Goal: Task Accomplishment & Management: Use online tool/utility

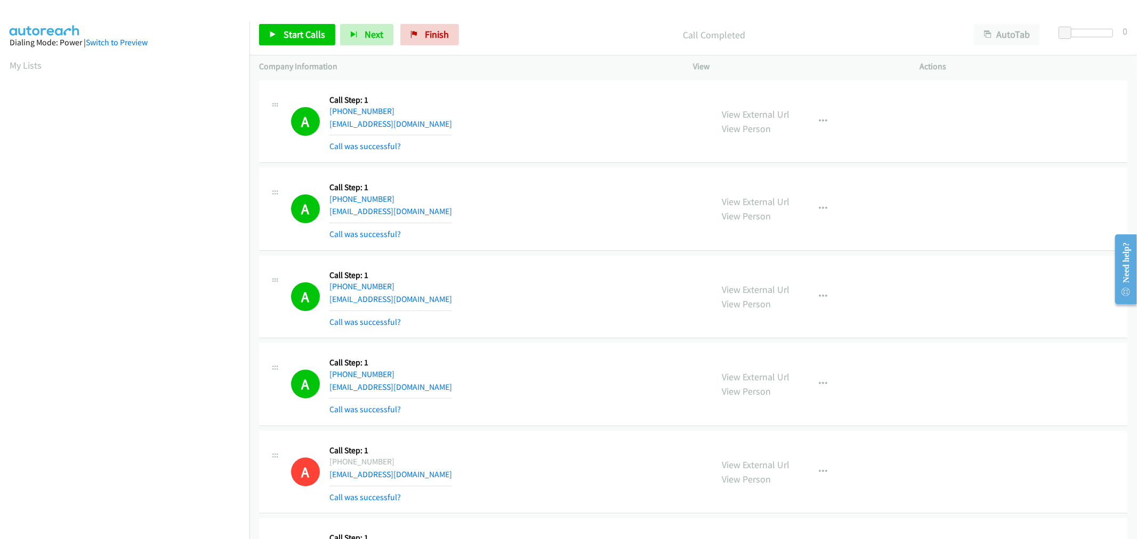
scroll to position [59, 0]
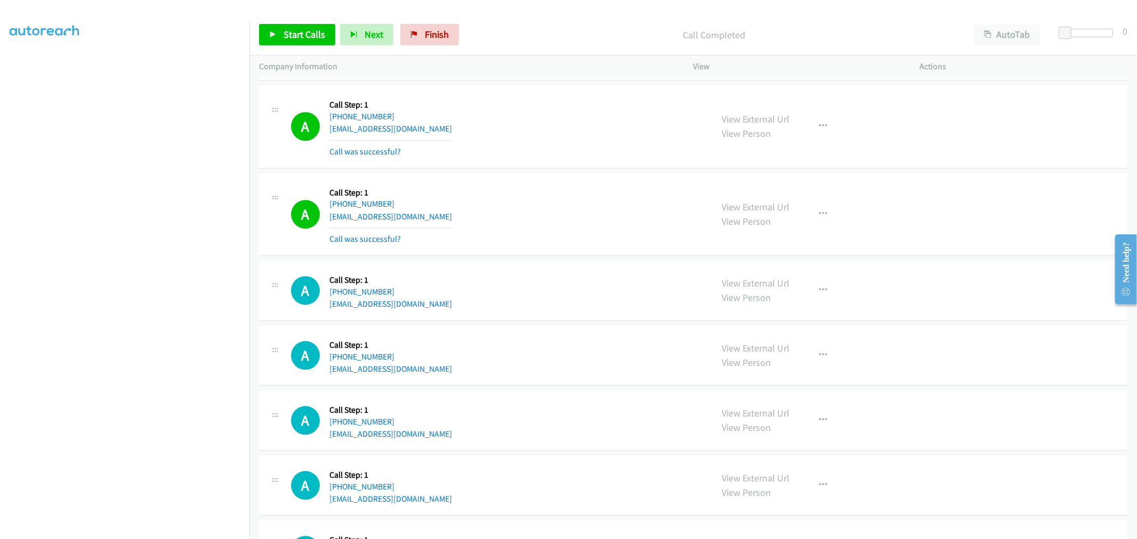
click at [508, 166] on div "A Callback Scheduled Call Step: 1 America/Los_Angeles +1 714-472-7325 effin49@g…" at bounding box center [693, 126] width 868 height 83
click at [550, 299] on div "A Callback Scheduled Call Step: 1 America/Los_Angeles +1 909-821-0384 elevjon@y…" at bounding box center [497, 290] width 412 height 41
click at [304, 33] on span "Start Calls" at bounding box center [305, 34] width 42 height 12
click at [527, 222] on div "A Callback Scheduled Call Step: 1 America/New_York +1 914-525-3785 yayasheilamc…" at bounding box center [497, 214] width 412 height 63
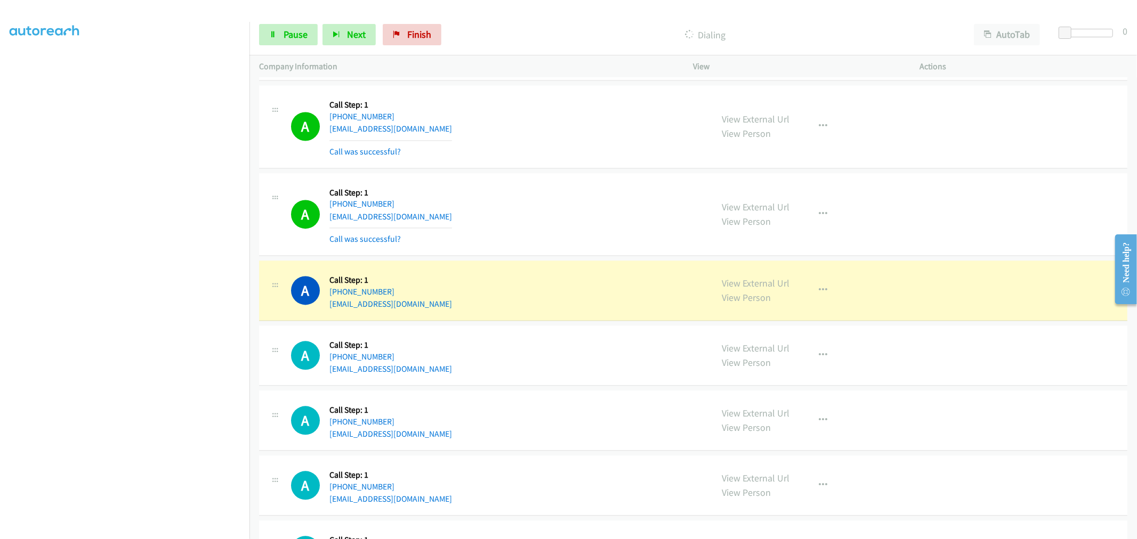
click at [568, 264] on td "A Callback Scheduled Call Step: 1 America/Los_Angeles +1 909-821-0384 elevjon@y…" at bounding box center [692, 290] width 887 height 65
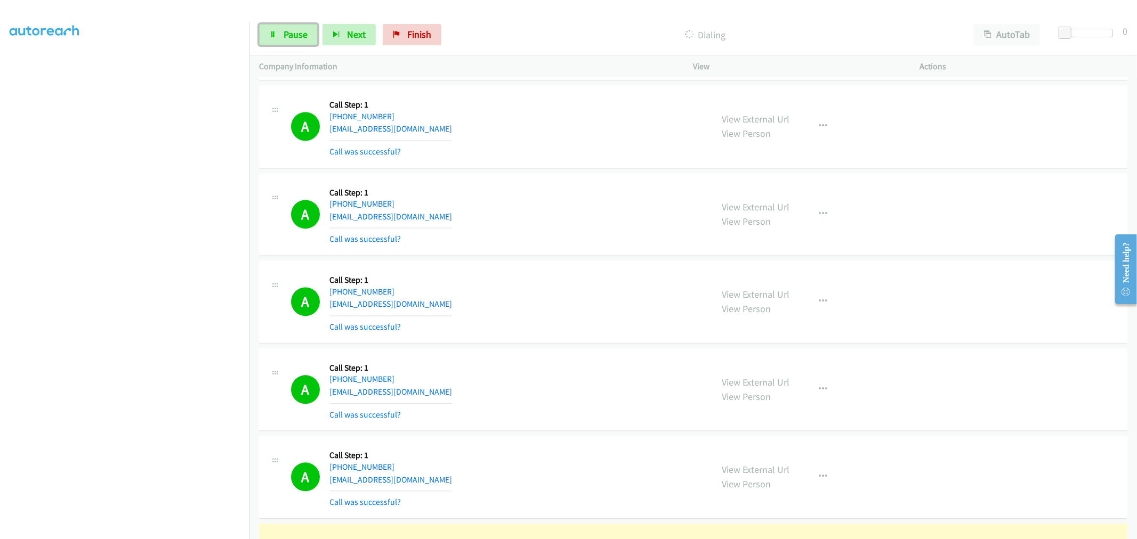
drag, startPoint x: 299, startPoint y: 29, endPoint x: 297, endPoint y: 78, distance: 49.1
click at [299, 30] on span "Pause" at bounding box center [296, 34] width 24 height 12
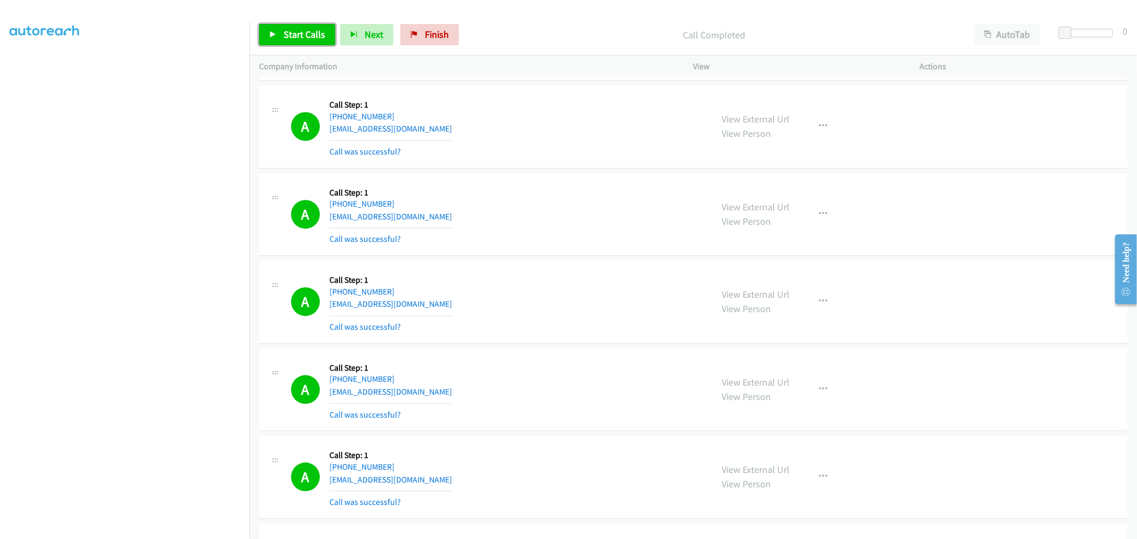
click at [279, 27] on link "Start Calls" at bounding box center [297, 34] width 76 height 21
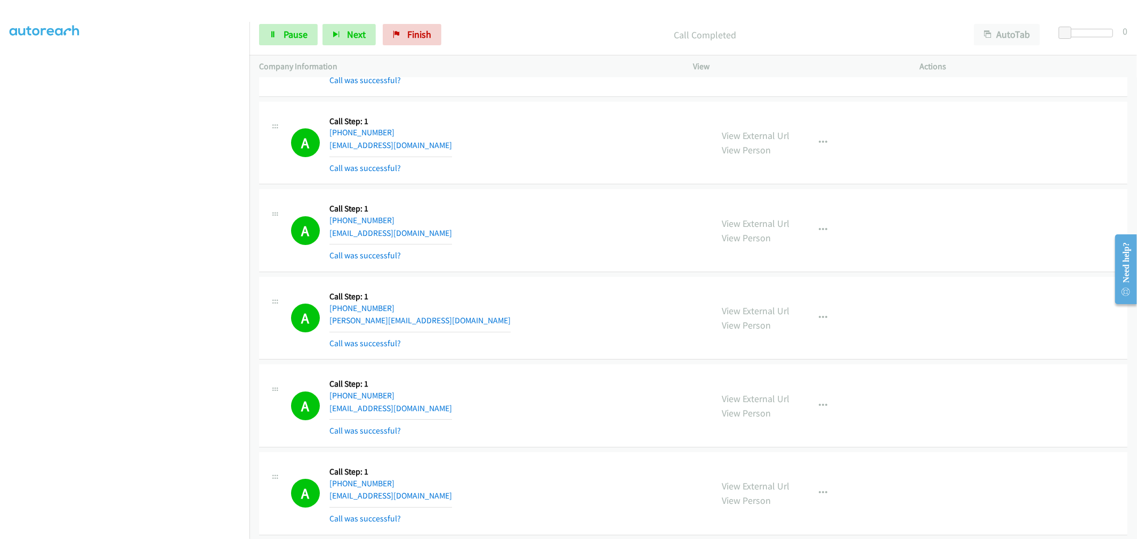
scroll to position [6079, 0]
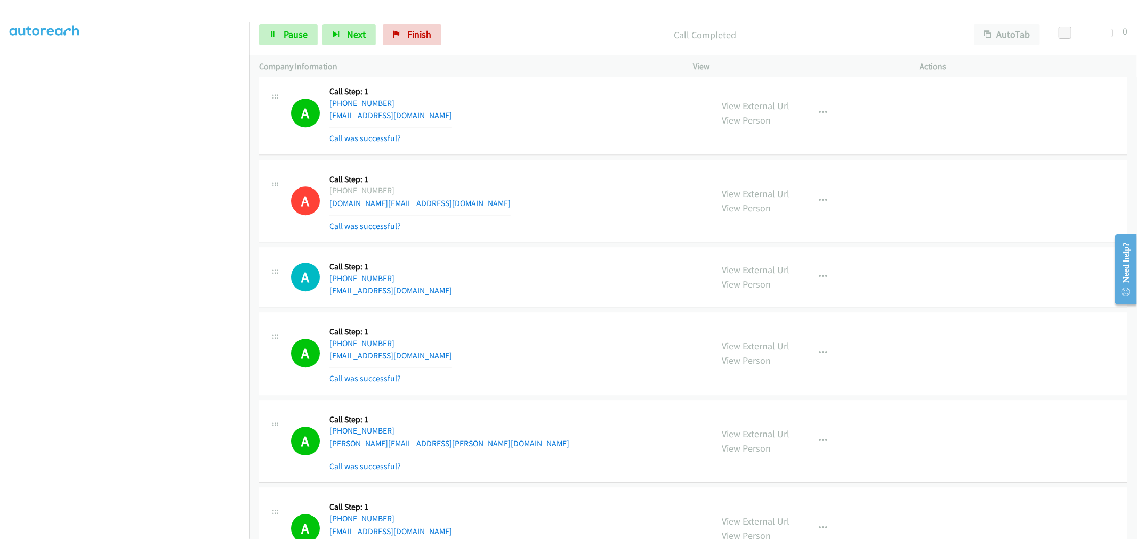
click at [157, 533] on aside "Dialing Mode: Power | Switch to Preview My Lists" at bounding box center [124, 266] width 249 height 590
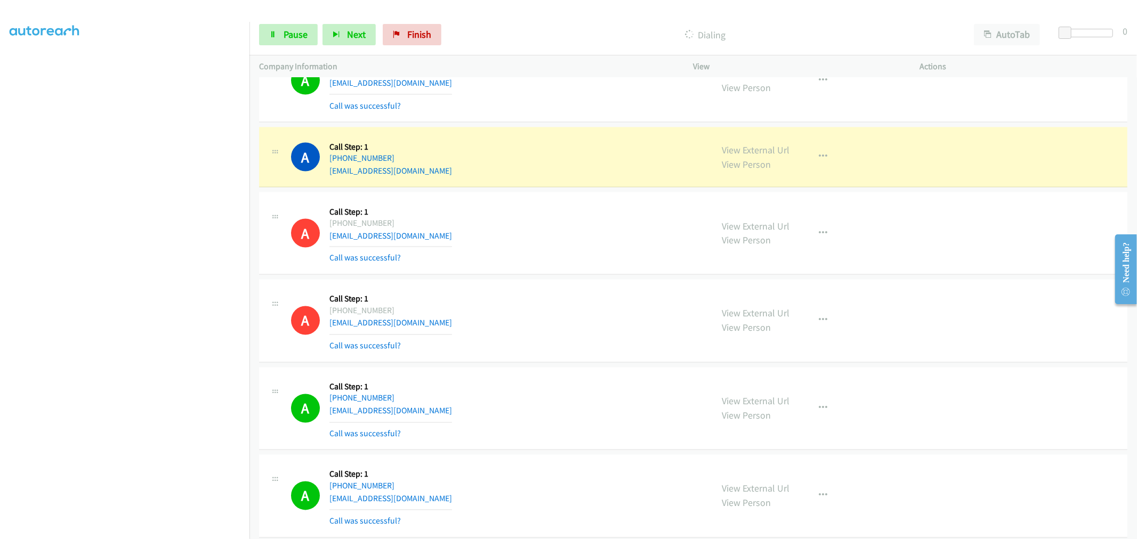
scroll to position [4895, 0]
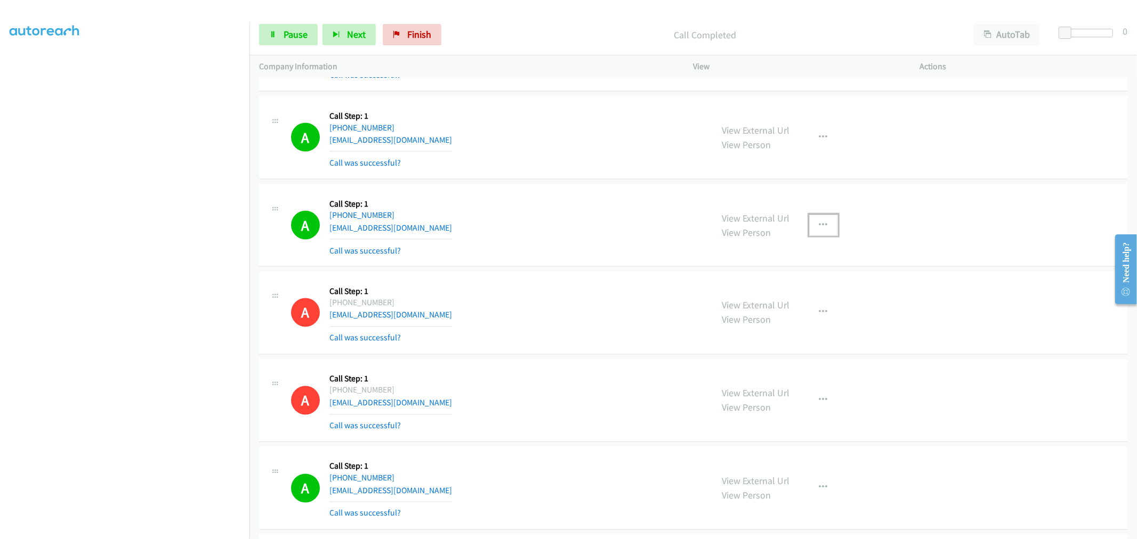
click at [820, 224] on icon "button" at bounding box center [823, 225] width 9 height 9
click at [780, 309] on link "Add to do not call list" at bounding box center [766, 316] width 142 height 21
click at [553, 234] on div "A Callback Scheduled Call Step: 1 America/Chicago +1 563-555-0980 seth70592@gma…" at bounding box center [497, 225] width 412 height 63
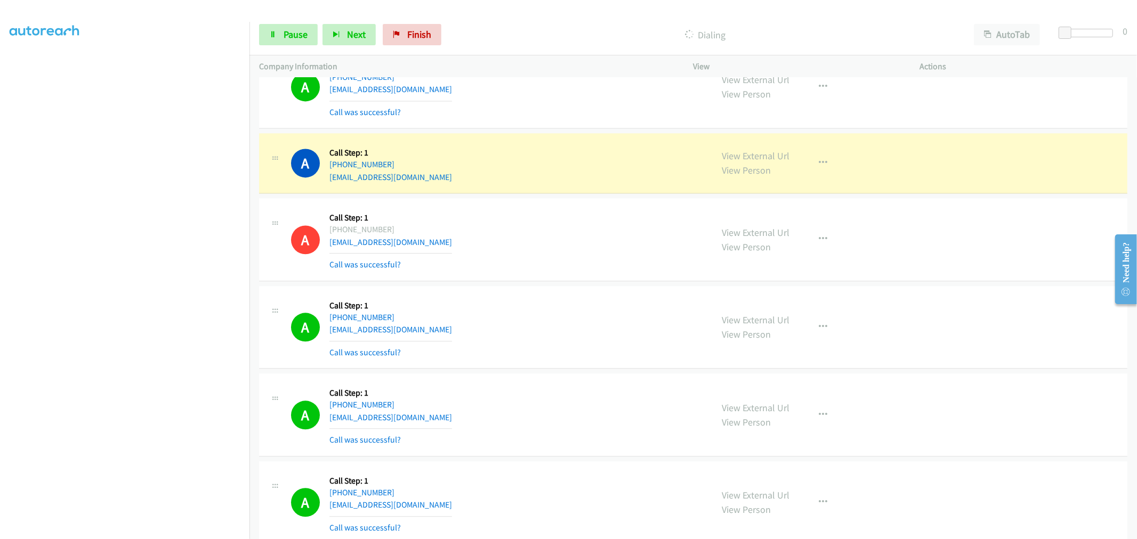
scroll to position [5309, 0]
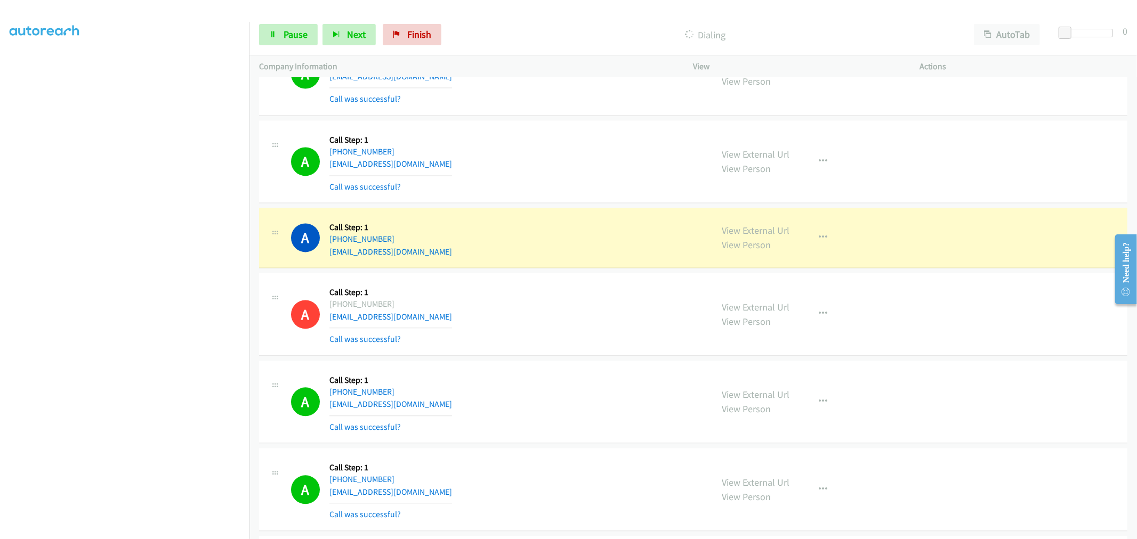
click at [588, 179] on div "A Callback Scheduled Call Step: 1 America/Chicago +1 423-220-4262 expressautosa…" at bounding box center [497, 161] width 412 height 63
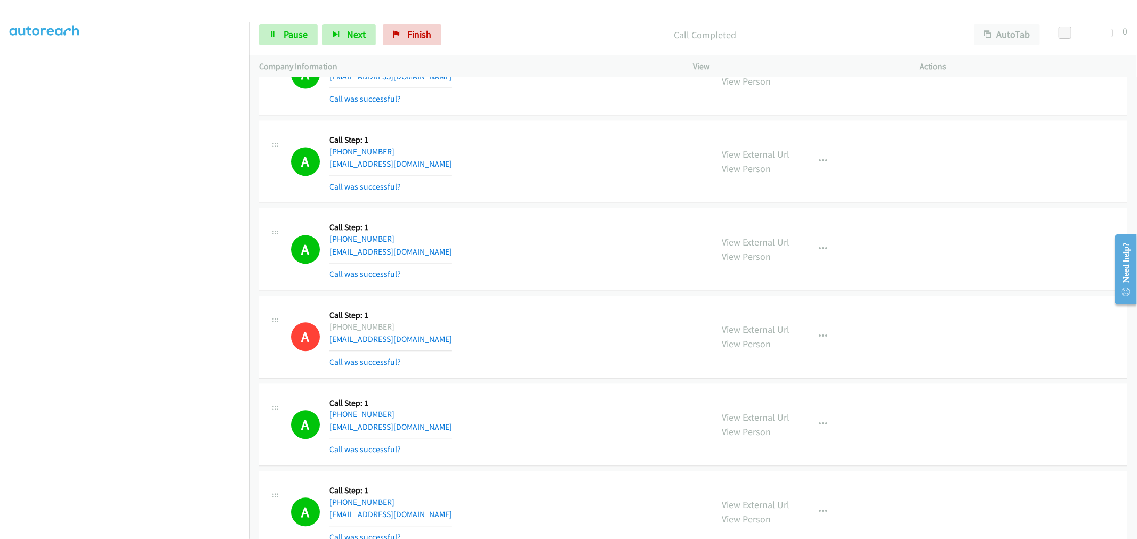
click at [802, 253] on div "View External Url View Person View External Url Email Schedule/Manage Callback …" at bounding box center [831, 248] width 236 height 63
click at [819, 251] on icon "button" at bounding box center [823, 249] width 9 height 9
click at [750, 339] on link "Add to do not call list" at bounding box center [766, 340] width 142 height 21
click at [525, 220] on div "A Callback Scheduled Call Step: 1 America/Chicago +1 713-819-8766 jimsimmons47@…" at bounding box center [693, 249] width 868 height 83
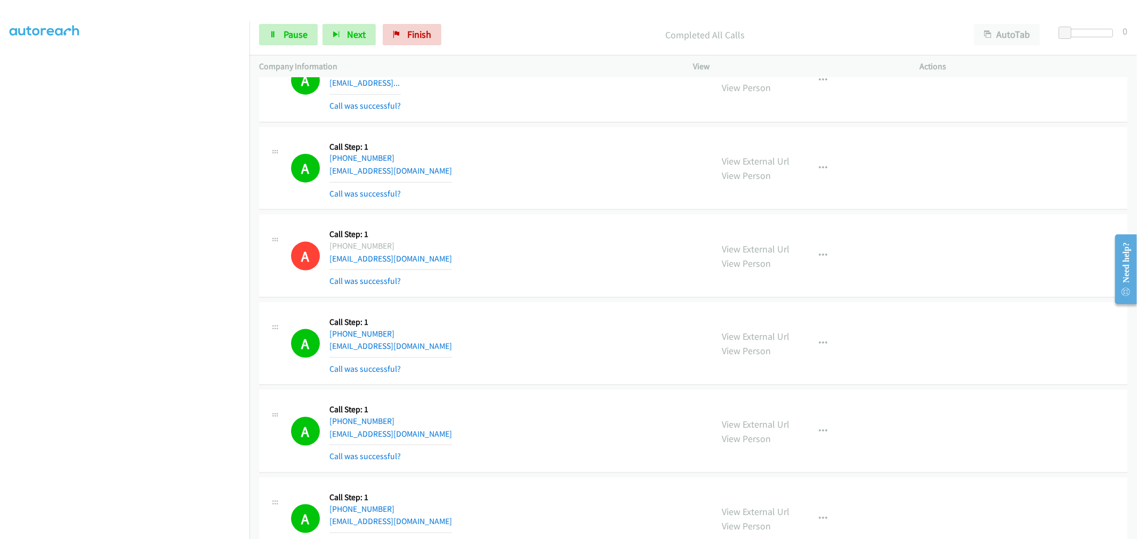
scroll to position [7553, 0]
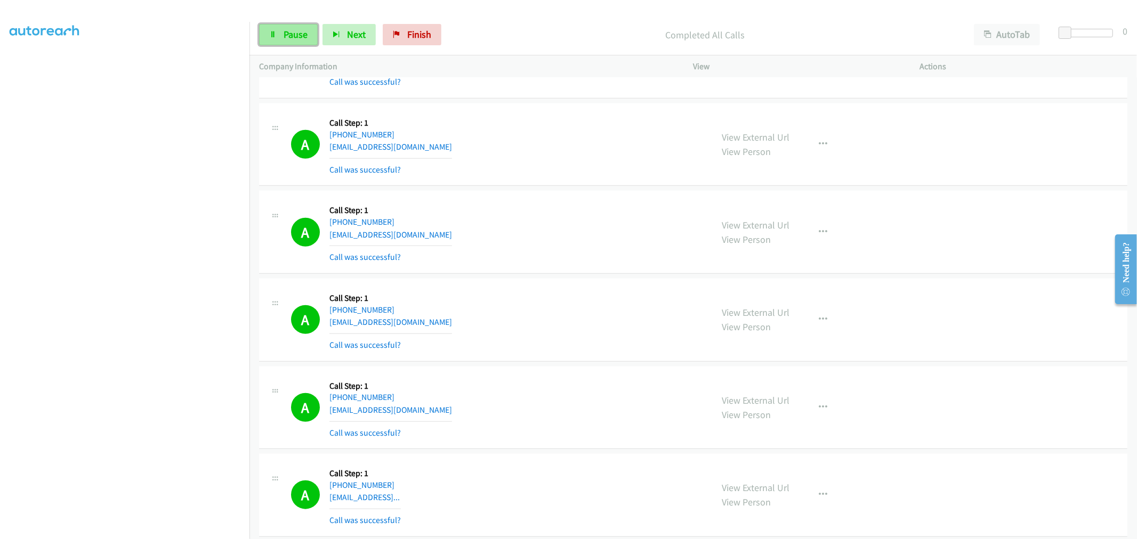
click at [289, 32] on span "Pause" at bounding box center [296, 34] width 24 height 12
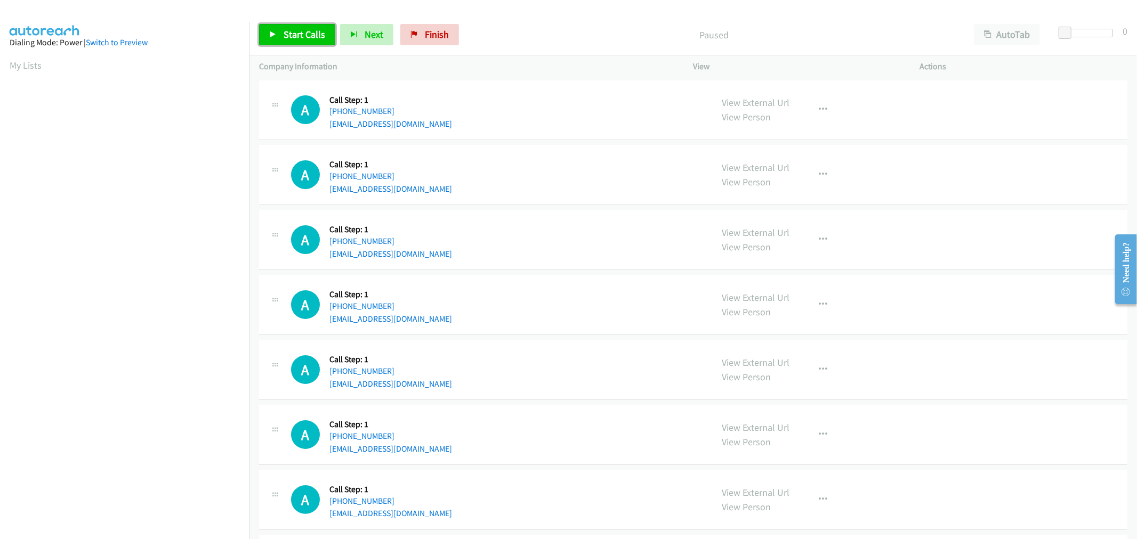
click at [304, 33] on span "Start Calls" at bounding box center [305, 34] width 42 height 12
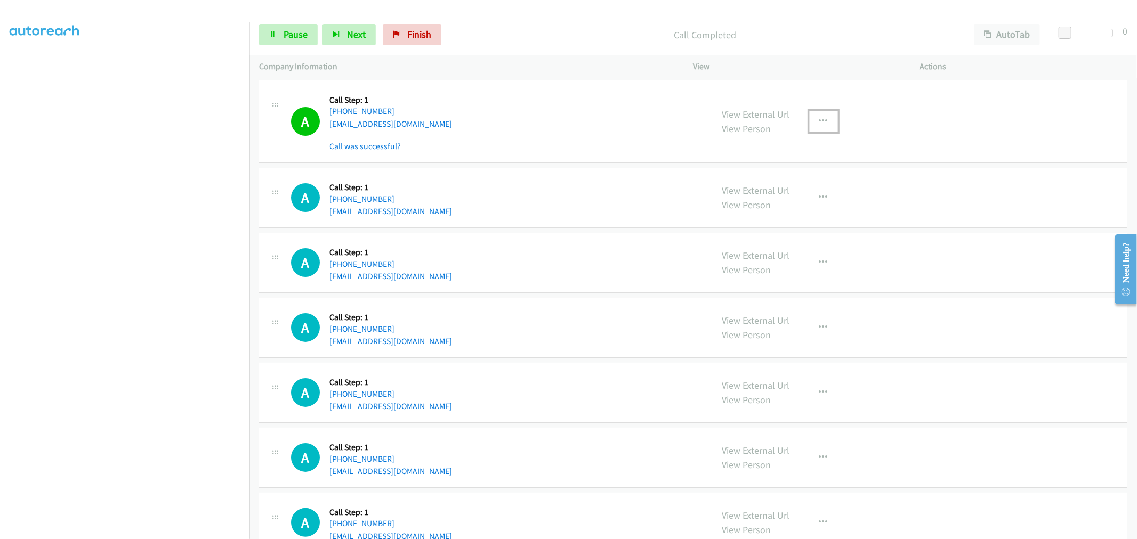
click at [823, 128] on button "button" at bounding box center [823, 121] width 29 height 21
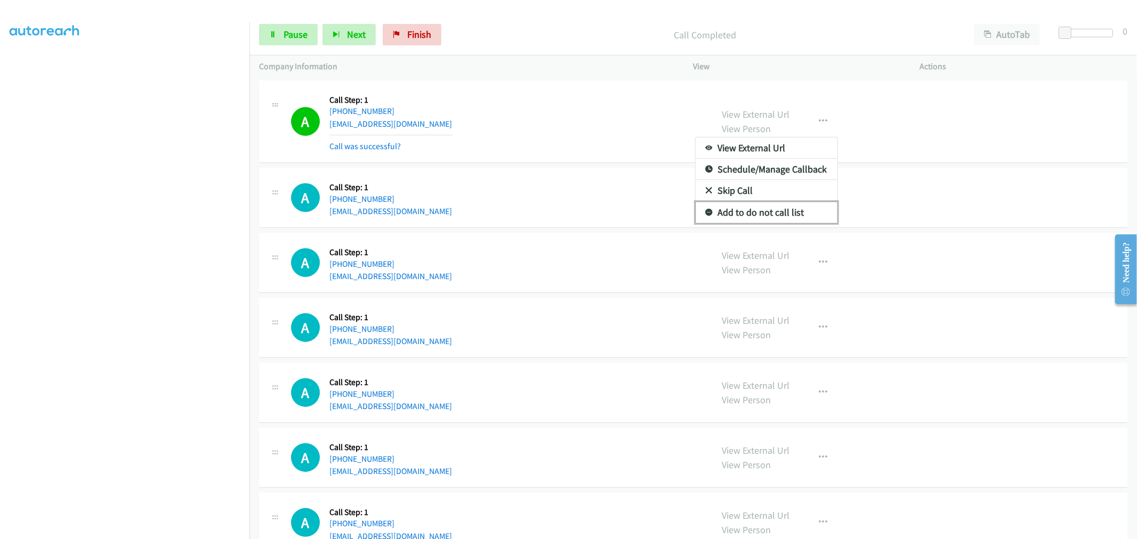
click at [767, 219] on link "Add to do not call list" at bounding box center [766, 212] width 142 height 21
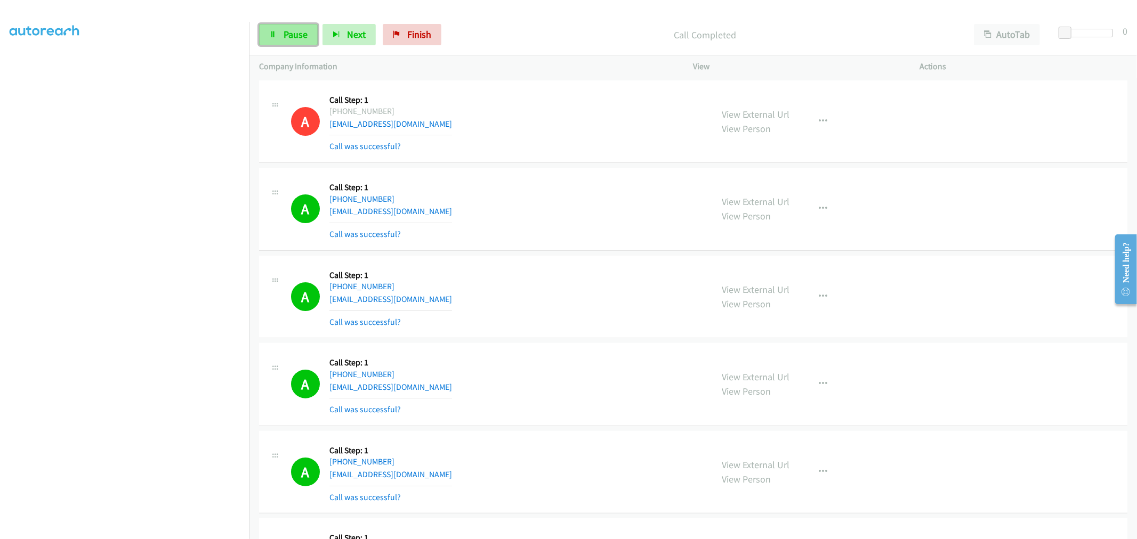
click at [285, 30] on span "Pause" at bounding box center [296, 34] width 24 height 12
click at [306, 39] on span "Start Calls" at bounding box center [305, 34] width 42 height 12
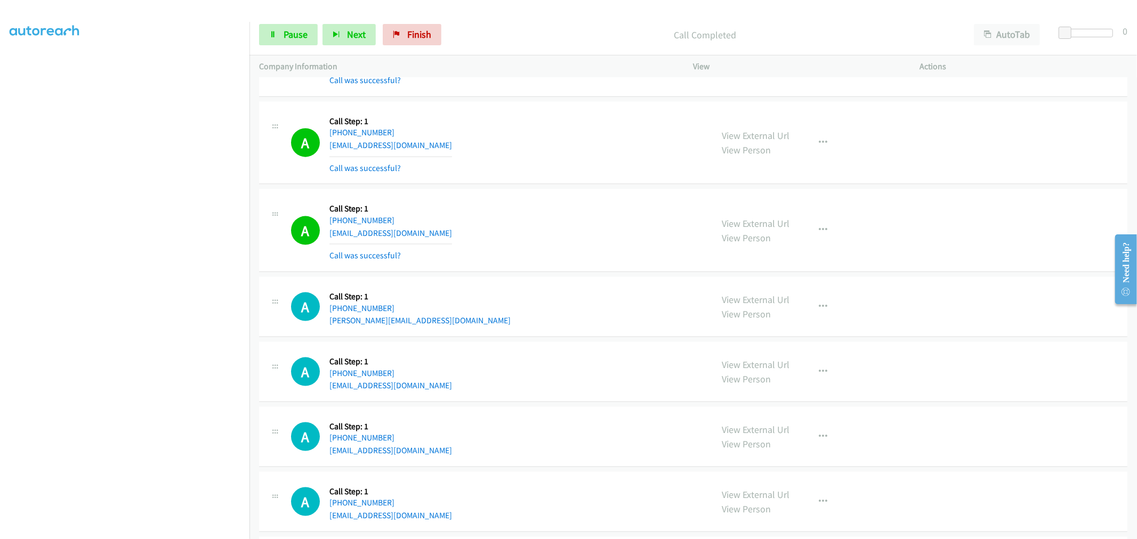
scroll to position [1184, 0]
click at [540, 134] on div "A Callback Scheduled Call Step: 1 America/New_York [PHONE_NUMBER] [EMAIL_ADDRES…" at bounding box center [497, 142] width 412 height 63
click at [809, 224] on button "button" at bounding box center [823, 229] width 29 height 21
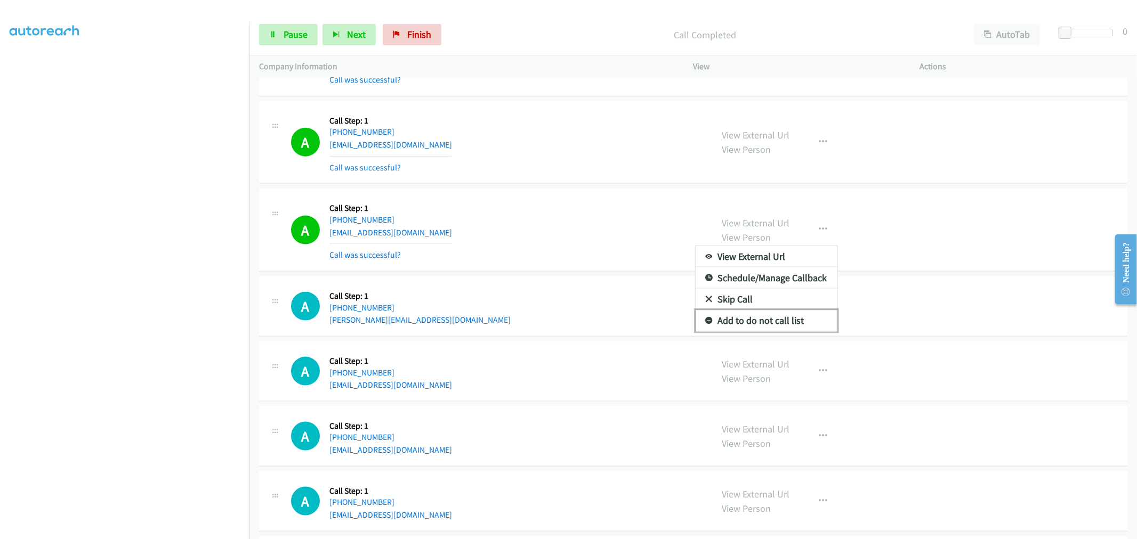
click at [753, 323] on link "Add to do not call list" at bounding box center [766, 320] width 142 height 21
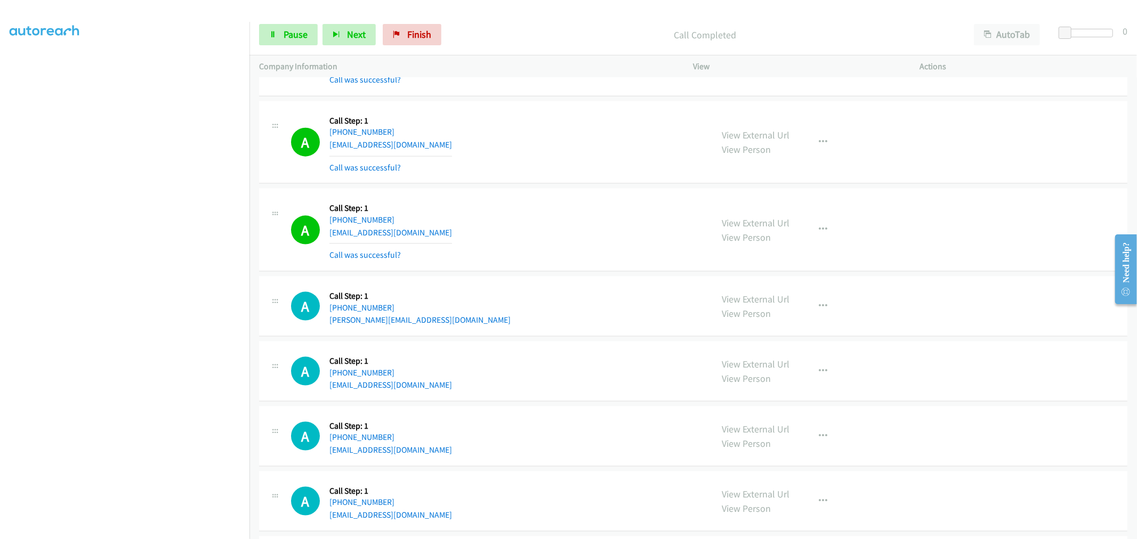
click at [527, 201] on div "A Callback Scheduled Call Step: 1 America/New_York [PHONE_NUMBER] [EMAIL_ADDRES…" at bounding box center [497, 229] width 412 height 63
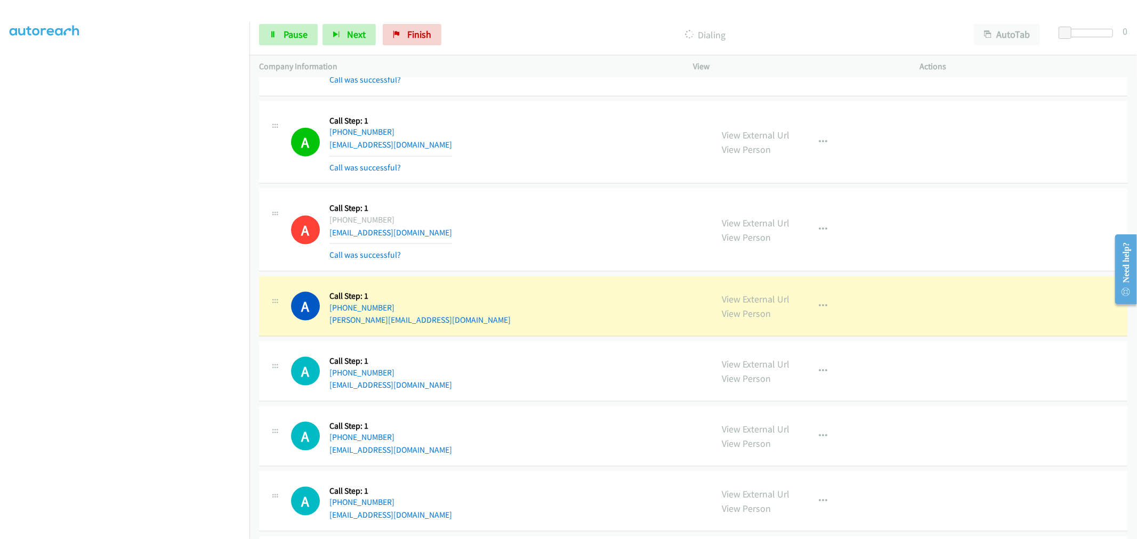
click at [613, 242] on div "A Callback Scheduled Call Step: 1 America/New_York [PHONE_NUMBER] [EMAIL_ADDRES…" at bounding box center [497, 229] width 412 height 63
drag, startPoint x: 551, startPoint y: 177, endPoint x: 565, endPoint y: 183, distance: 15.7
click at [551, 177] on div "A Callback Scheduled Call Step: 1 America/New_York [PHONE_NUMBER] [EMAIL_ADDRES…" at bounding box center [693, 142] width 868 height 83
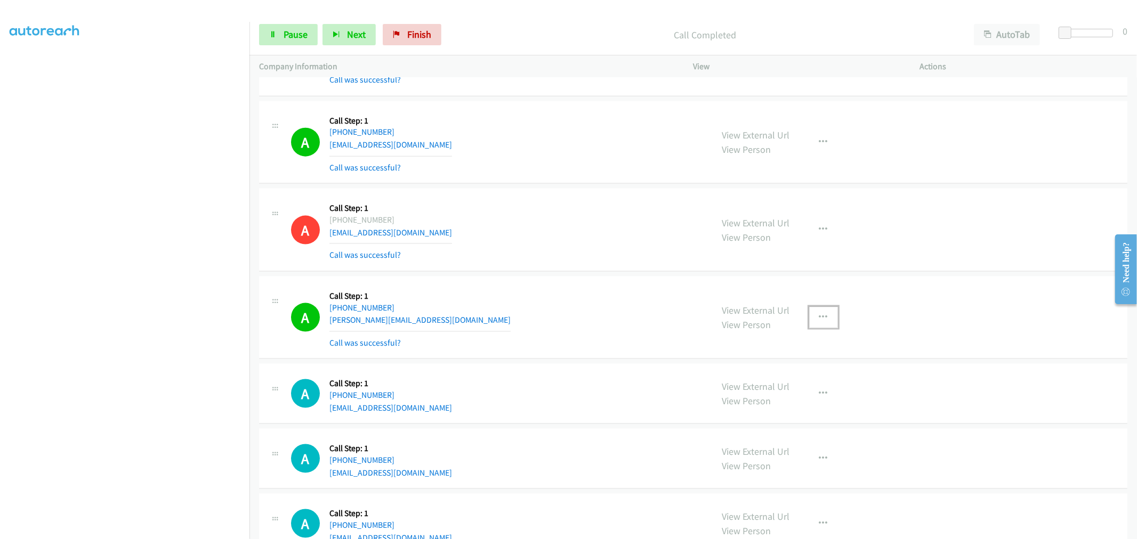
click at [829, 314] on button "button" at bounding box center [823, 317] width 29 height 21
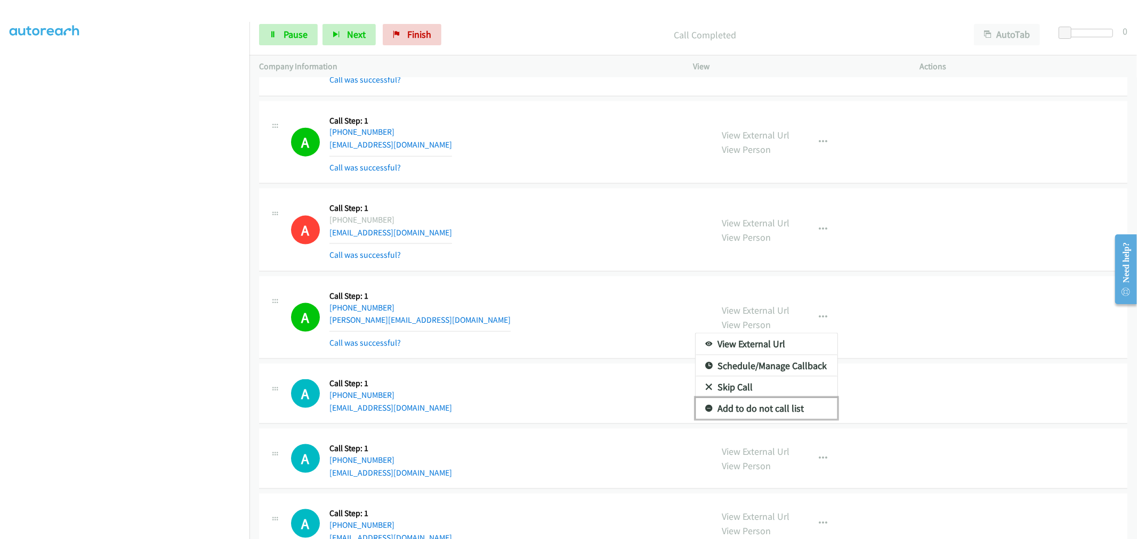
click at [748, 407] on link "Add to do not call list" at bounding box center [766, 408] width 142 height 21
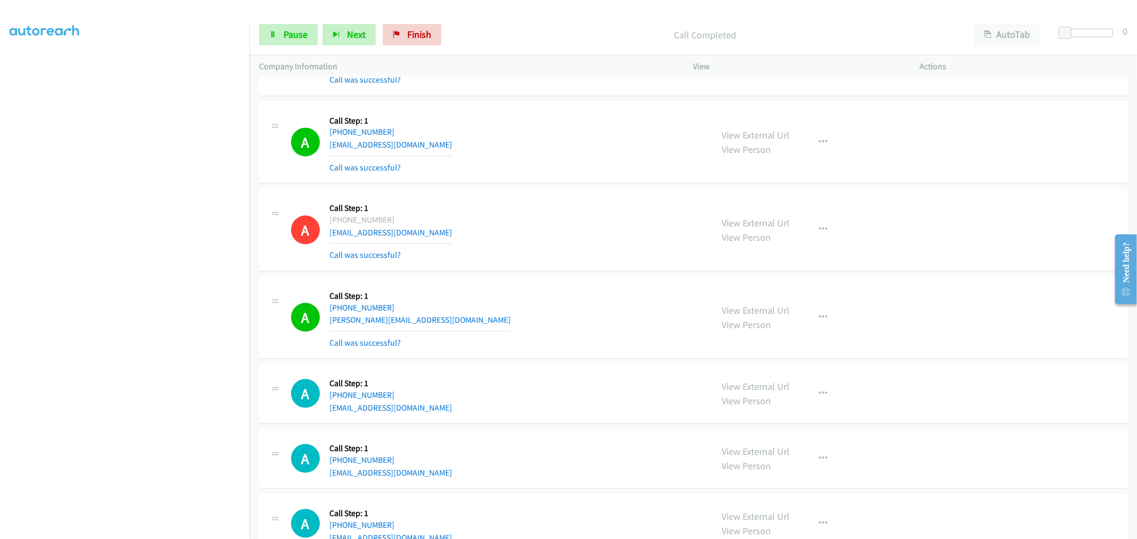
click at [521, 294] on div "A Callback Scheduled Call Step: 1 [GEOGRAPHIC_DATA]/[GEOGRAPHIC_DATA] [PHONE_NU…" at bounding box center [497, 317] width 412 height 63
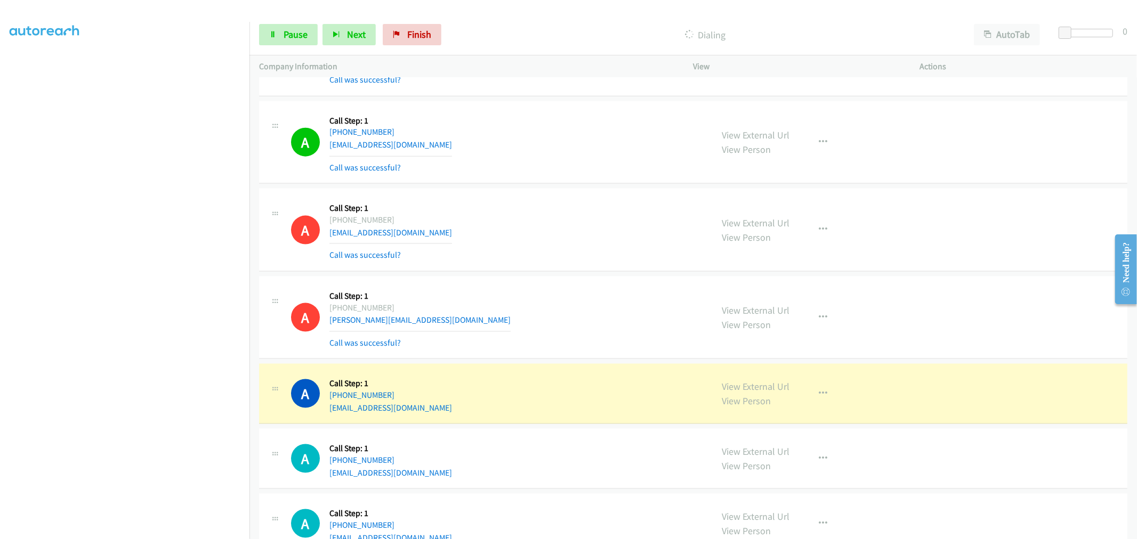
click at [571, 232] on div "A Callback Scheduled Call Step: 1 America/New_York [PHONE_NUMBER] [EMAIL_ADDRES…" at bounding box center [497, 229] width 412 height 63
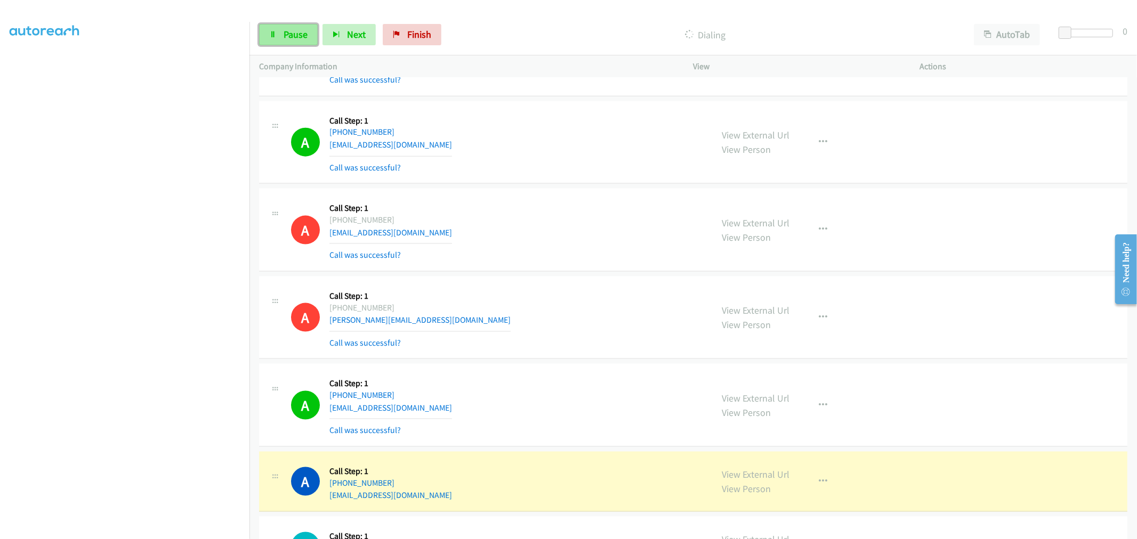
click at [310, 44] on link "Pause" at bounding box center [288, 34] width 59 height 21
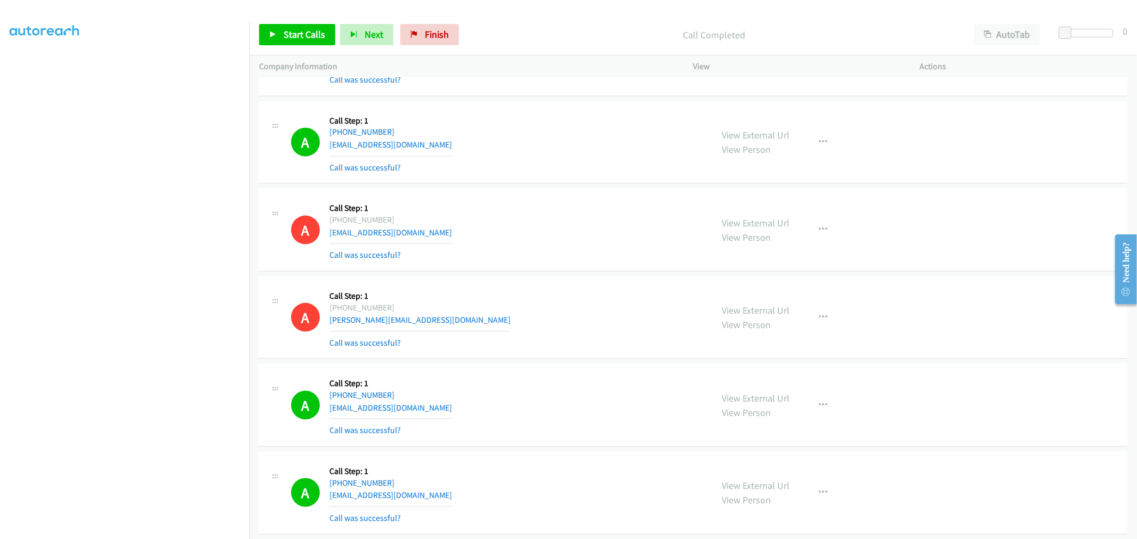
click at [565, 272] on div "A Callback Scheduled Call Step: 1 America/New_York [PHONE_NUMBER] [EMAIL_ADDRES…" at bounding box center [693, 230] width 868 height 83
click at [304, 35] on span "Start Calls" at bounding box center [305, 34] width 42 height 12
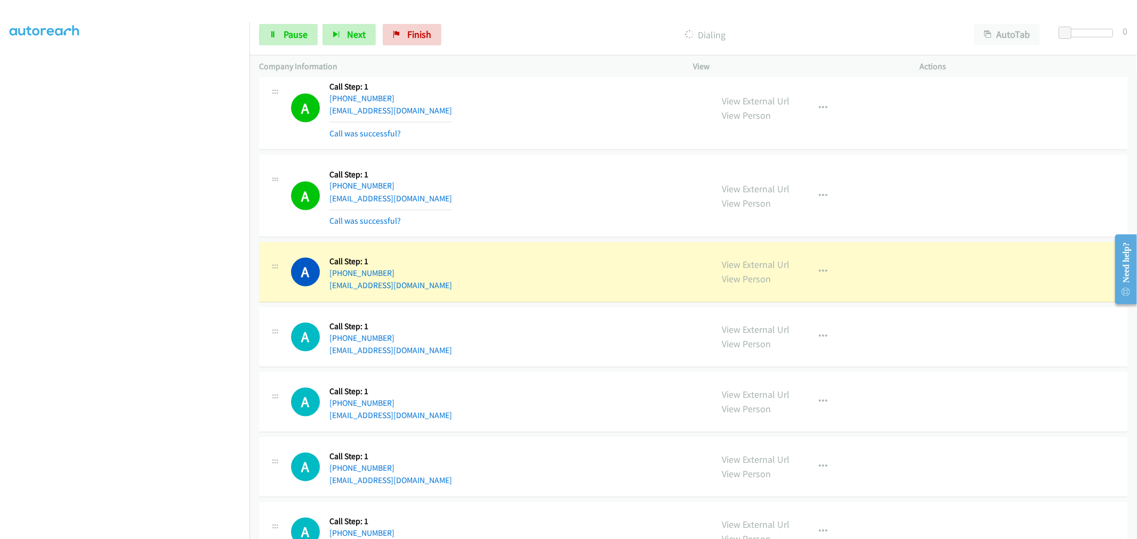
scroll to position [1539, 0]
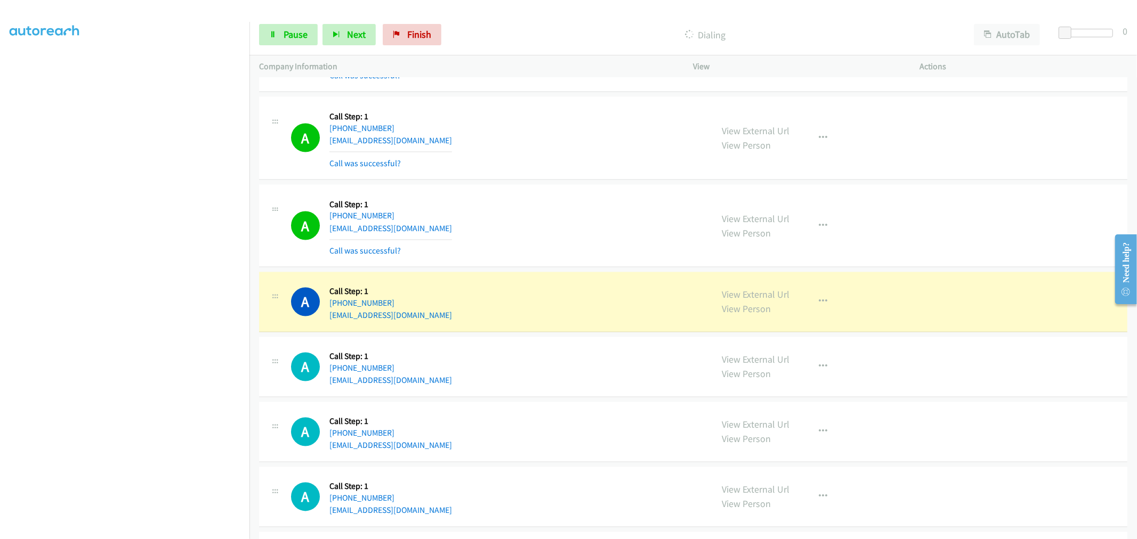
click at [551, 205] on div "A Callback Scheduled Call Step: 1 America/New_York [PHONE_NUMBER] [EMAIL_ADDRES…" at bounding box center [497, 226] width 412 height 63
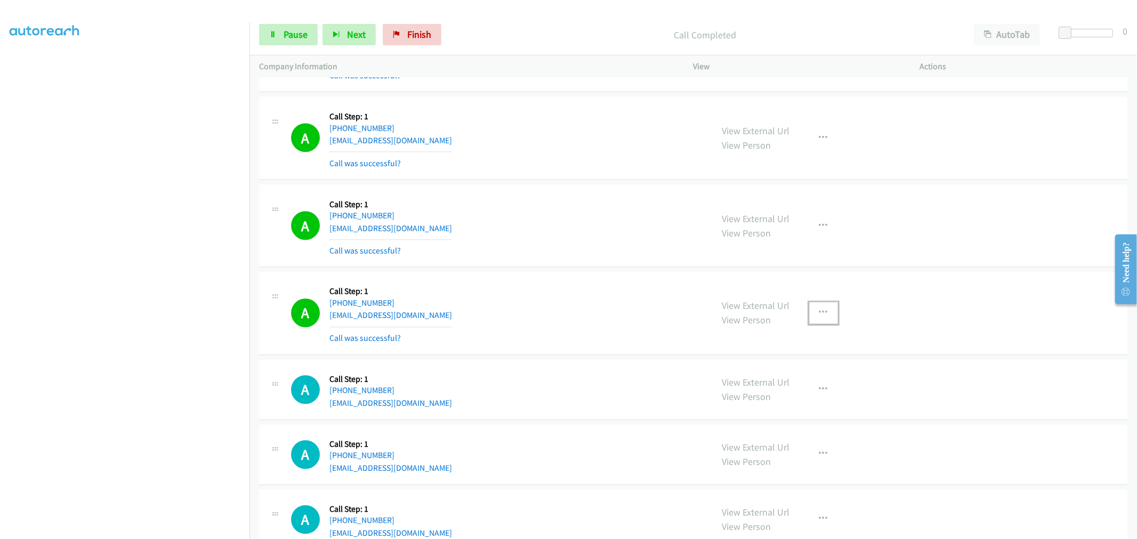
click at [825, 311] on button "button" at bounding box center [823, 313] width 29 height 21
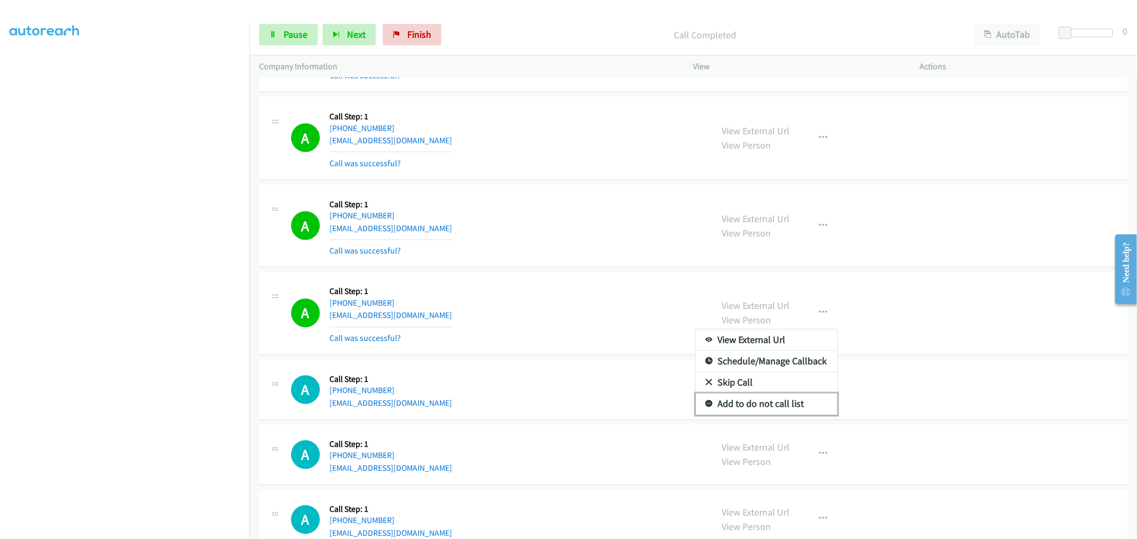
click at [770, 400] on link "Add to do not call list" at bounding box center [766, 404] width 142 height 21
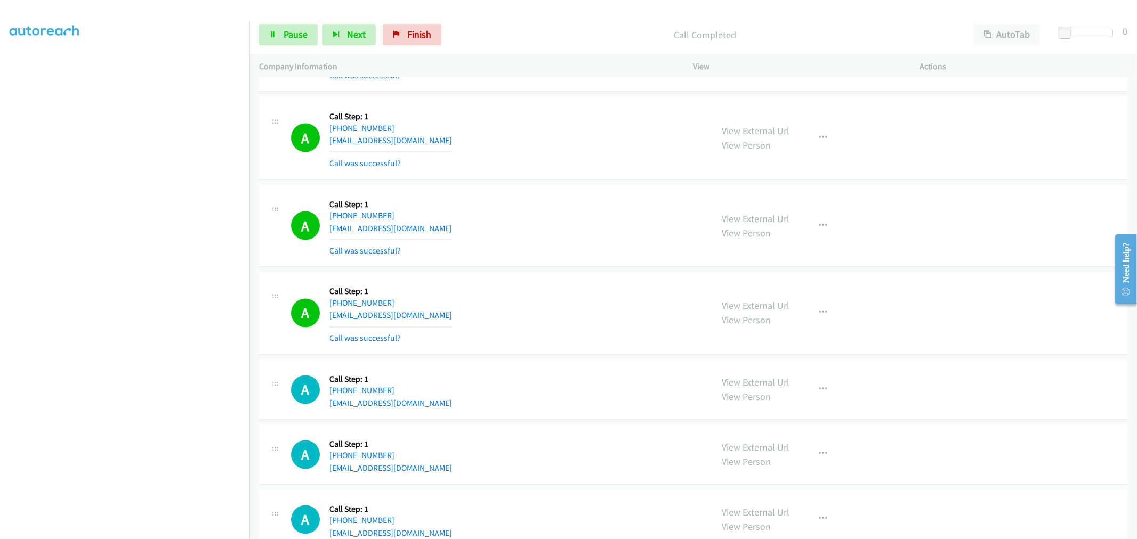
click at [569, 293] on div "A Callback Scheduled Call Step: 1 America/New_York [PHONE_NUMBER] [EMAIL_ADDRES…" at bounding box center [497, 313] width 412 height 63
click at [552, 185] on div "A Callback Scheduled Call Step: 1 America/New_York [PHONE_NUMBER] [EMAIL_ADDRES…" at bounding box center [693, 226] width 868 height 83
click at [311, 40] on link "Pause" at bounding box center [288, 34] width 59 height 21
click at [296, 40] on span "Start Calls" at bounding box center [305, 34] width 42 height 12
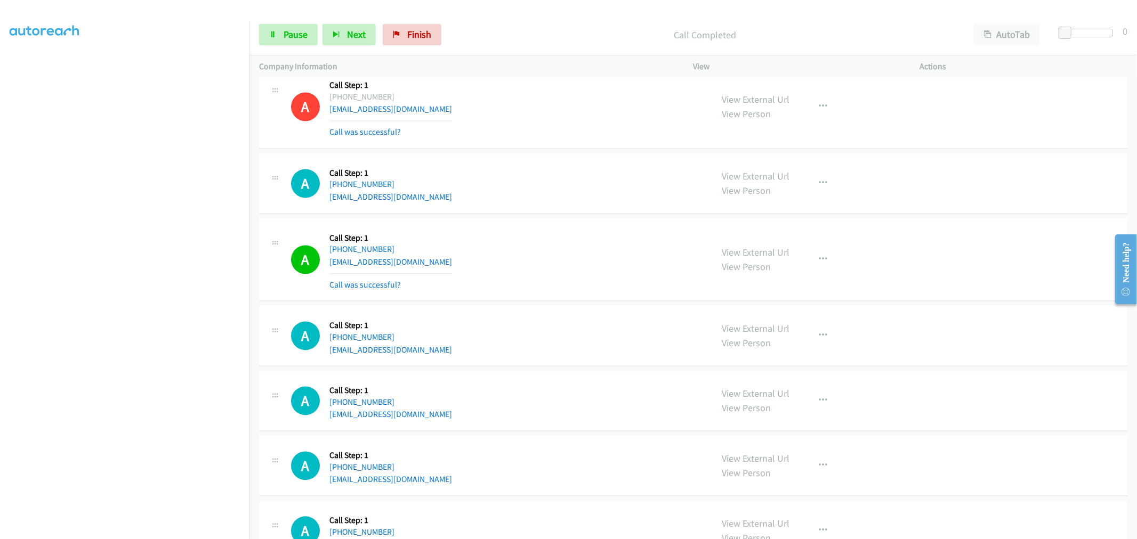
scroll to position [1835, 0]
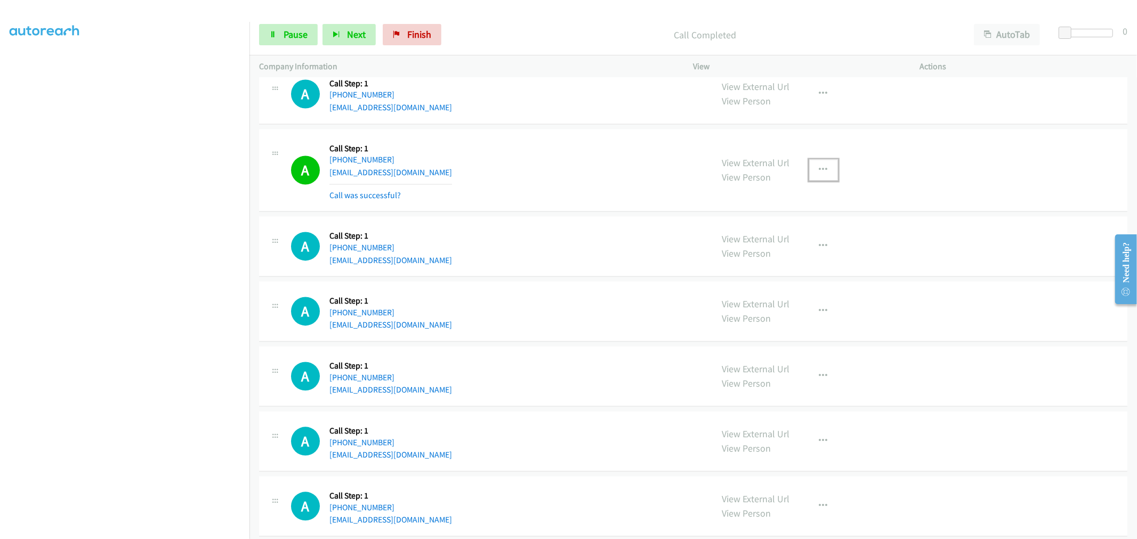
click at [820, 171] on icon "button" at bounding box center [823, 170] width 9 height 9
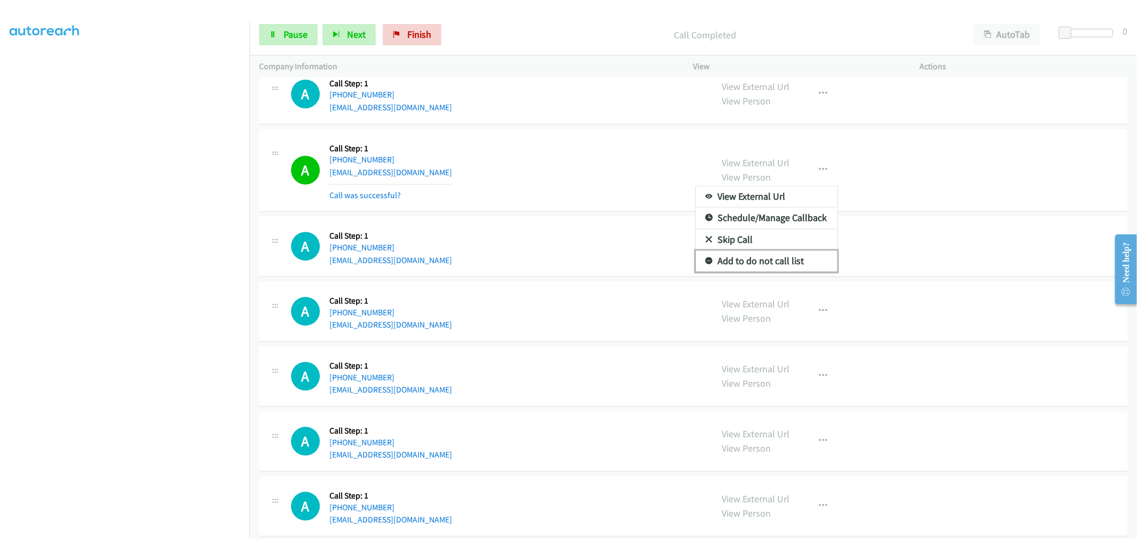
click at [763, 270] on link "Add to do not call list" at bounding box center [766, 260] width 142 height 21
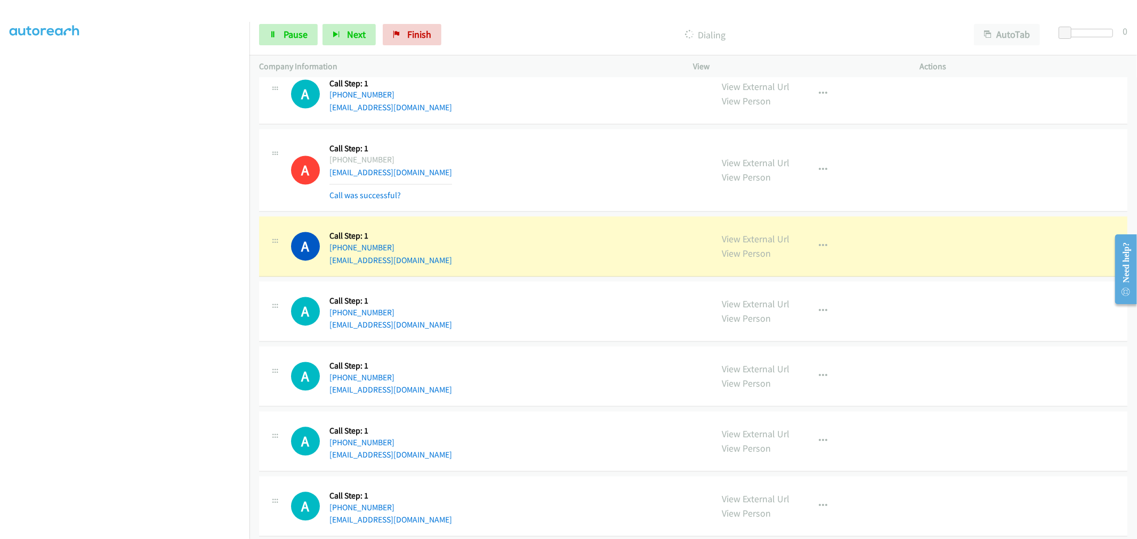
click at [530, 245] on div "A Callback Scheduled Call Step: 1 America/Los_Angeles [PHONE_NUMBER] [EMAIL_ADD…" at bounding box center [497, 246] width 412 height 41
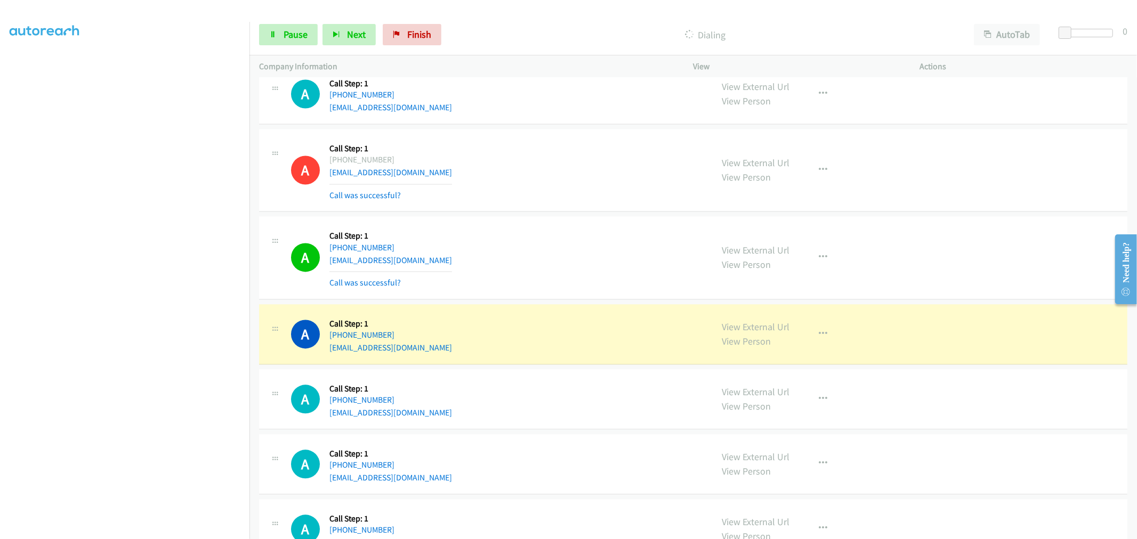
click at [538, 259] on div "A Callback Scheduled Call Step: 1 America/Los_Angeles [PHONE_NUMBER] [EMAIL_ADD…" at bounding box center [497, 257] width 412 height 63
click at [525, 236] on div "A Callback Scheduled Call Step: 1 America/Los_Angeles [PHONE_NUMBER] [EMAIL_ADD…" at bounding box center [497, 257] width 412 height 63
click at [555, 231] on div "A Callback Scheduled Call Step: 1 America/Los_Angeles [PHONE_NUMBER] [EMAIL_ADD…" at bounding box center [497, 257] width 412 height 63
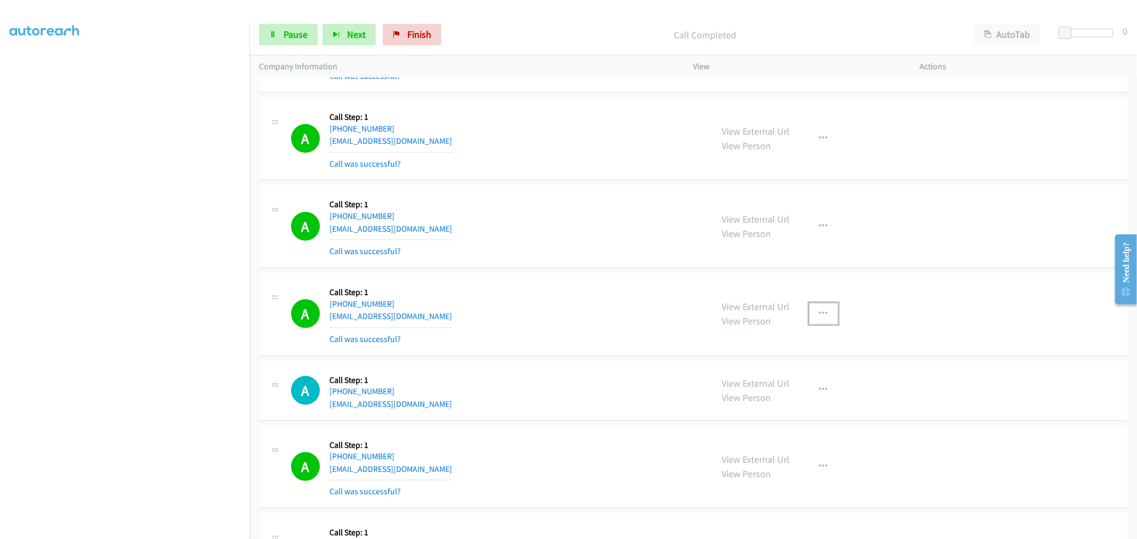
click at [810, 307] on button "button" at bounding box center [823, 313] width 29 height 21
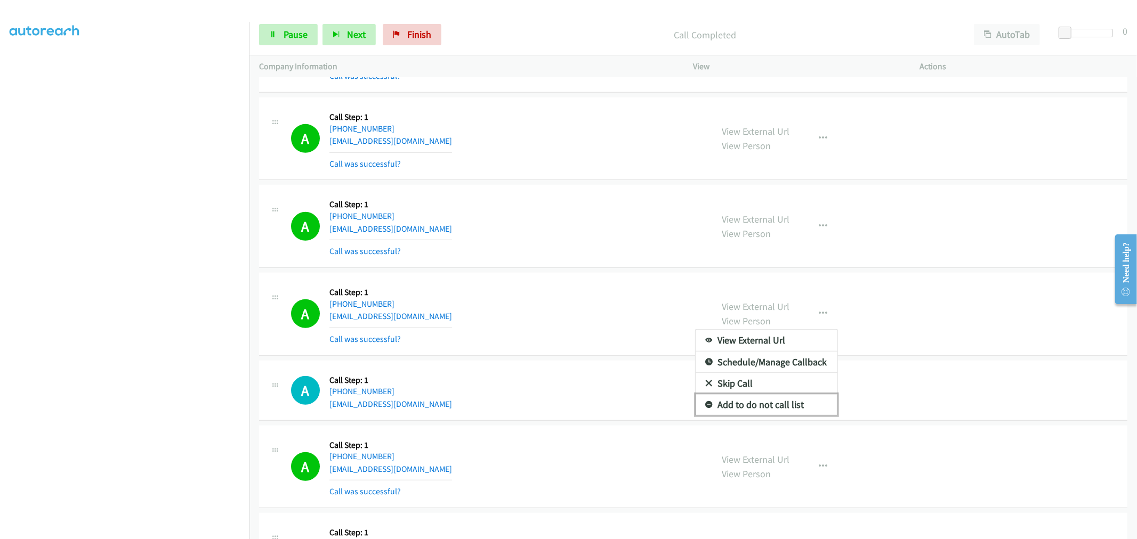
click at [757, 401] on link "Add to do not call list" at bounding box center [766, 404] width 142 height 21
click at [537, 302] on div "A Callback Scheduled Call Step: 1 America/Los_Angeles [PHONE_NUMBER] [EMAIL_ADD…" at bounding box center [497, 313] width 412 height 63
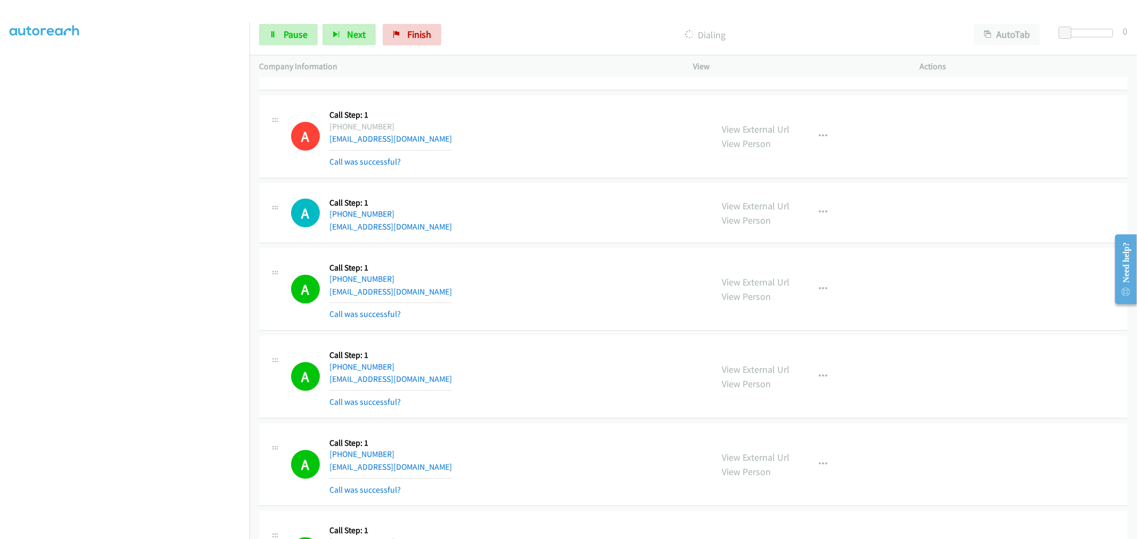
click at [563, 209] on div "A Callback Scheduled Call Step: 1 America/New_York [PHONE_NUMBER] [EMAIL_ADDRES…" at bounding box center [497, 213] width 412 height 41
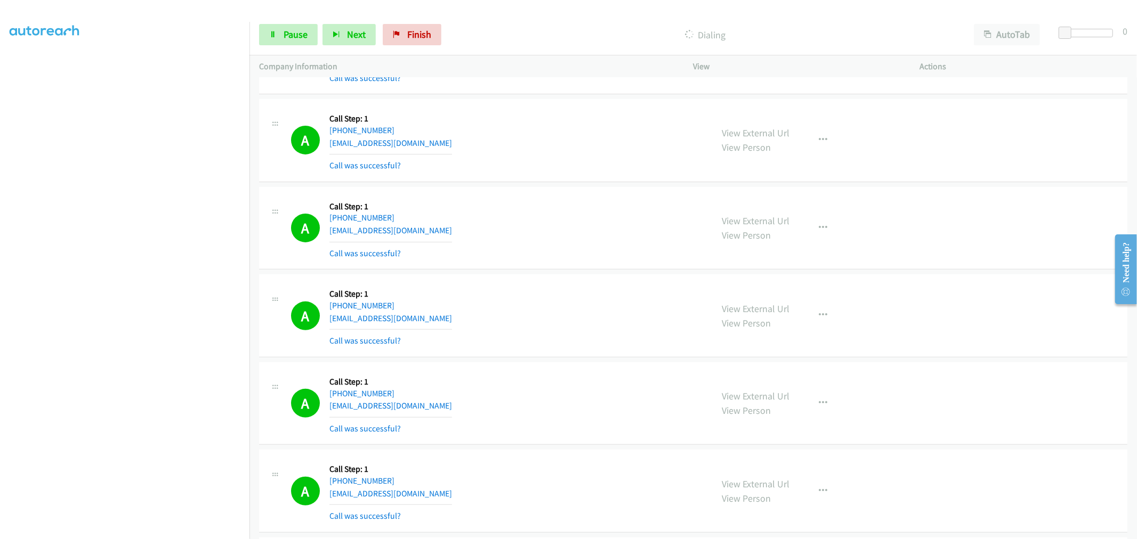
scroll to position [237, 0]
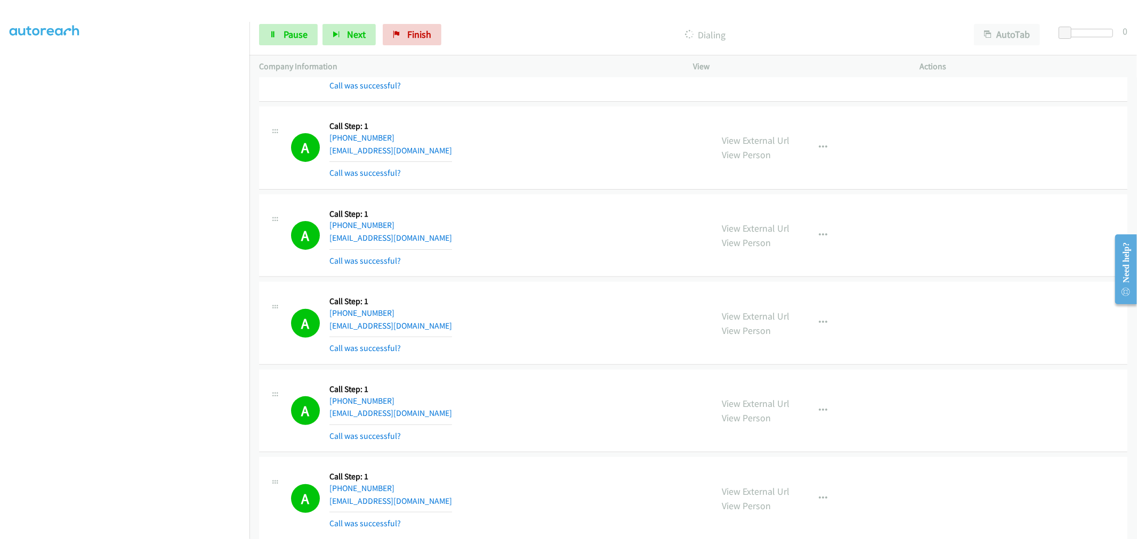
click at [535, 189] on div "A Callback Scheduled Call Step: 1 America/Los_Angeles [PHONE_NUMBER] [EMAIL_ADD…" at bounding box center [693, 148] width 868 height 83
drag, startPoint x: 749, startPoint y: 143, endPoint x: 614, endPoint y: 57, distance: 160.3
click at [464, 238] on div "A Callback Scheduled Call Step: 1 America/Los_Angeles [PHONE_NUMBER] [EMAIL_ADD…" at bounding box center [497, 235] width 412 height 63
click at [503, 227] on div "A Callback Scheduled Call Step: 1 America/Los_Angeles [PHONE_NUMBER] [EMAIL_ADD…" at bounding box center [497, 235] width 412 height 63
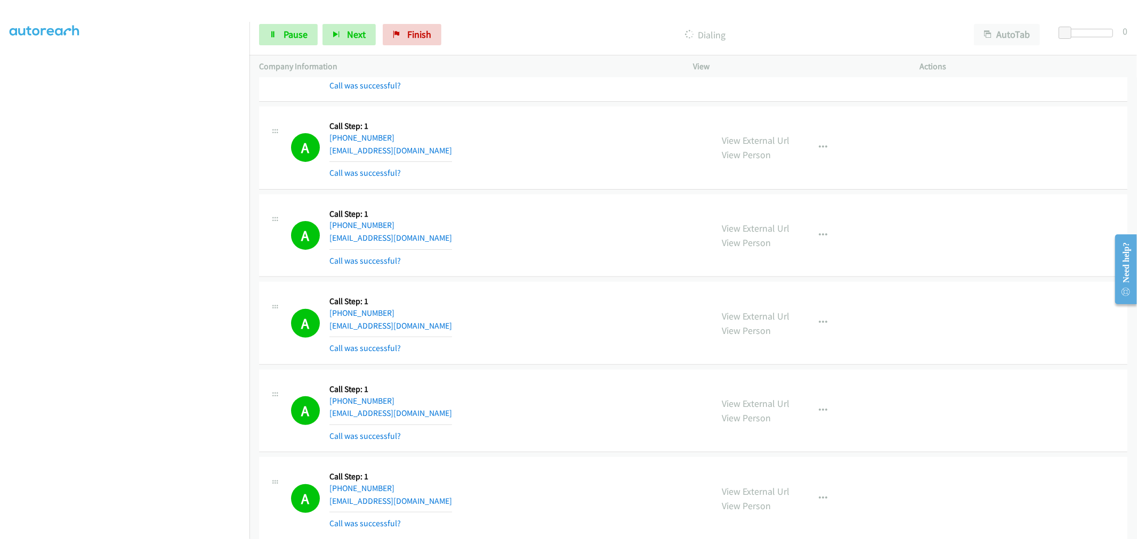
click at [547, 228] on div "A Callback Scheduled Call Step: 1 America/Los_Angeles [PHONE_NUMBER] [EMAIL_ADD…" at bounding box center [497, 235] width 412 height 63
click at [284, 34] on span "Pause" at bounding box center [296, 34] width 24 height 12
click at [557, 328] on div "A Callback Scheduled Call Step: 1 [GEOGRAPHIC_DATA]/[GEOGRAPHIC_DATA] [PHONE_NU…" at bounding box center [497, 323] width 412 height 63
click at [609, 302] on div "A Callback Scheduled Call Step: 1 [GEOGRAPHIC_DATA]/[GEOGRAPHIC_DATA] [PHONE_NU…" at bounding box center [497, 323] width 412 height 63
click at [613, 268] on div "A Callback Scheduled Call Step: 1 America/Los_Angeles [PHONE_NUMBER] [EMAIL_ADD…" at bounding box center [693, 236] width 868 height 83
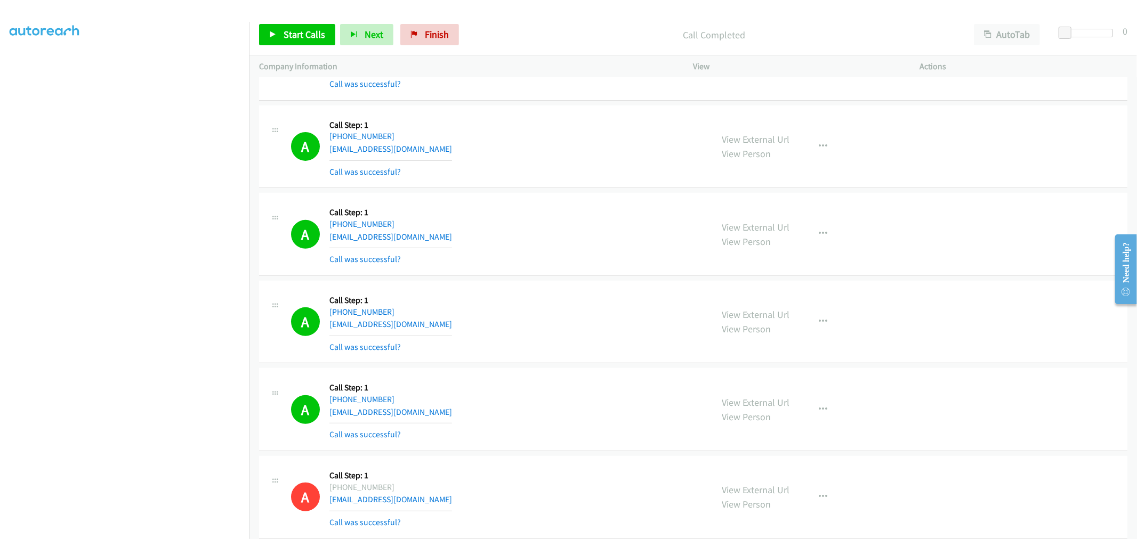
scroll to position [473, 0]
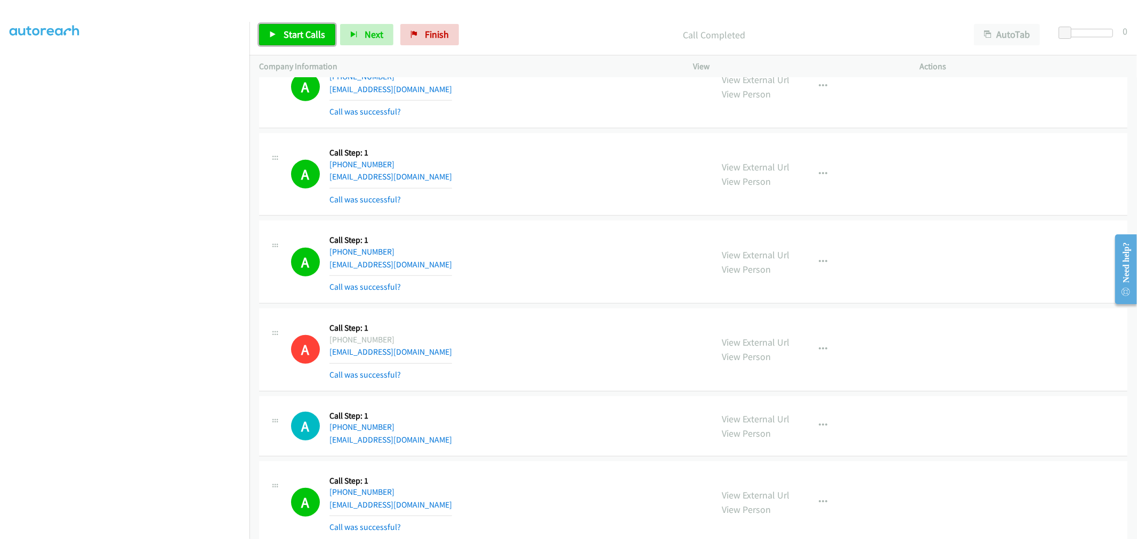
click at [323, 35] on span "Start Calls" at bounding box center [305, 34] width 42 height 12
click at [553, 267] on div "A Callback Scheduled Call Step: 1 America/New_York [PHONE_NUMBER] [EMAIL_ADDRES…" at bounding box center [497, 261] width 412 height 63
click at [293, 38] on span "Pause" at bounding box center [296, 34] width 24 height 12
drag, startPoint x: 483, startPoint y: 237, endPoint x: 464, endPoint y: 237, distance: 19.2
click at [482, 236] on div "A Callback Scheduled Call Step: 1 America/New_York [PHONE_NUMBER] [EMAIL_ADDRES…" at bounding box center [497, 261] width 412 height 63
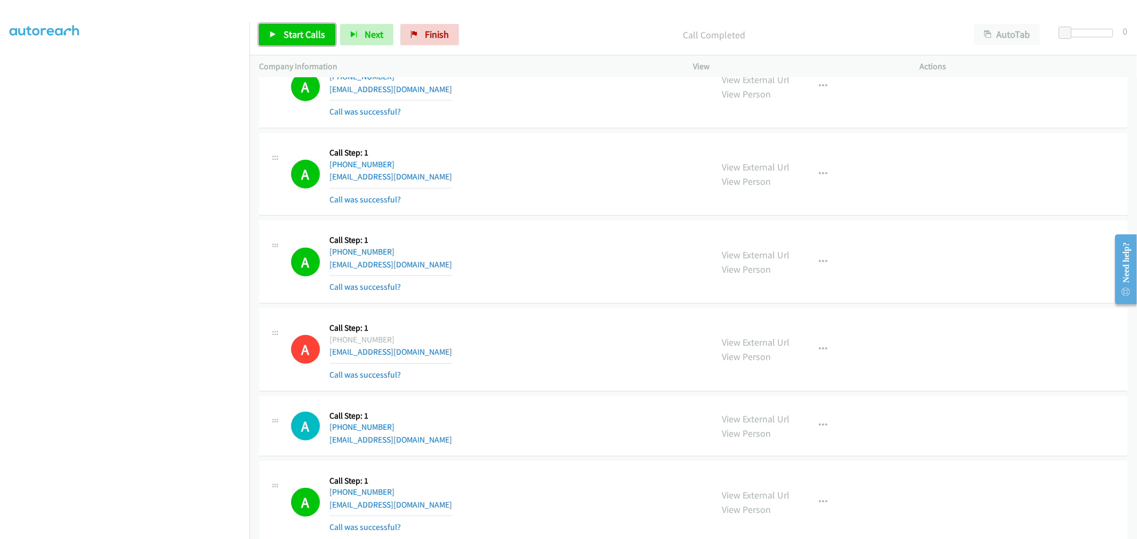
click at [310, 41] on link "Start Calls" at bounding box center [297, 34] width 76 height 21
click at [560, 276] on div "A Callback Scheduled Call Step: 1 America/New_York [PHONE_NUMBER] [EMAIL_ADDRES…" at bounding box center [497, 261] width 412 height 63
click at [593, 274] on div "A Callback Scheduled Call Step: 1 America/New_York [PHONE_NUMBER] [EMAIL_ADDRES…" at bounding box center [497, 261] width 412 height 63
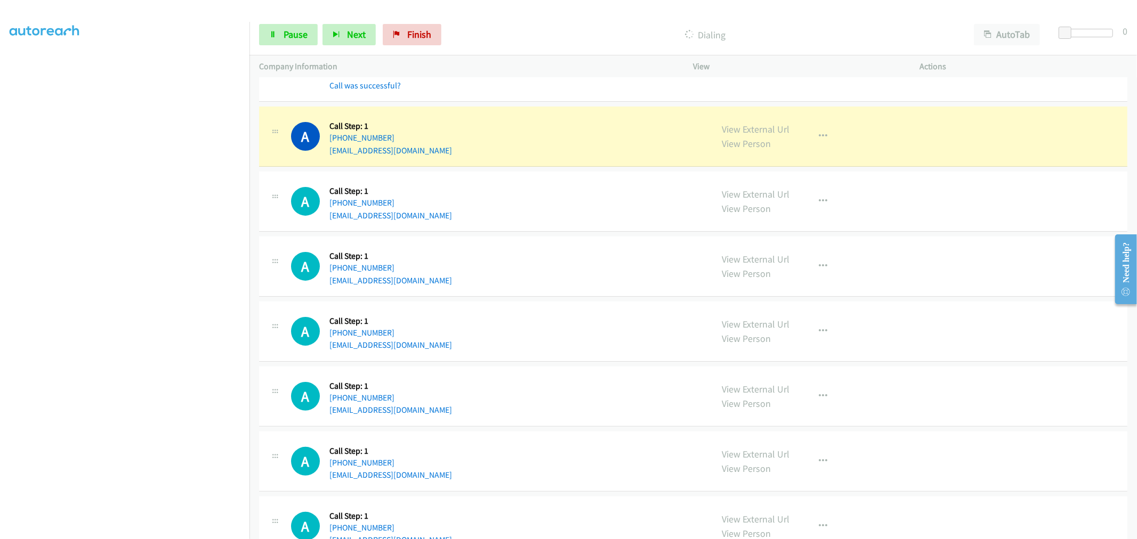
scroll to position [3464, 0]
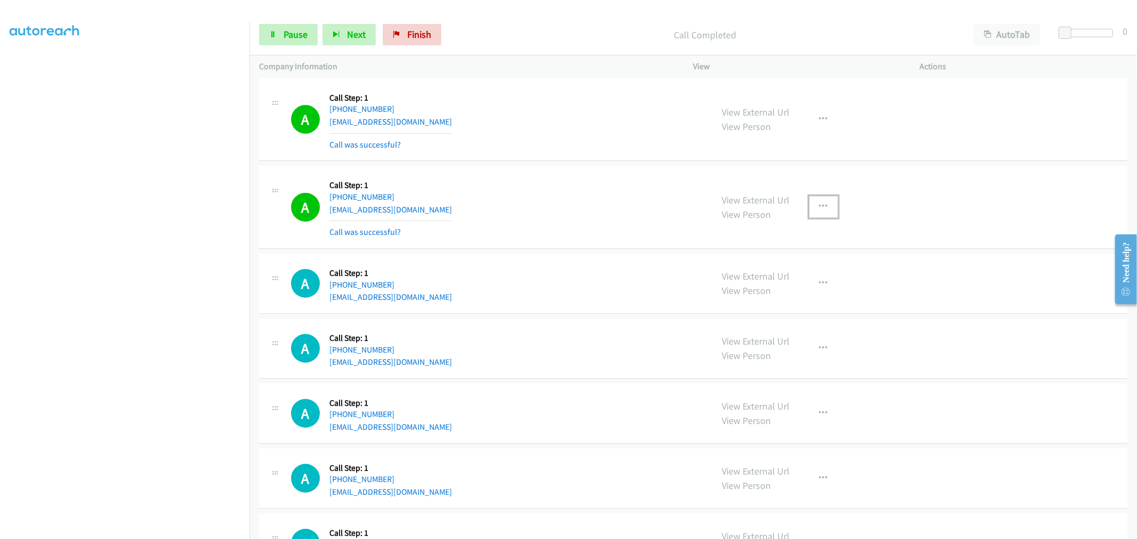
click at [821, 204] on button "button" at bounding box center [823, 206] width 29 height 21
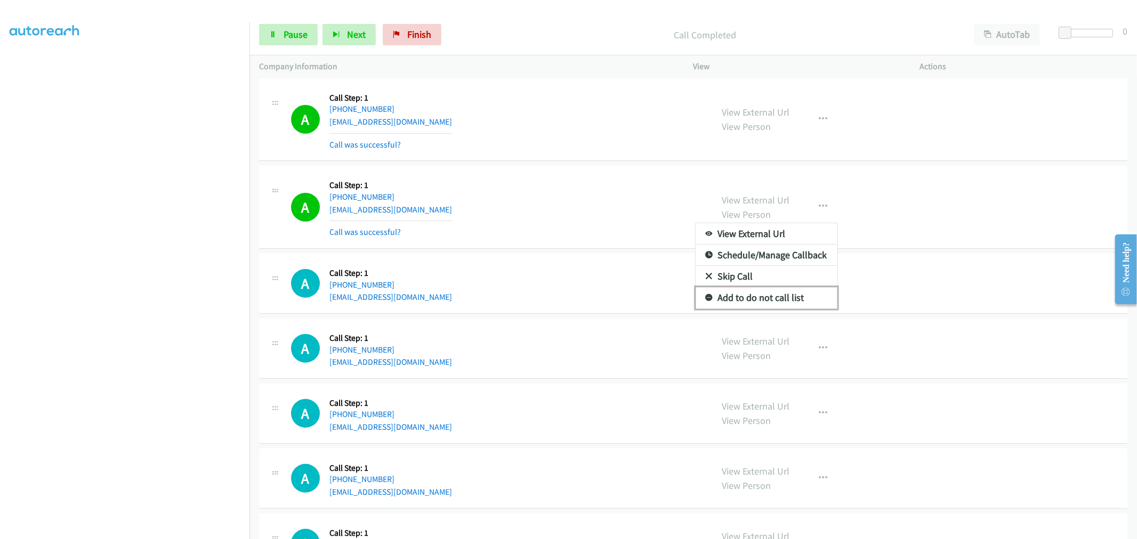
click at [776, 305] on link "Add to do not call list" at bounding box center [766, 297] width 142 height 21
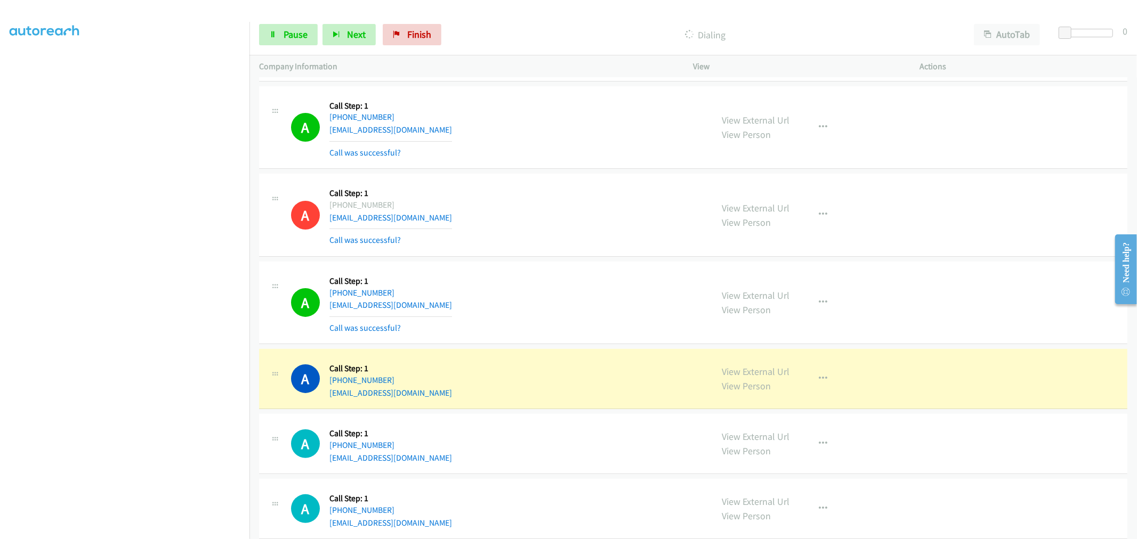
scroll to position [3524, 0]
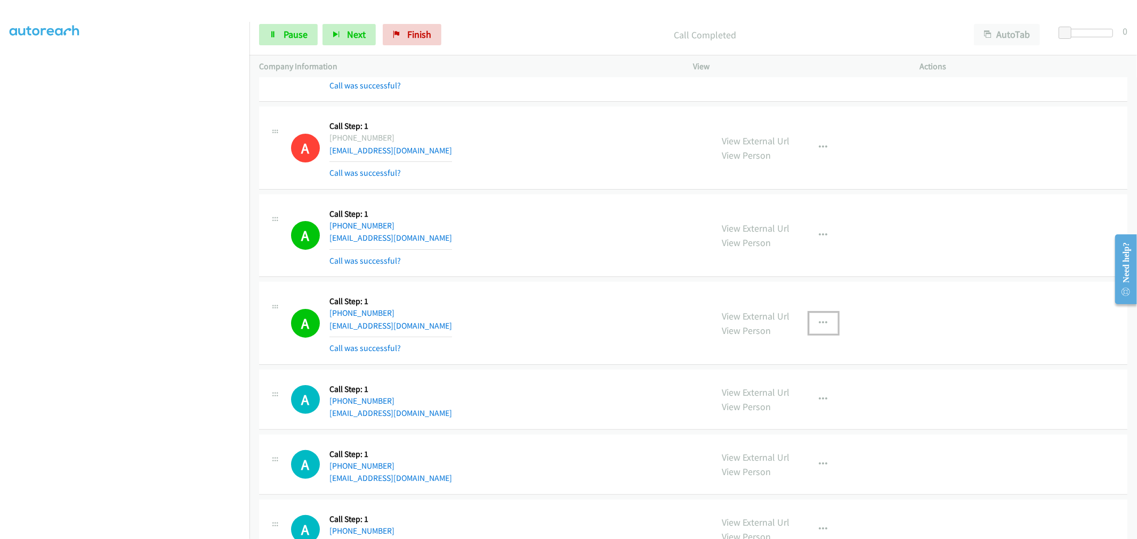
click at [817, 334] on button "button" at bounding box center [823, 323] width 29 height 21
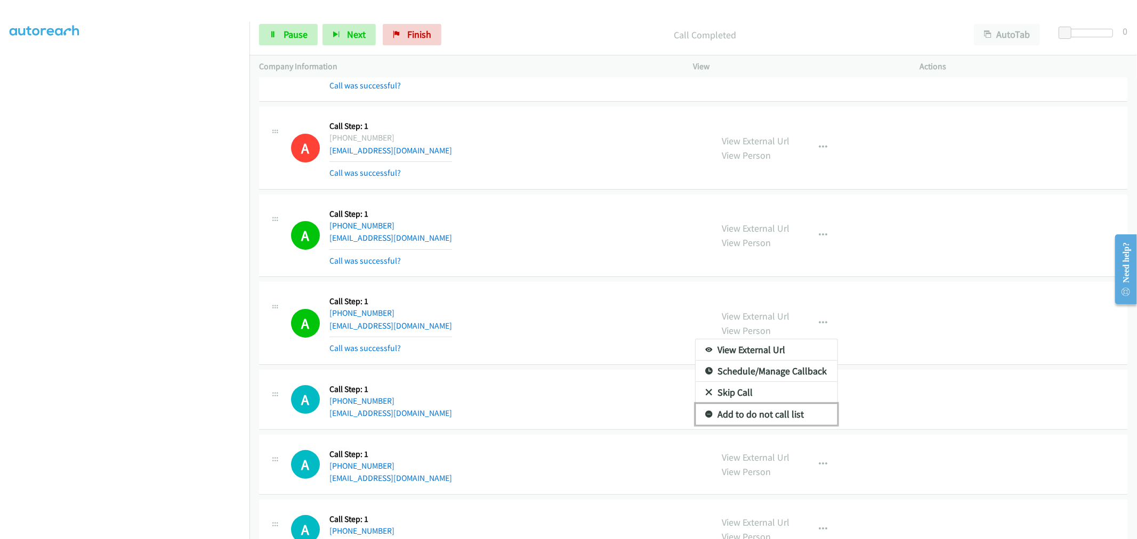
click at [758, 419] on link "Add to do not call list" at bounding box center [766, 414] width 142 height 21
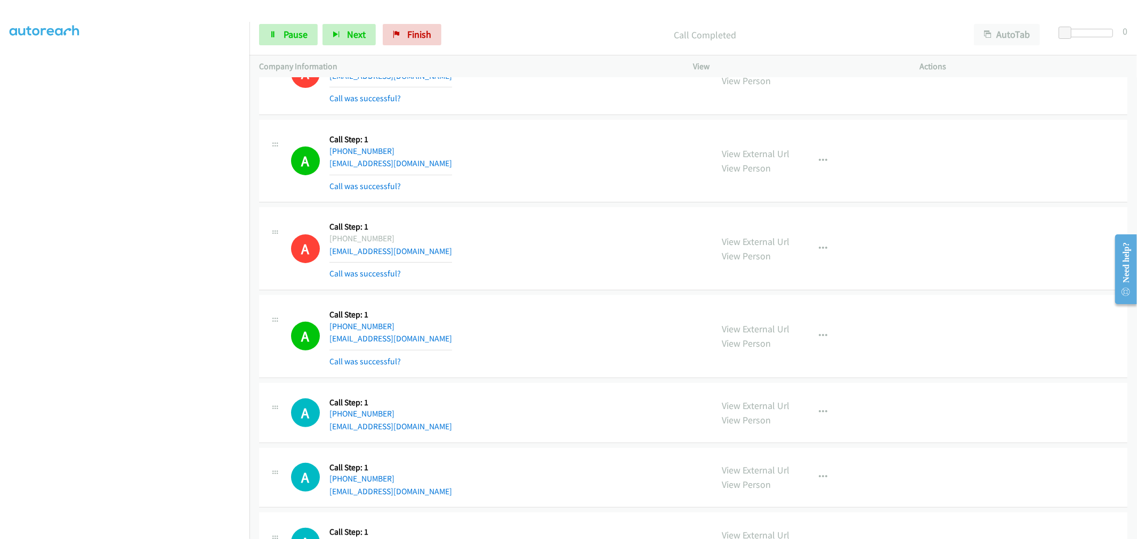
scroll to position [3701, 0]
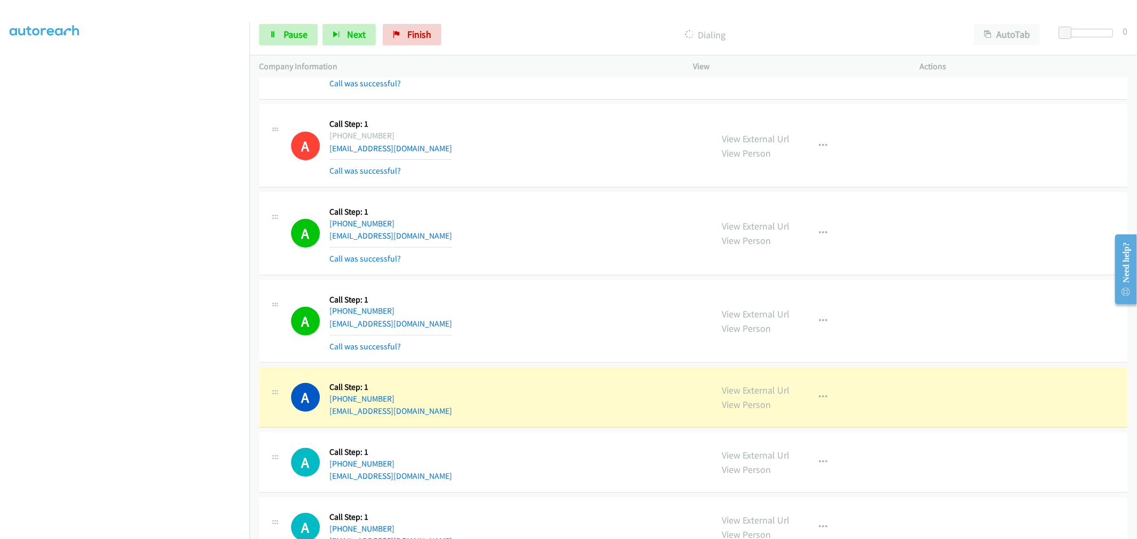
drag, startPoint x: 743, startPoint y: 390, endPoint x: 691, endPoint y: 297, distance: 105.7
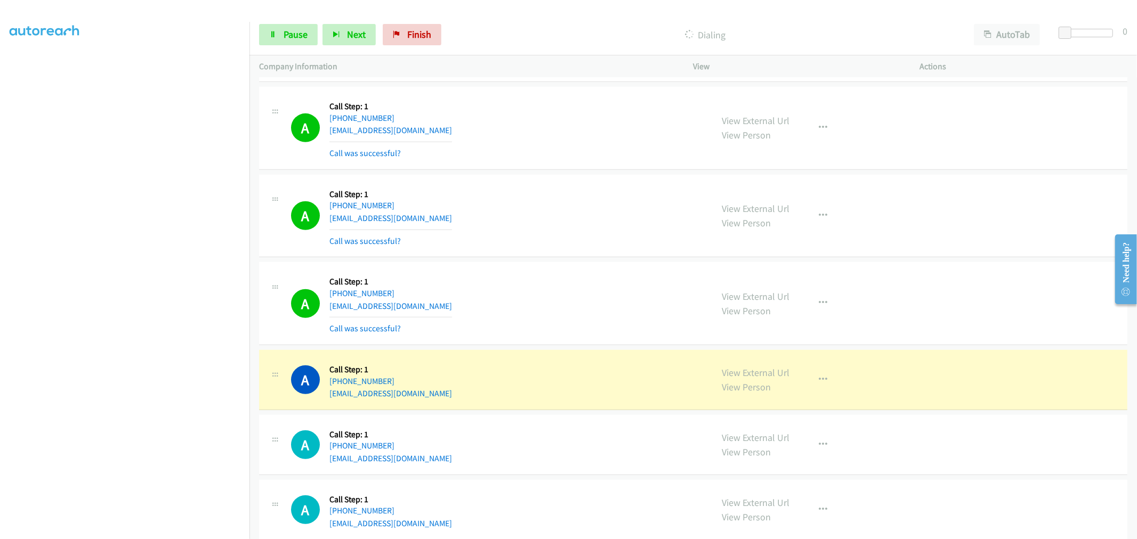
scroll to position [4057, 0]
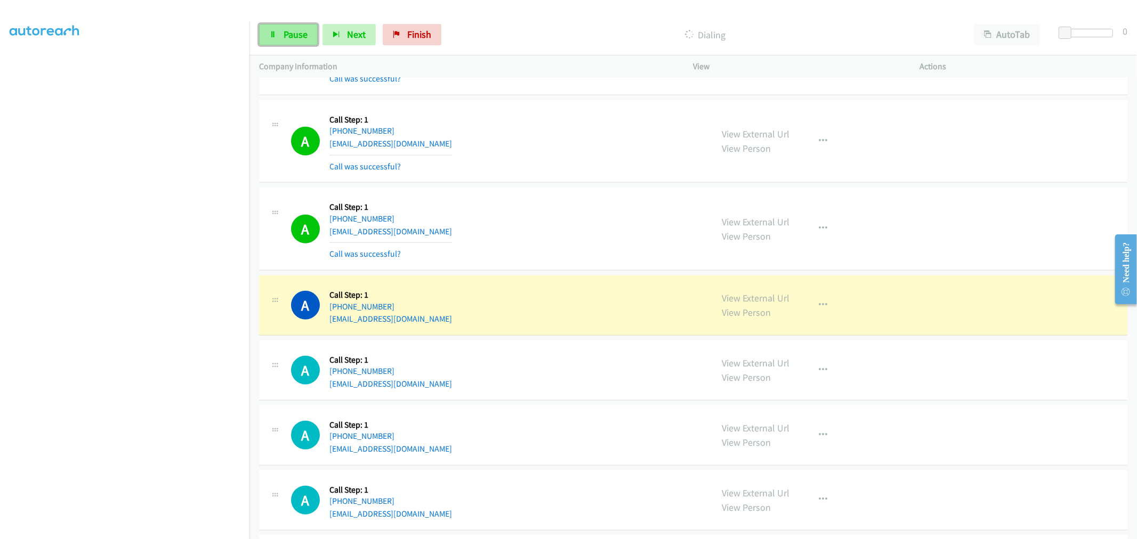
click at [299, 36] on span "Pause" at bounding box center [296, 34] width 24 height 12
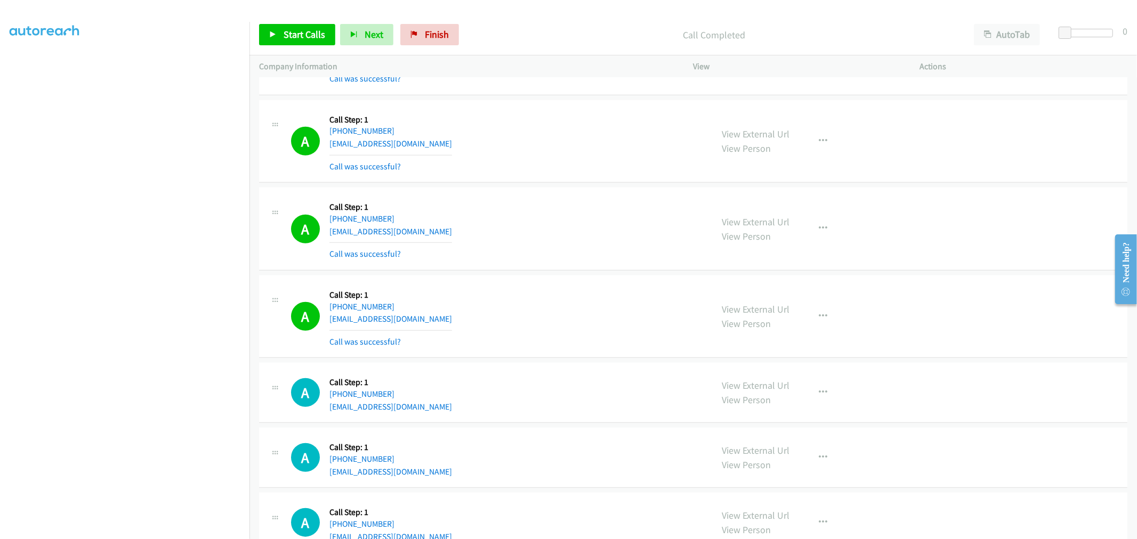
drag, startPoint x: 720, startPoint y: 136, endPoint x: 678, endPoint y: 106, distance: 52.3
click at [532, 269] on div "A Callback Scheduled Call Step: 1 America/New_York [PHONE_NUMBER] [EMAIL_ADDRES…" at bounding box center [693, 229] width 868 height 83
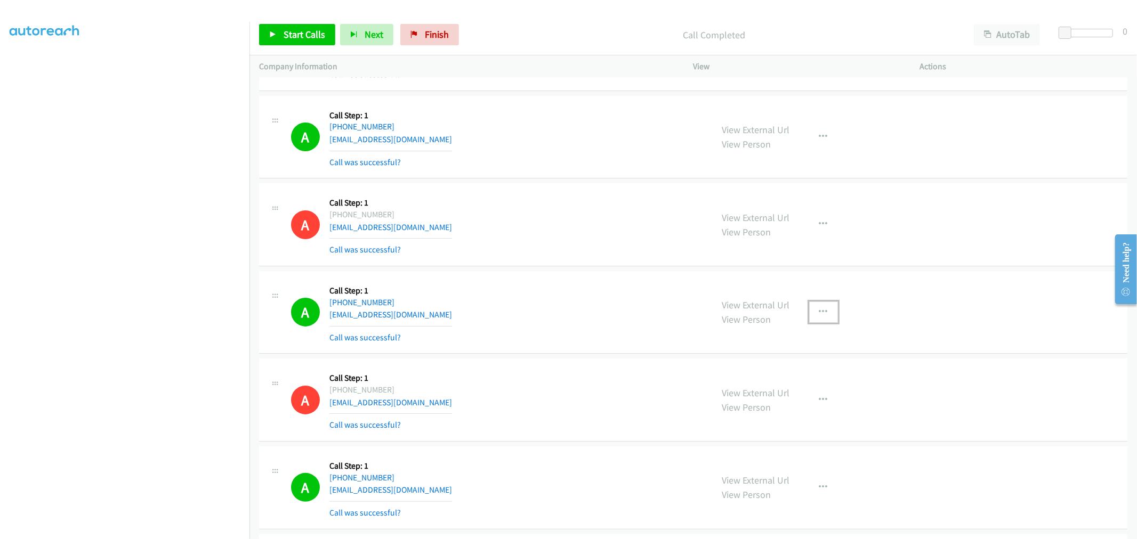
click at [813, 320] on button "button" at bounding box center [823, 312] width 29 height 21
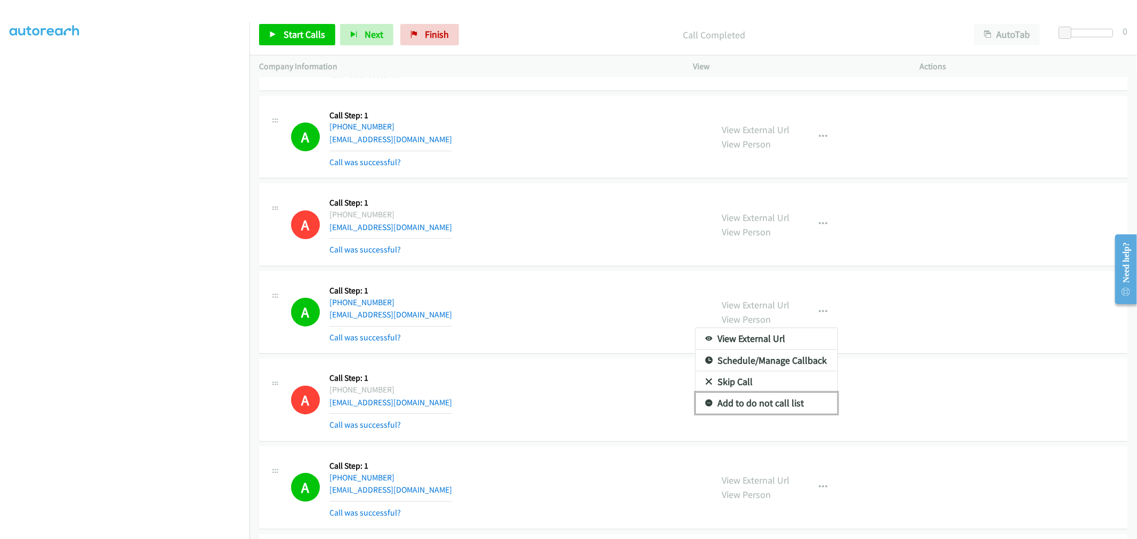
click at [773, 406] on link "Add to do not call list" at bounding box center [766, 403] width 142 height 21
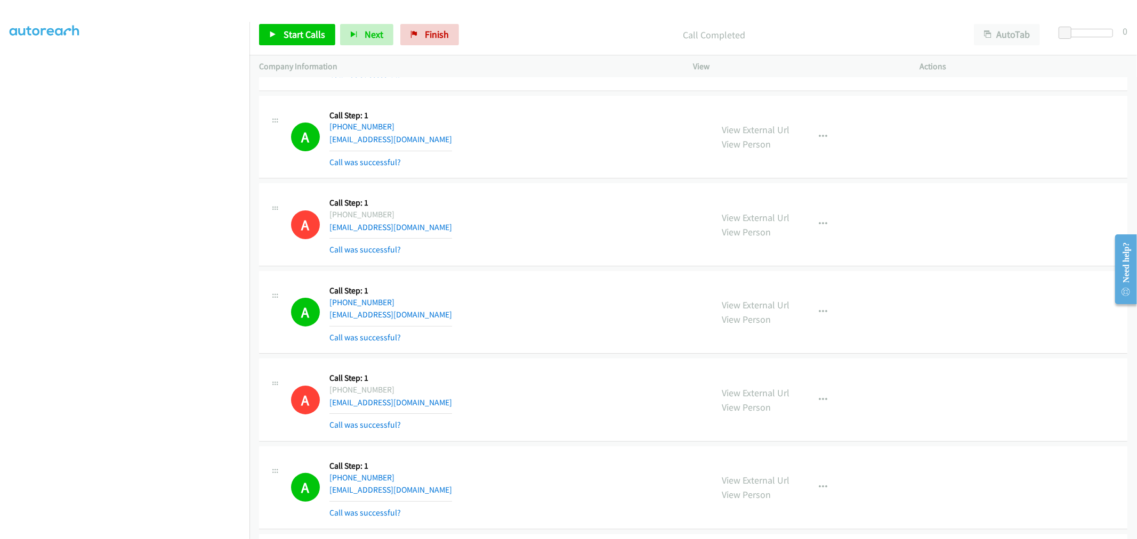
click at [556, 308] on div "A Callback Scheduled Call Step: 1 [GEOGRAPHIC_DATA]/[GEOGRAPHIC_DATA] [PHONE_NU…" at bounding box center [497, 312] width 412 height 63
click at [507, 215] on div "A Callback Scheduled Call Step: 1 America/New_York [PHONE_NUMBER] [EMAIL_ADDRES…" at bounding box center [497, 224] width 412 height 63
drag, startPoint x: 742, startPoint y: 302, endPoint x: 614, endPoint y: 237, distance: 143.2
drag, startPoint x: 296, startPoint y: 34, endPoint x: 333, endPoint y: 108, distance: 83.2
click at [296, 34] on span "Start Calls" at bounding box center [305, 34] width 42 height 12
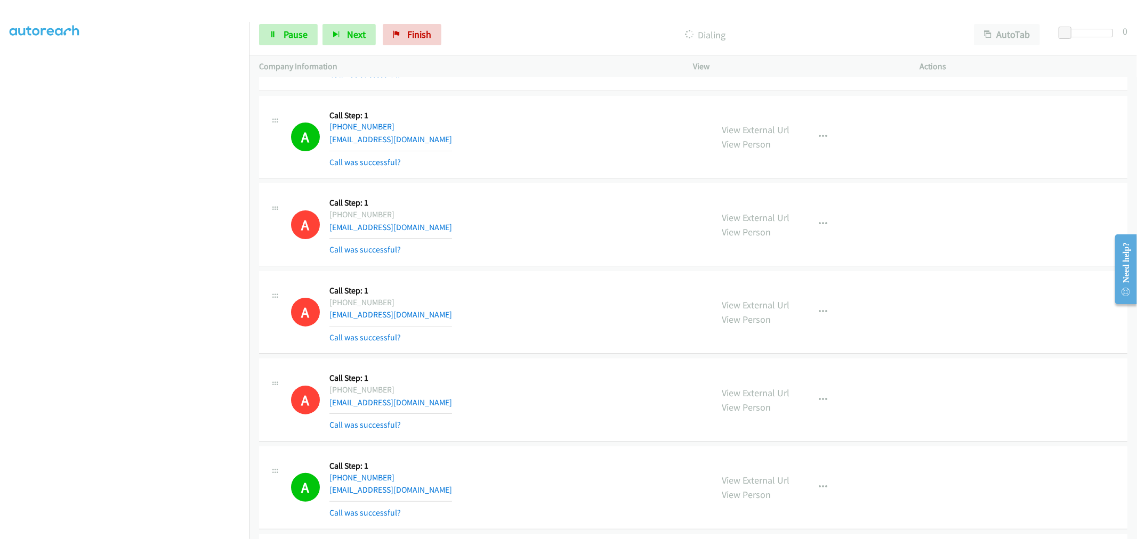
drag, startPoint x: 667, startPoint y: 354, endPoint x: 655, endPoint y: 368, distance: 18.2
click at [667, 352] on div "A Callback Scheduled Call Step: 1 [GEOGRAPHIC_DATA]/[GEOGRAPHIC_DATA] [PHONE_NU…" at bounding box center [693, 312] width 868 height 83
click at [514, 270] on td "A Callback Scheduled Call Step: 1 [GEOGRAPHIC_DATA]/[GEOGRAPHIC_DATA] [PHONE_NU…" at bounding box center [692, 313] width 887 height 88
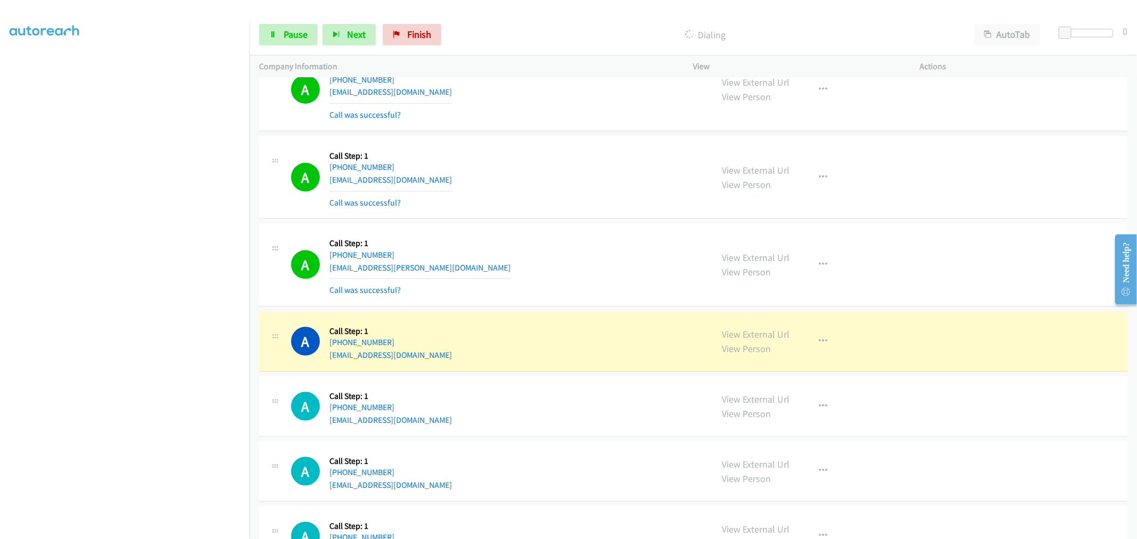
scroll to position [4809, 0]
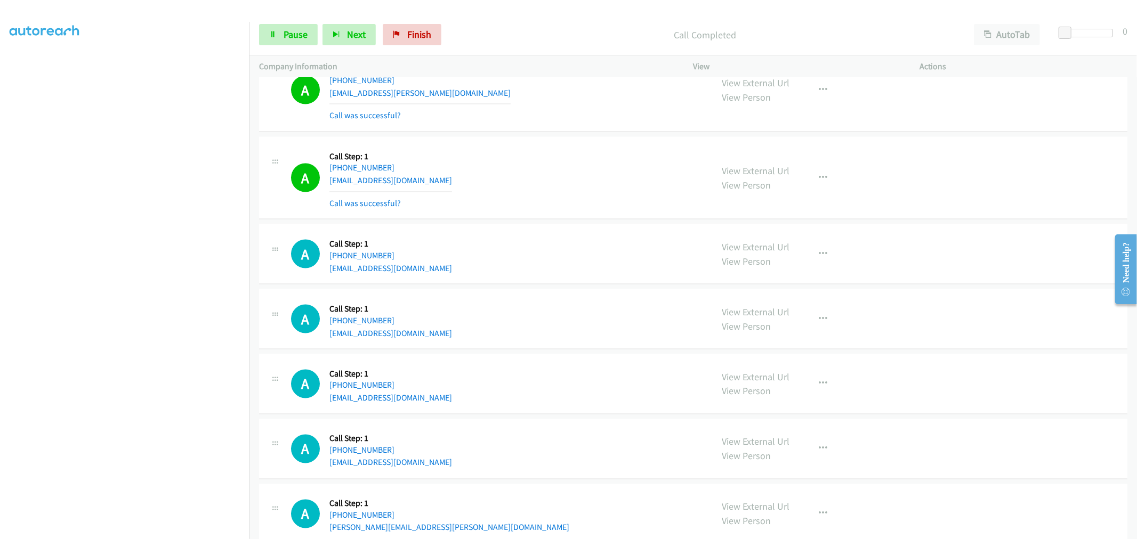
click at [818, 164] on div "View External Url View Person View External Url Email Schedule/Manage Callback …" at bounding box center [831, 178] width 236 height 63
click at [820, 187] on button "button" at bounding box center [823, 177] width 29 height 21
click at [756, 275] on link "Add to do not call list" at bounding box center [766, 268] width 142 height 21
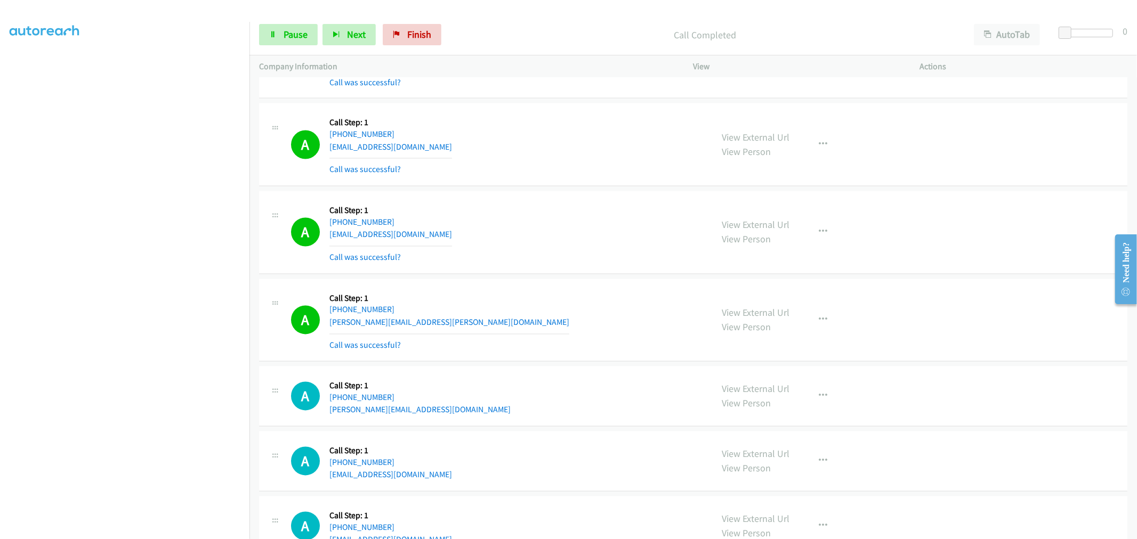
scroll to position [5283, 0]
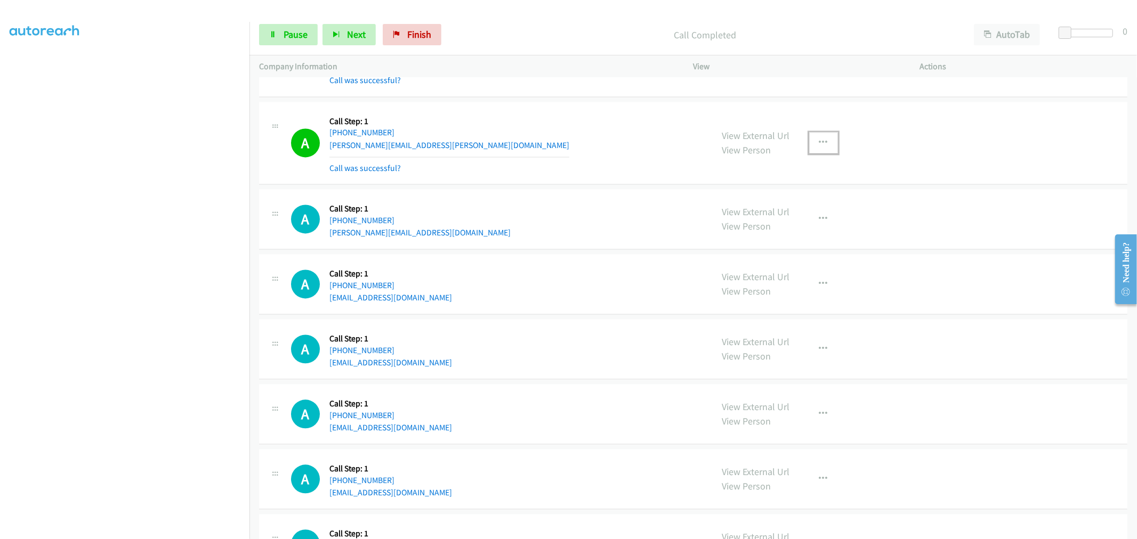
click at [819, 144] on icon "button" at bounding box center [823, 143] width 9 height 9
click at [752, 238] on link "Add to do not call list" at bounding box center [766, 233] width 142 height 21
click at [501, 107] on div "A Callback Scheduled Call Step: 1 America/New_York [PHONE_NUMBER] [PERSON_NAME]…" at bounding box center [693, 143] width 868 height 83
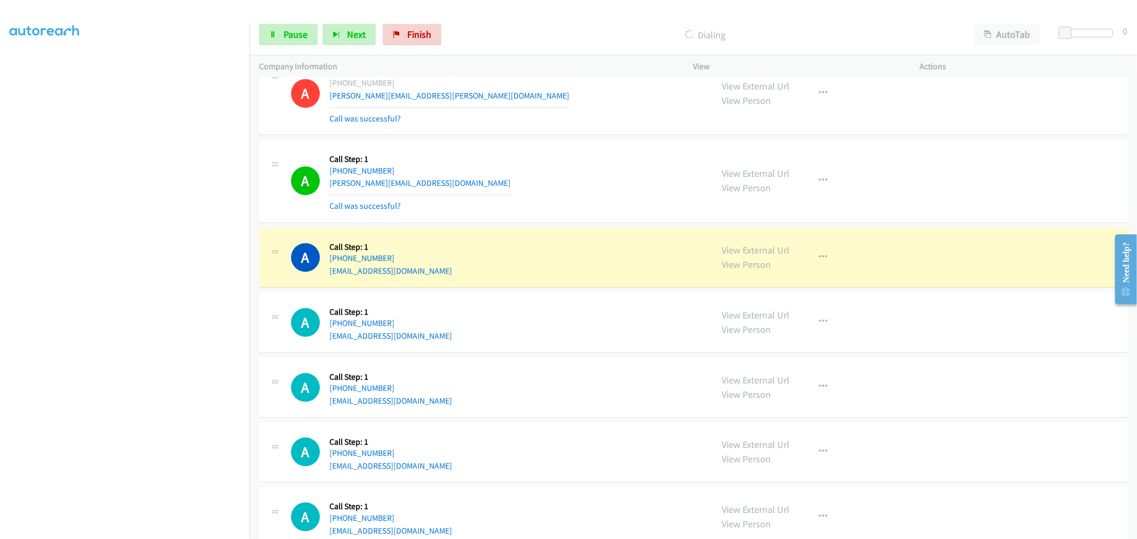
scroll to position [5401, 0]
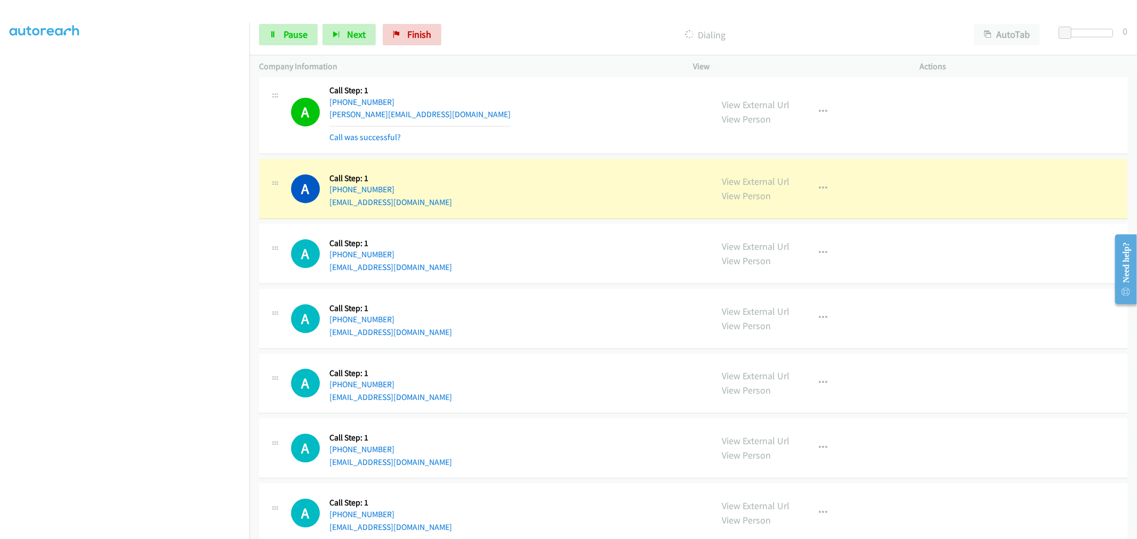
click at [540, 140] on div "A Callback Scheduled Call Step: 1 America/New_York [PHONE_NUMBER] [PERSON_NAME]…" at bounding box center [497, 111] width 412 height 63
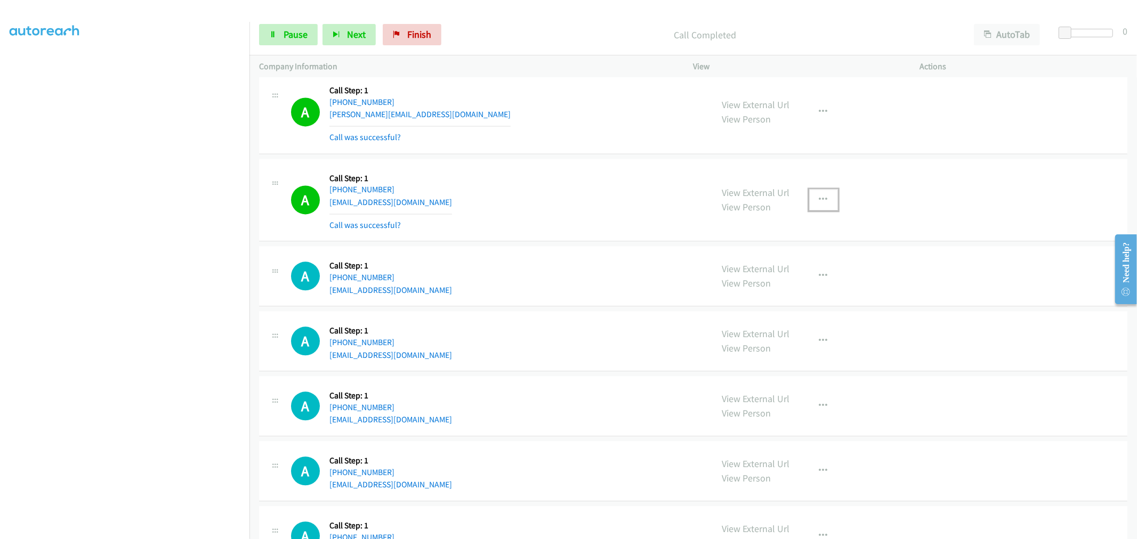
click at [821, 204] on icon "button" at bounding box center [823, 200] width 9 height 9
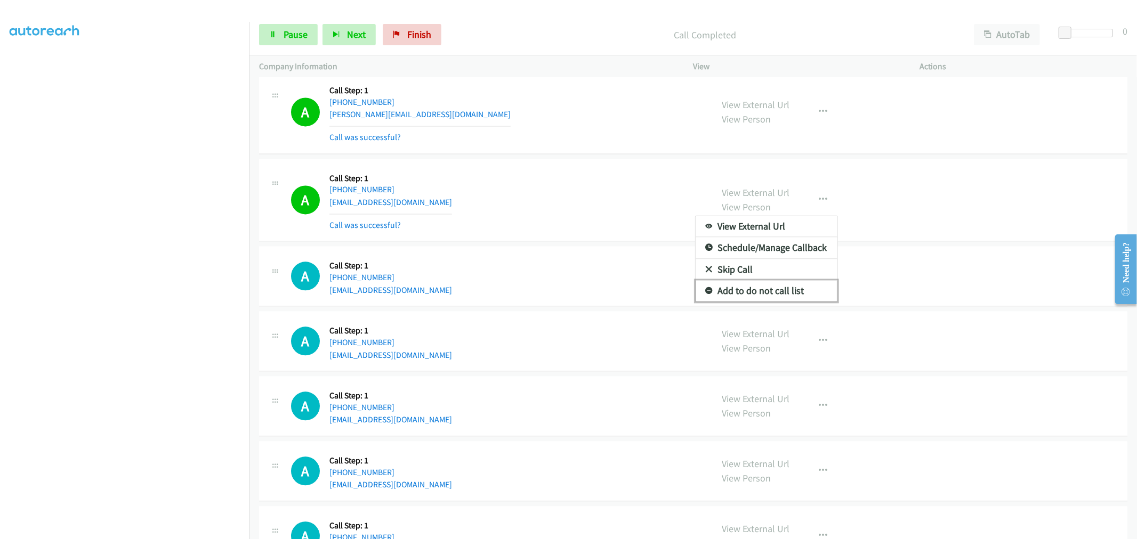
click at [765, 290] on link "Add to do not call list" at bounding box center [766, 290] width 142 height 21
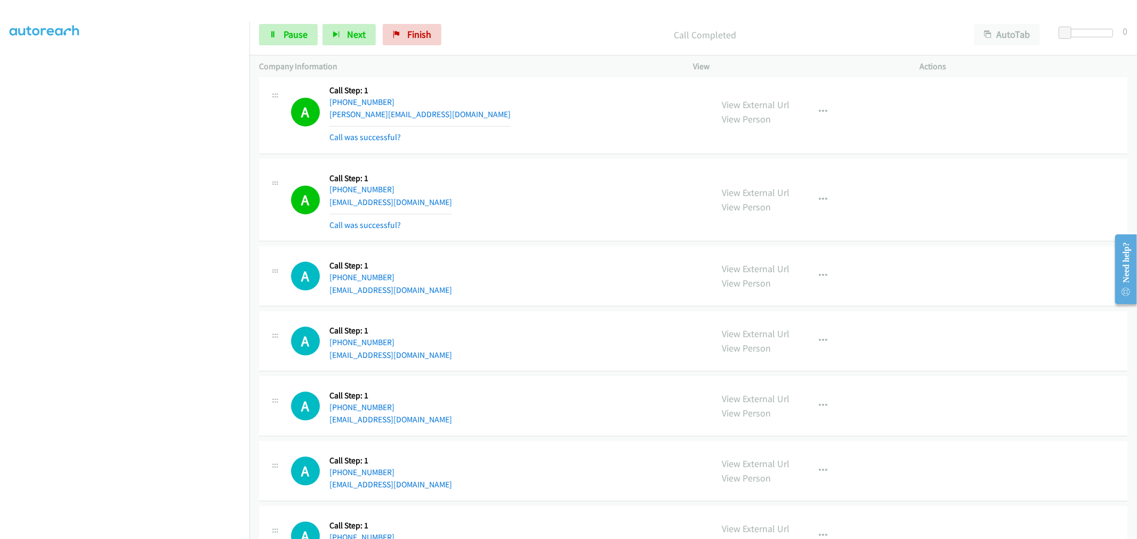
click at [524, 189] on div "A Callback Scheduled Call Step: 1 [GEOGRAPHIC_DATA]/[GEOGRAPHIC_DATA] [PHONE_NU…" at bounding box center [497, 199] width 412 height 63
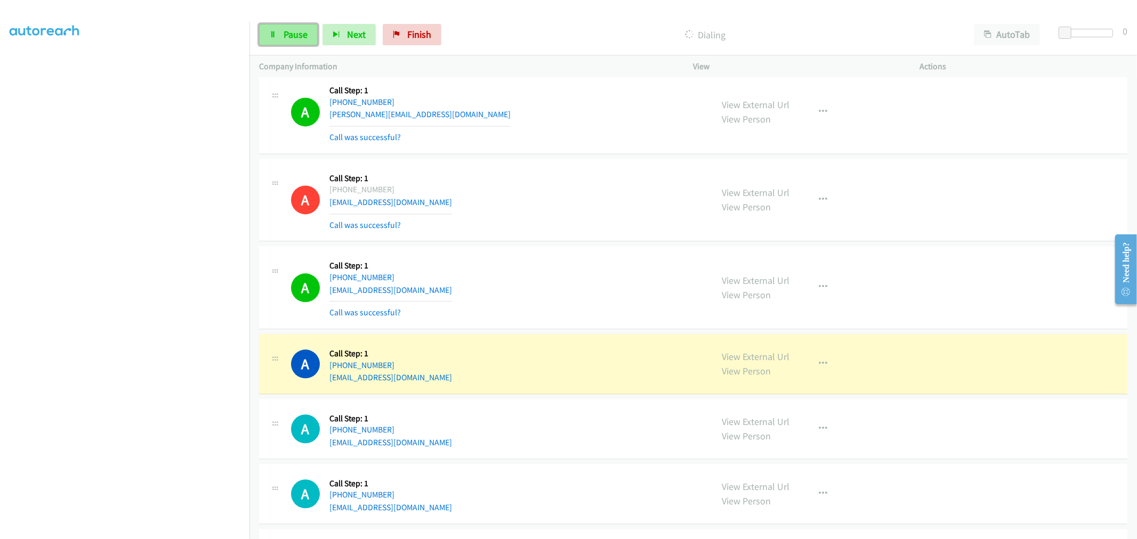
click at [306, 36] on span "Pause" at bounding box center [296, 34] width 24 height 12
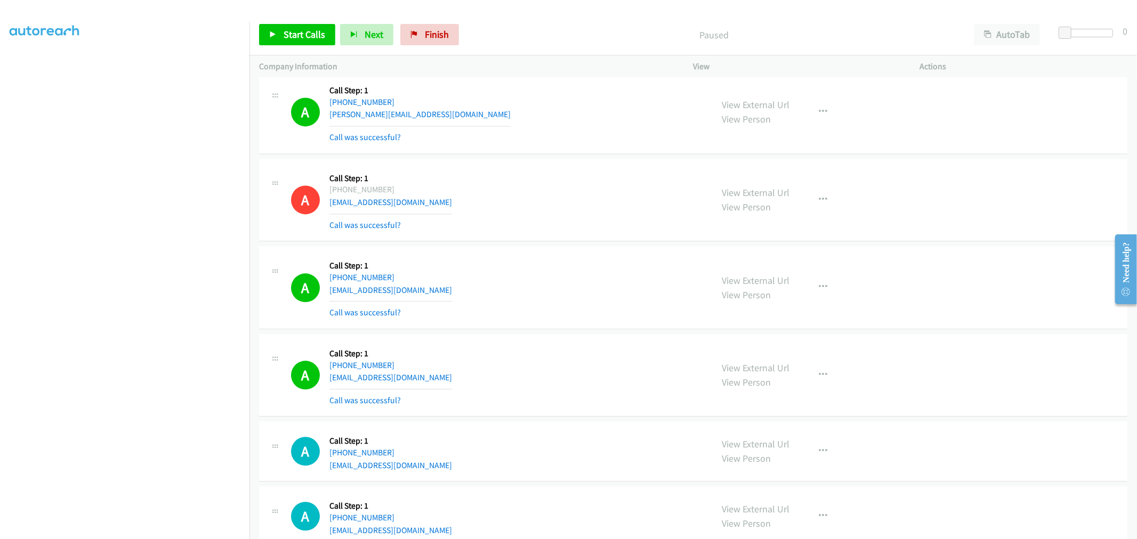
click at [556, 214] on div "A Callback Scheduled Call Step: 1 [GEOGRAPHIC_DATA]/[GEOGRAPHIC_DATA] [PHONE_NU…" at bounding box center [497, 199] width 412 height 63
click at [313, 38] on span "Start Calls" at bounding box center [305, 34] width 42 height 12
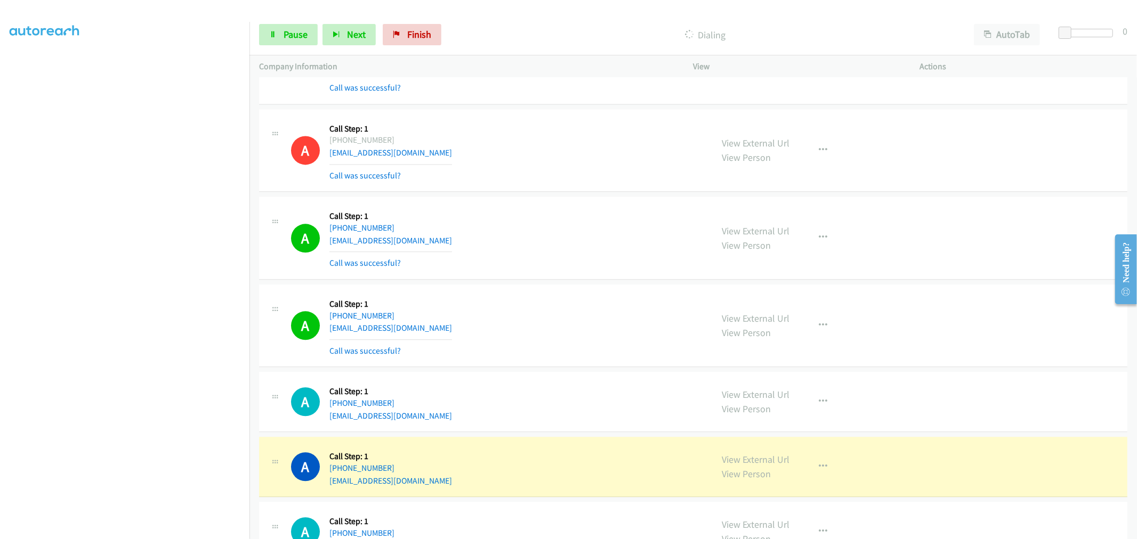
scroll to position [5579, 0]
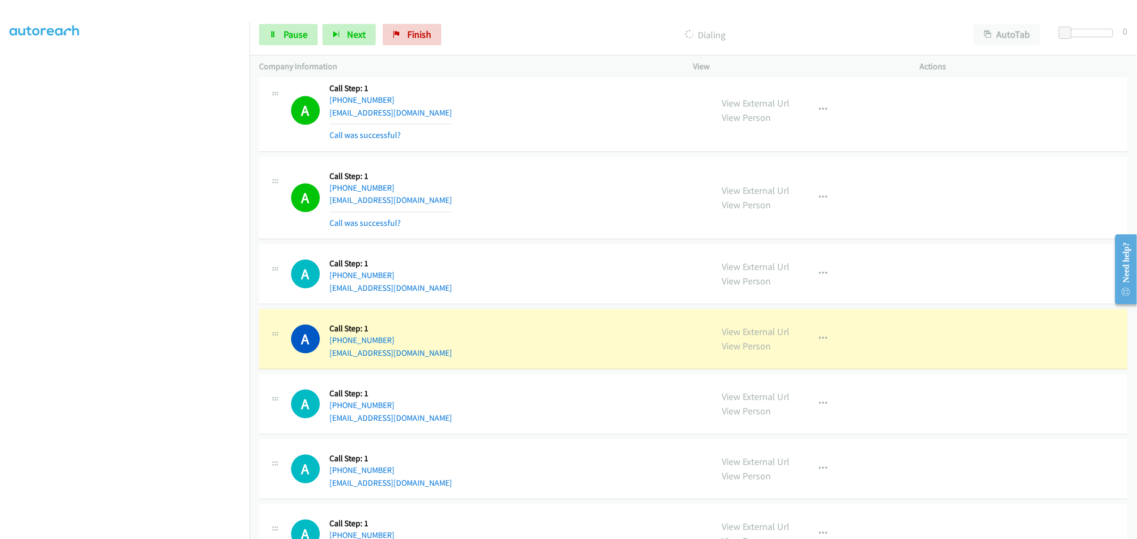
click at [609, 255] on div "A Callback Scheduled Call Step: 1 America/Los_Angeles [PHONE_NUMBER] [EMAIL_ADD…" at bounding box center [693, 274] width 868 height 60
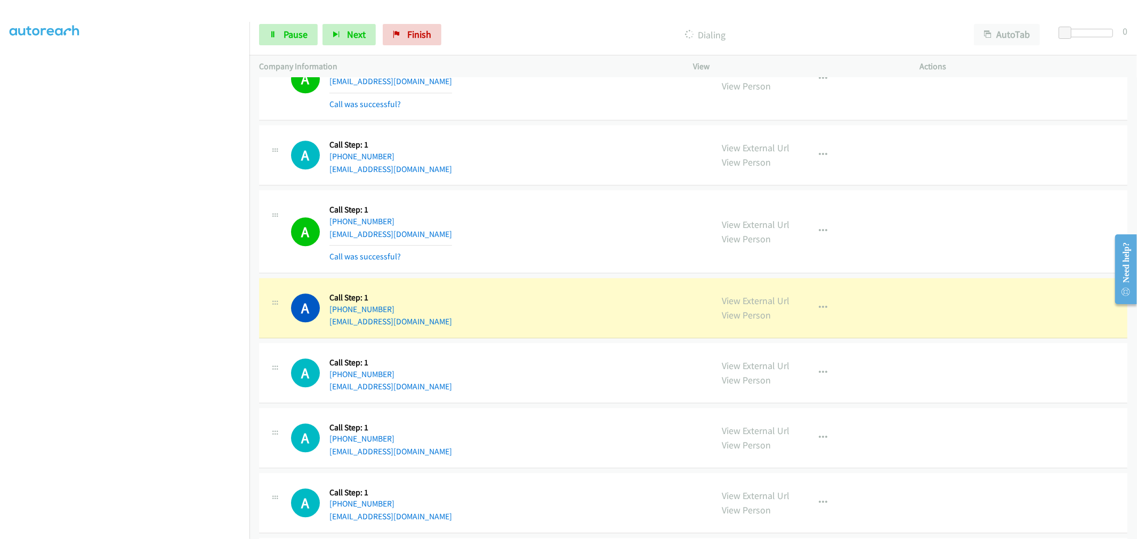
scroll to position [5638, 0]
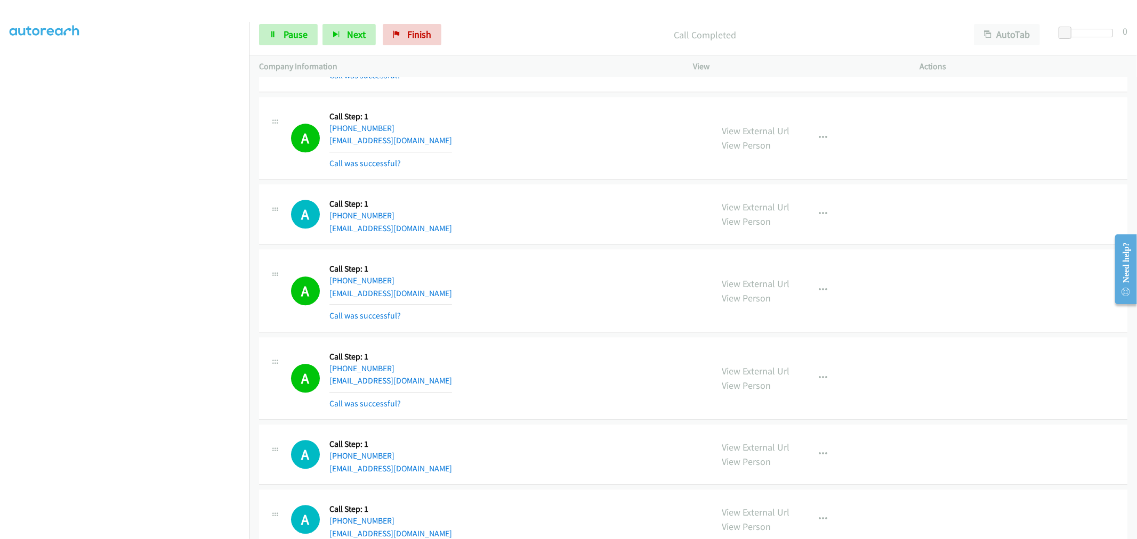
click at [620, 282] on div "A Callback Scheduled Call Step: 1 America/Los_Angeles [PHONE_NUMBER] [EMAIL_ADD…" at bounding box center [497, 290] width 412 height 63
click at [822, 134] on button "button" at bounding box center [823, 137] width 29 height 21
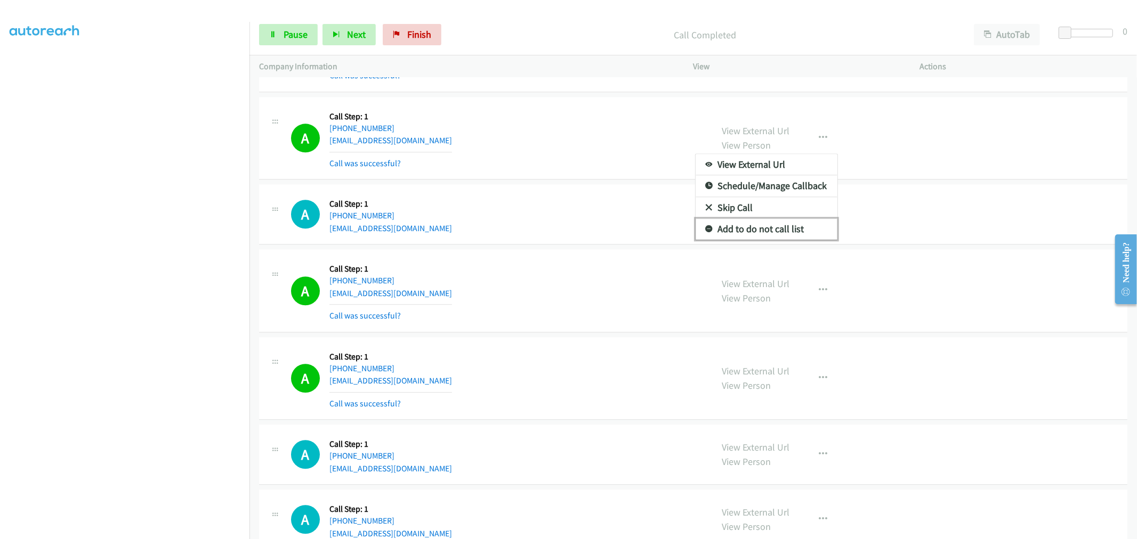
click at [747, 231] on link "Add to do not call list" at bounding box center [766, 228] width 142 height 21
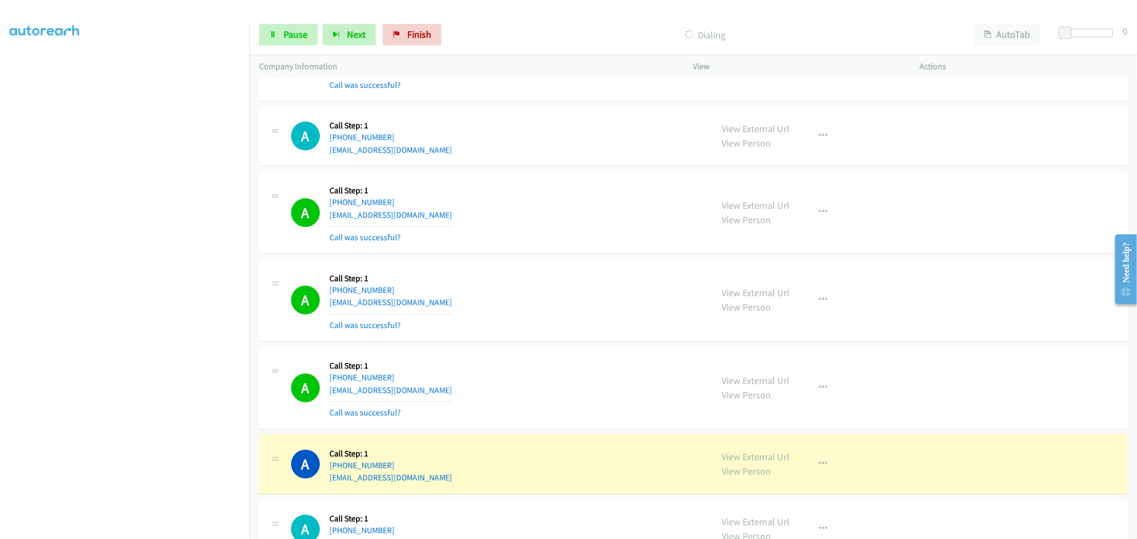
scroll to position [5875, 0]
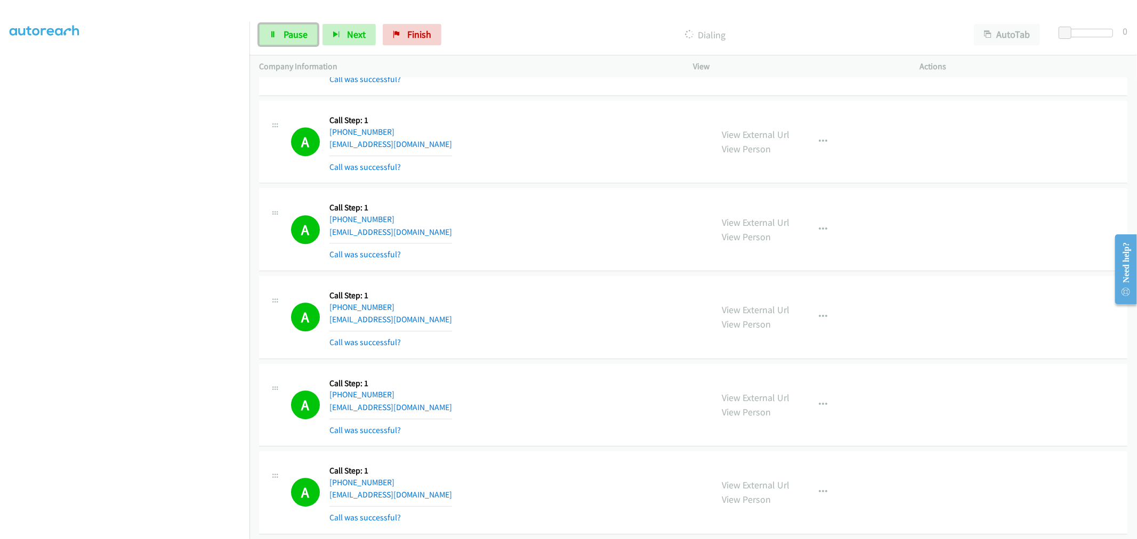
click at [294, 32] on span "Pause" at bounding box center [296, 34] width 24 height 12
click at [552, 186] on td "A Callback Scheduled Call Step: 1 America/New_York [PHONE_NUMBER] [EMAIL_ADDRES…" at bounding box center [692, 142] width 887 height 88
click at [300, 38] on span "Start Calls" at bounding box center [305, 34] width 42 height 12
click at [529, 228] on div "A Callback Scheduled Call Step: 1 [GEOGRAPHIC_DATA]/[GEOGRAPHIC_DATA] [PHONE_NU…" at bounding box center [497, 229] width 412 height 63
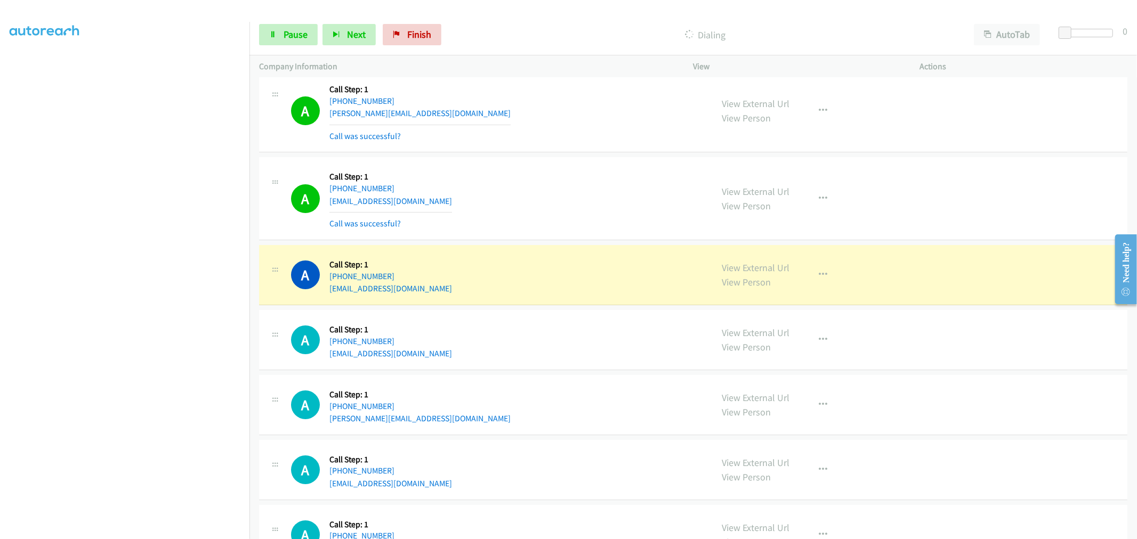
scroll to position [6526, 0]
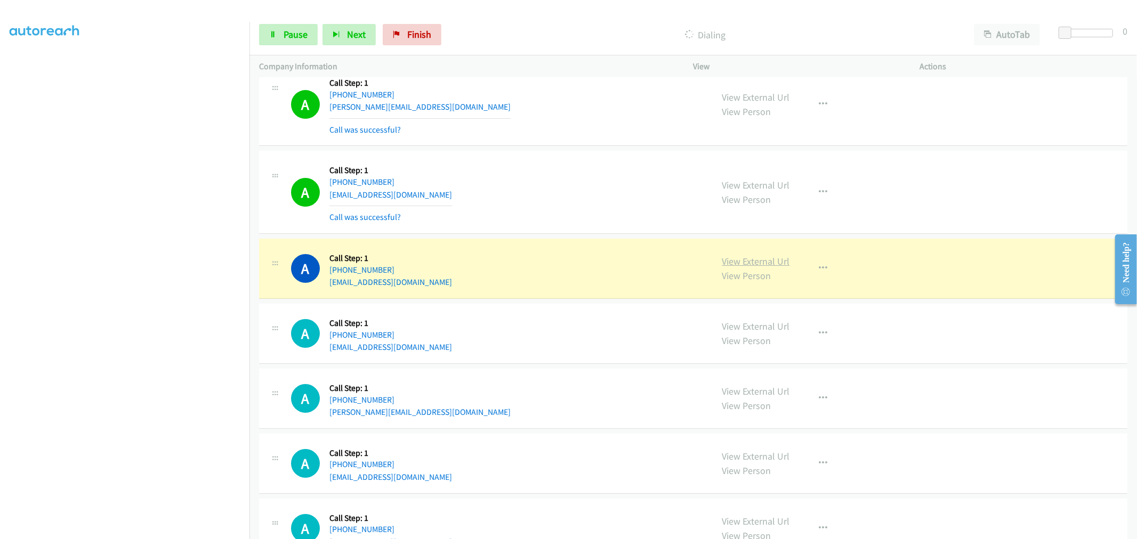
drag, startPoint x: 747, startPoint y: 264, endPoint x: 739, endPoint y: 264, distance: 8.0
click at [512, 169] on div "A Callback Scheduled Call Step: 1 America/New_York [PHONE_NUMBER] [EMAIL_ADDRES…" at bounding box center [497, 191] width 412 height 63
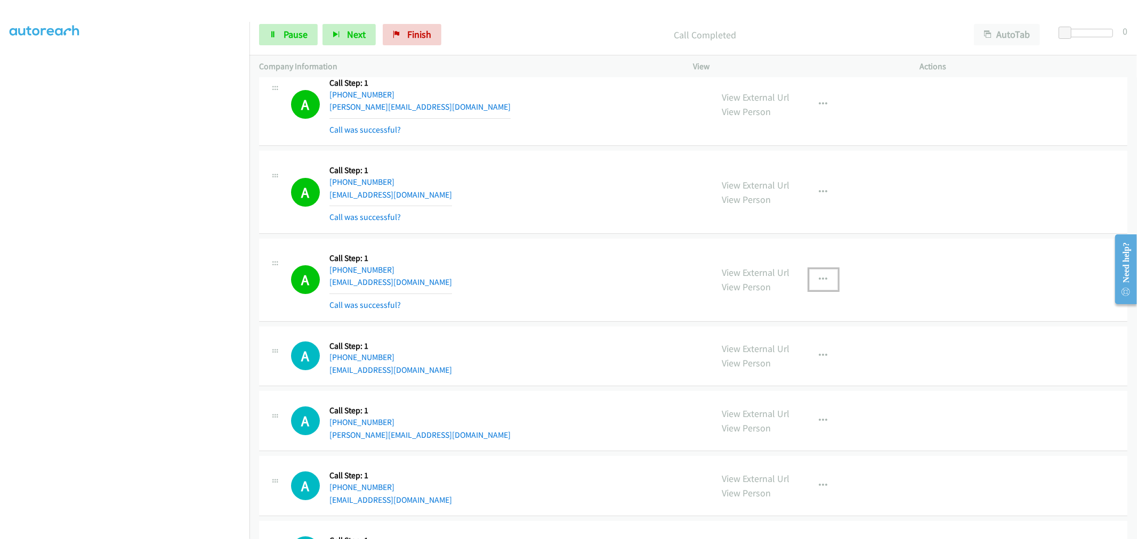
click at [809, 279] on button "button" at bounding box center [823, 279] width 29 height 21
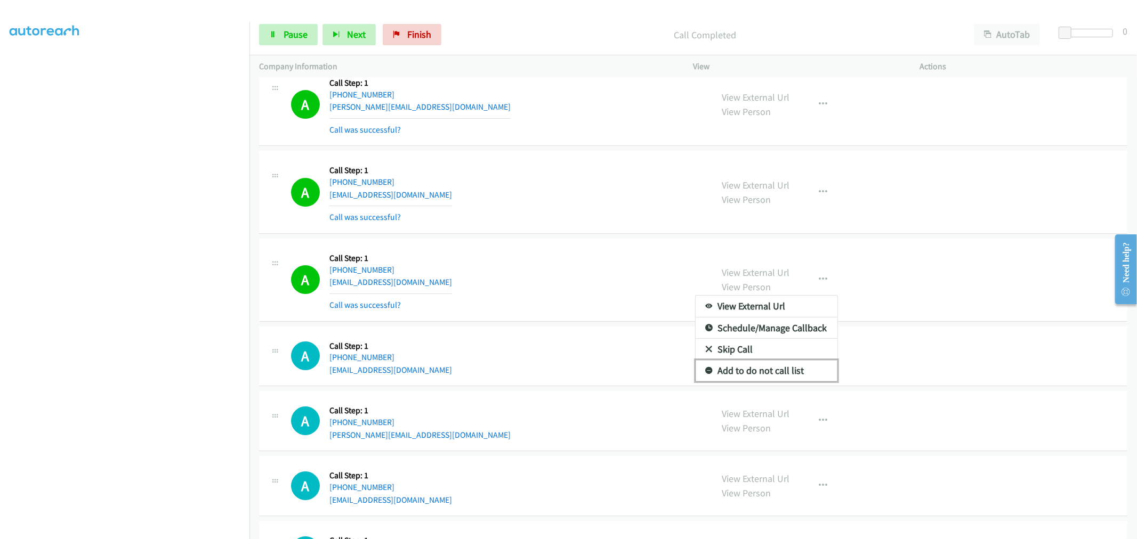
drag, startPoint x: 776, startPoint y: 379, endPoint x: 757, endPoint y: 360, distance: 27.5
click at [776, 379] on link "Add to do not call list" at bounding box center [766, 370] width 142 height 21
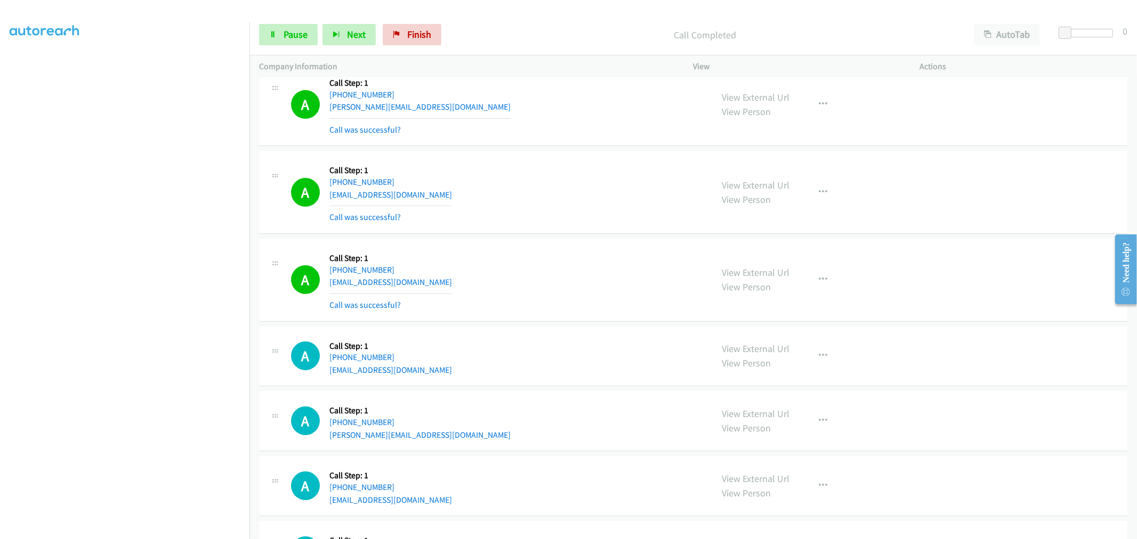
click at [503, 258] on div "A Callback Scheduled Call Step: 1 America/New_York [PHONE_NUMBER] [EMAIL_ADDRES…" at bounding box center [497, 279] width 412 height 63
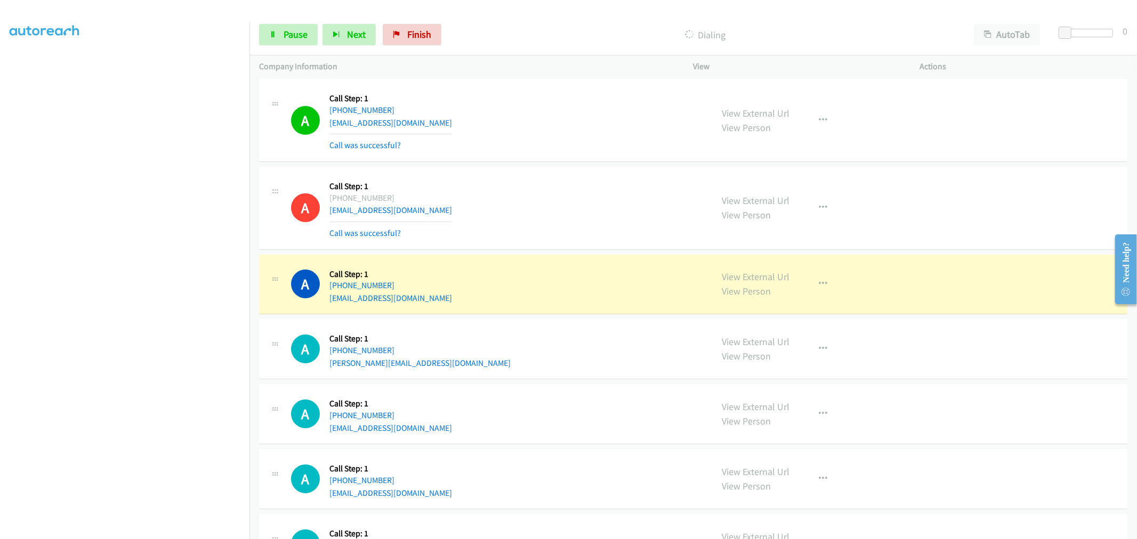
scroll to position [6704, 0]
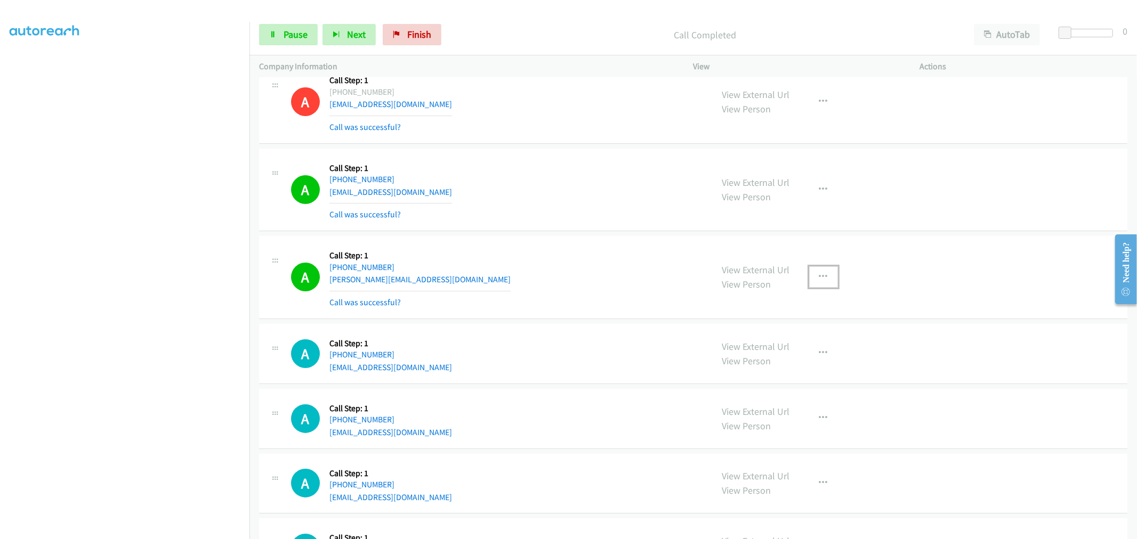
drag, startPoint x: 810, startPoint y: 280, endPoint x: 803, endPoint y: 297, distance: 18.4
click at [810, 280] on button "button" at bounding box center [823, 276] width 29 height 21
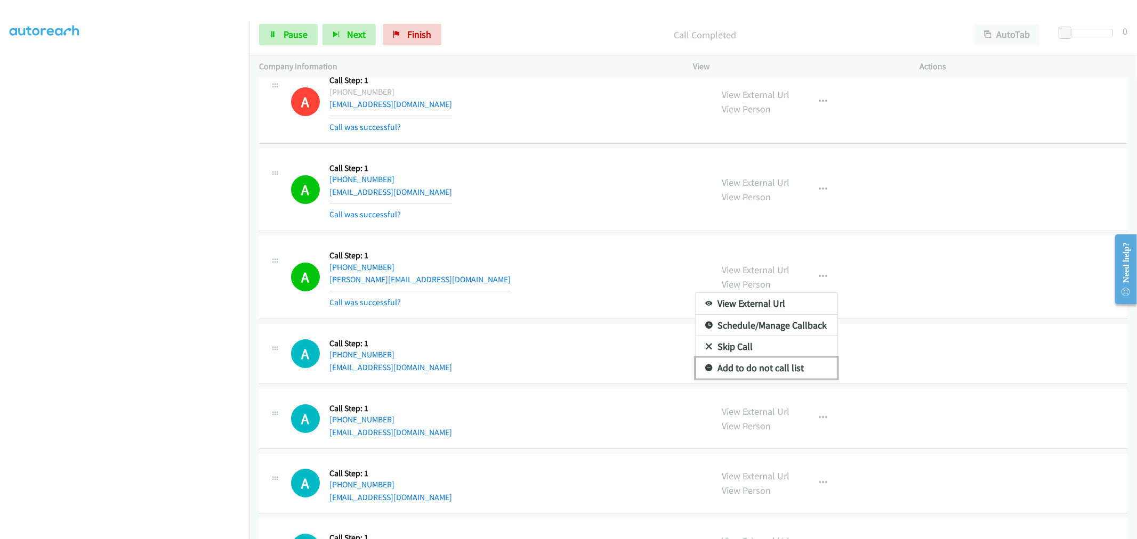
click at [754, 375] on link "Add to do not call list" at bounding box center [766, 368] width 142 height 21
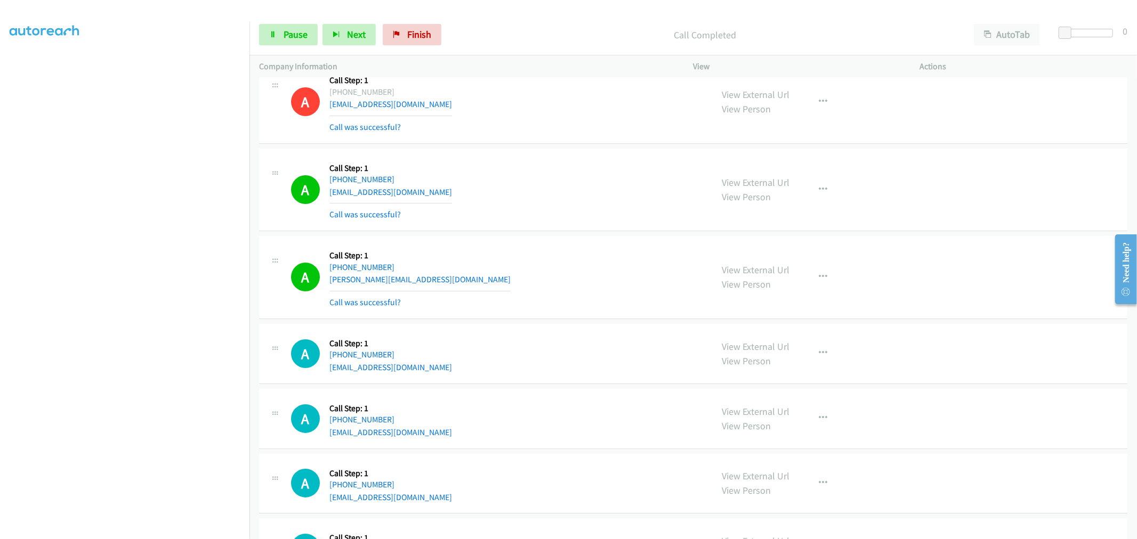
click at [573, 262] on div "A Callback Scheduled Call Step: 1 Pacific/[GEOGRAPHIC_DATA] [PHONE_NUMBER] [PER…" at bounding box center [497, 277] width 412 height 63
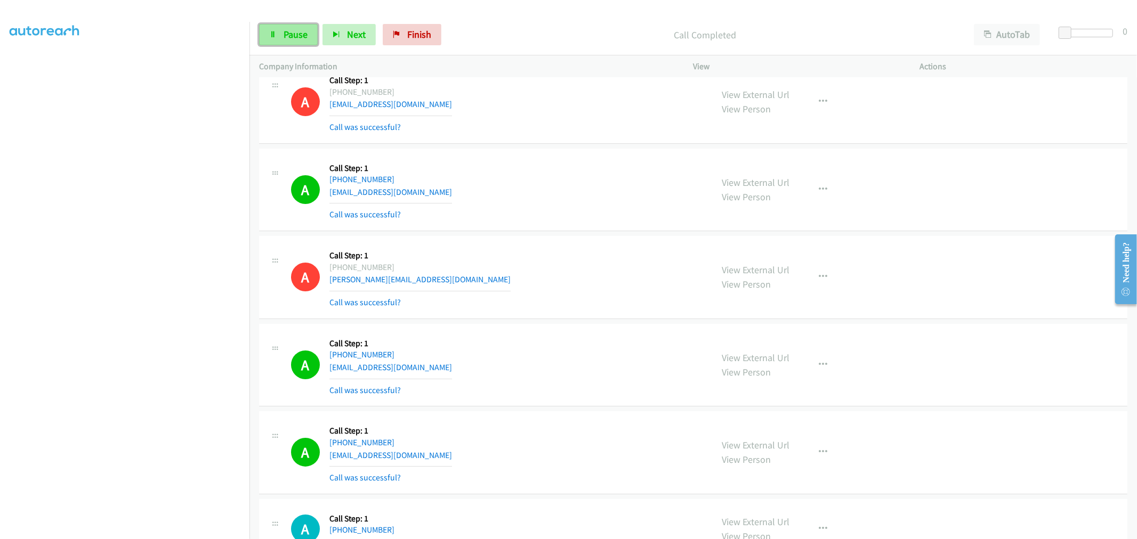
click at [285, 32] on span "Pause" at bounding box center [296, 34] width 24 height 12
click at [304, 49] on div "Start Calls Pause Next Finish Paused AutoTab AutoTab 0" at bounding box center [692, 34] width 887 height 41
click at [300, 38] on span "Start Calls" at bounding box center [305, 34] width 42 height 12
click at [297, 20] on div "Start Calls Pause Next Finish Dialing AutoTab AutoTab 0" at bounding box center [692, 34] width 887 height 41
click at [300, 32] on span "Pause" at bounding box center [296, 34] width 24 height 12
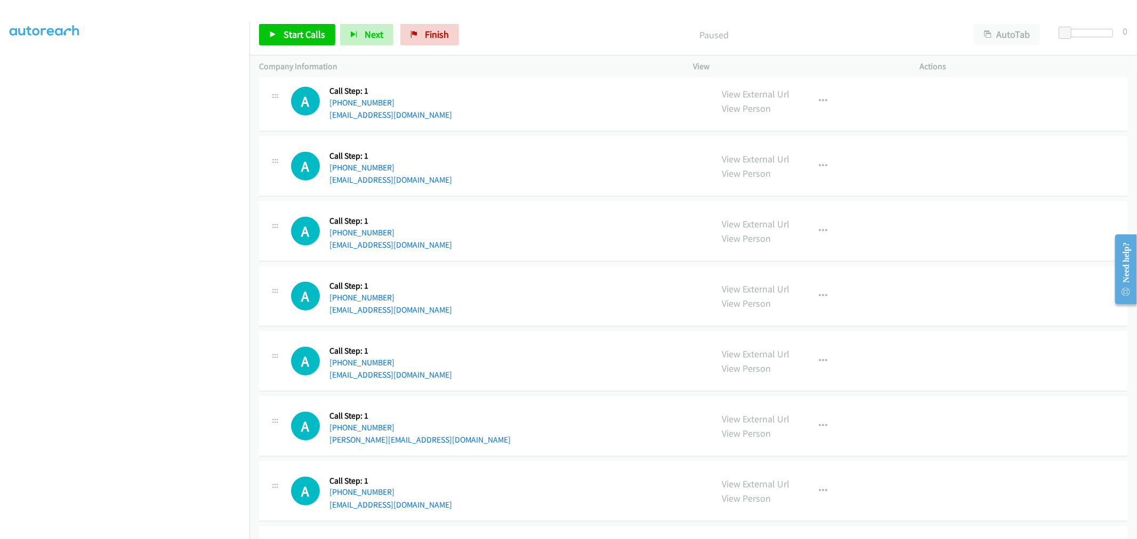
scroll to position [7142, 0]
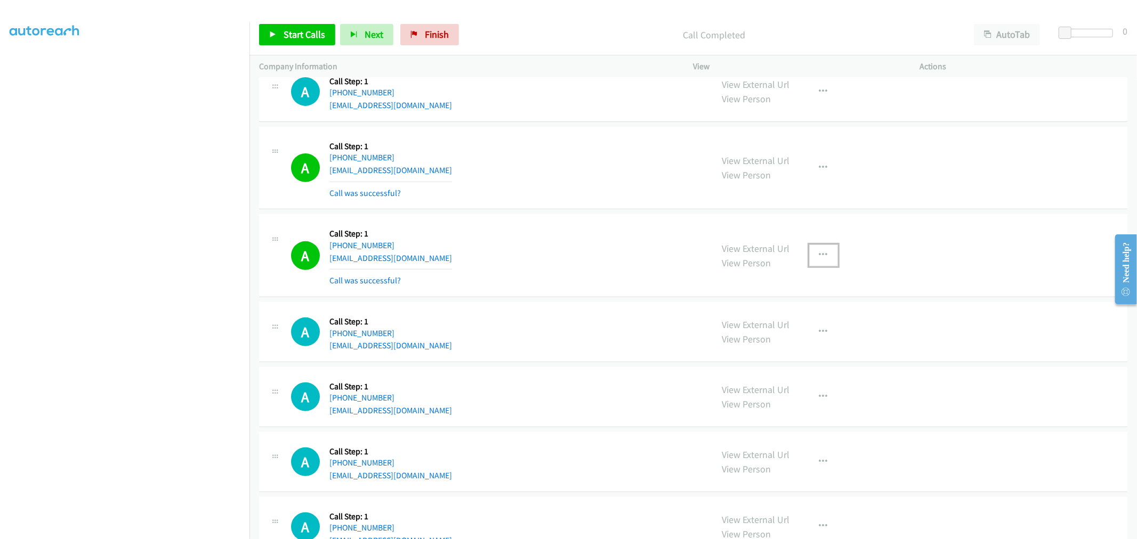
click at [824, 262] on button "button" at bounding box center [823, 255] width 29 height 21
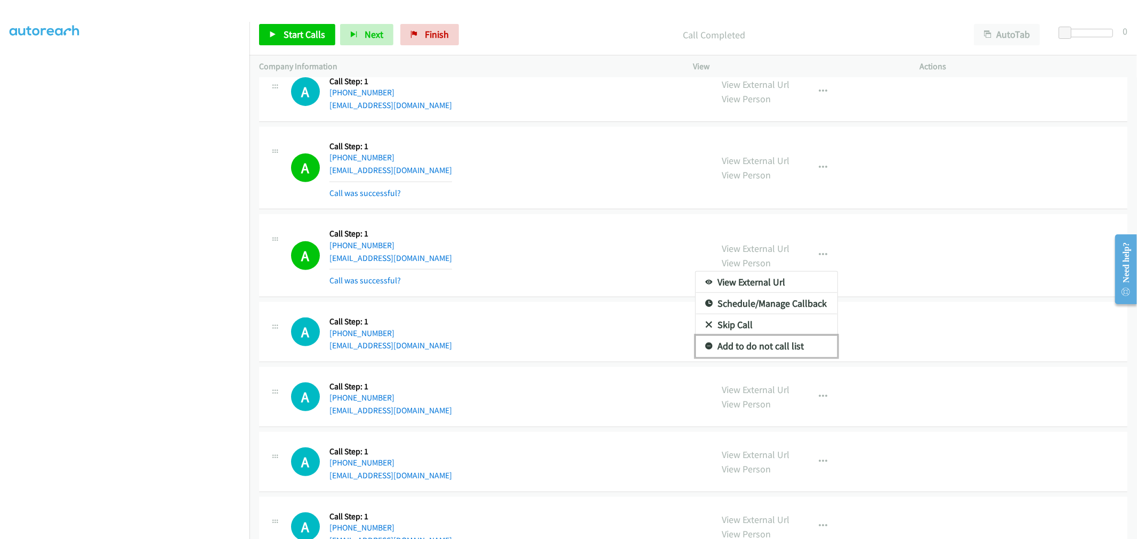
click at [753, 352] on link "Add to do not call list" at bounding box center [766, 346] width 142 height 21
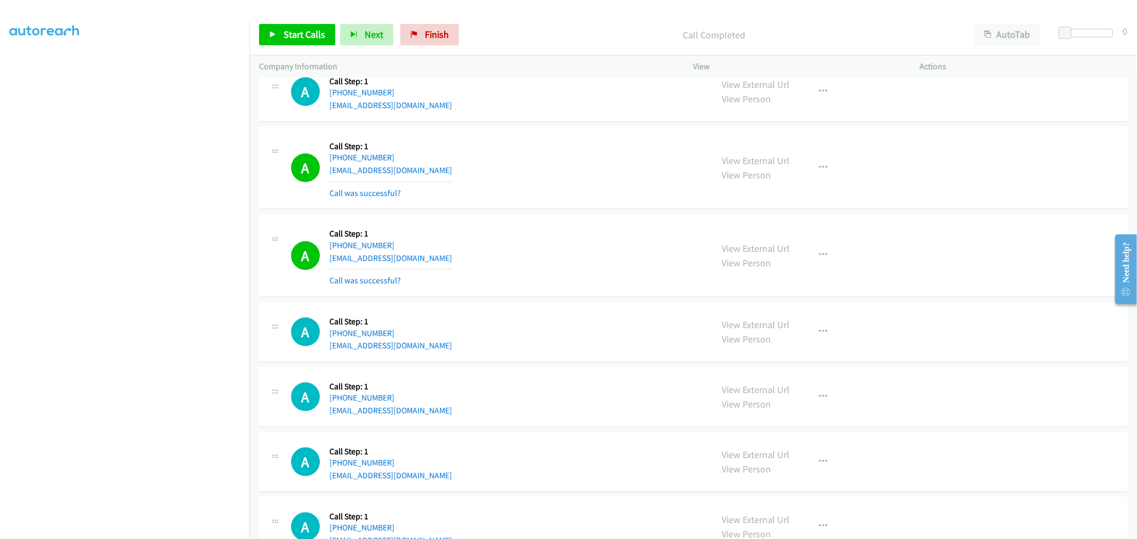
drag, startPoint x: 573, startPoint y: 271, endPoint x: 574, endPoint y: 277, distance: 6.6
click at [574, 277] on div "A Callback Scheduled Call Step: 1 Pacific/[GEOGRAPHIC_DATA] [PHONE_NUMBER] [EMA…" at bounding box center [497, 255] width 412 height 63
click at [544, 198] on div "A Callback Scheduled Call Step: 1 America/New_York [PHONE_NUMBER] [EMAIL_ADDRES…" at bounding box center [497, 167] width 412 height 63
click at [290, 39] on span "Start Calls" at bounding box center [305, 34] width 42 height 12
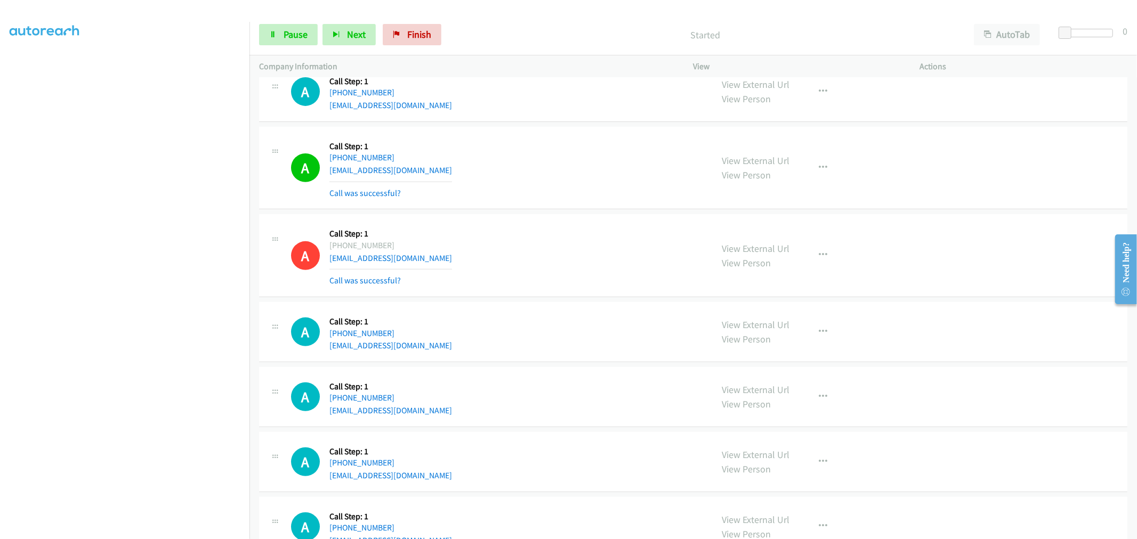
click at [657, 315] on div "A Callback Scheduled Call Step: 1 America/Los_Angeles [PHONE_NUMBER] [EMAIL_ADD…" at bounding box center [693, 332] width 868 height 60
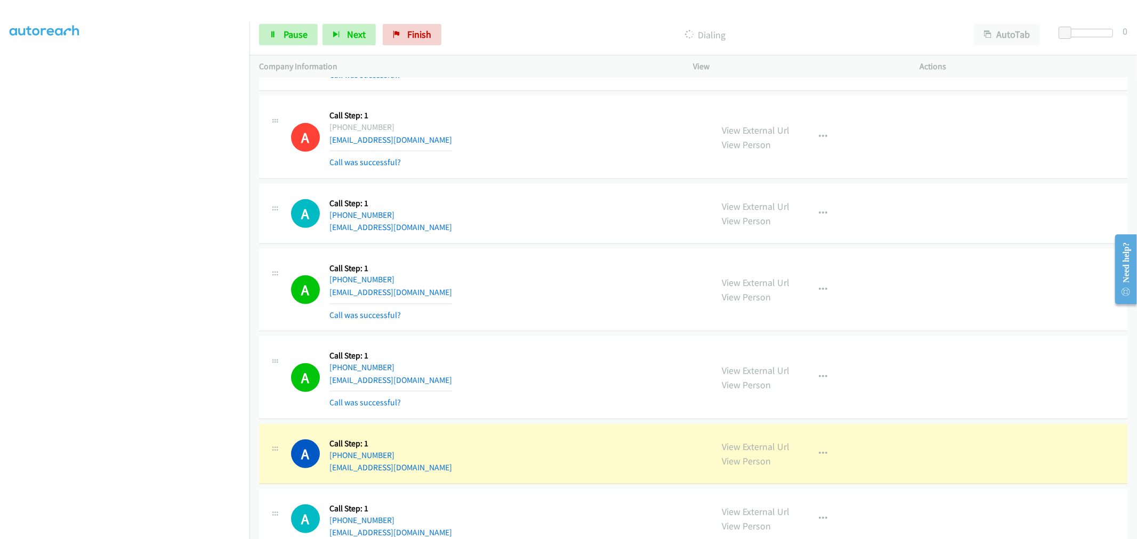
scroll to position [7378, 0]
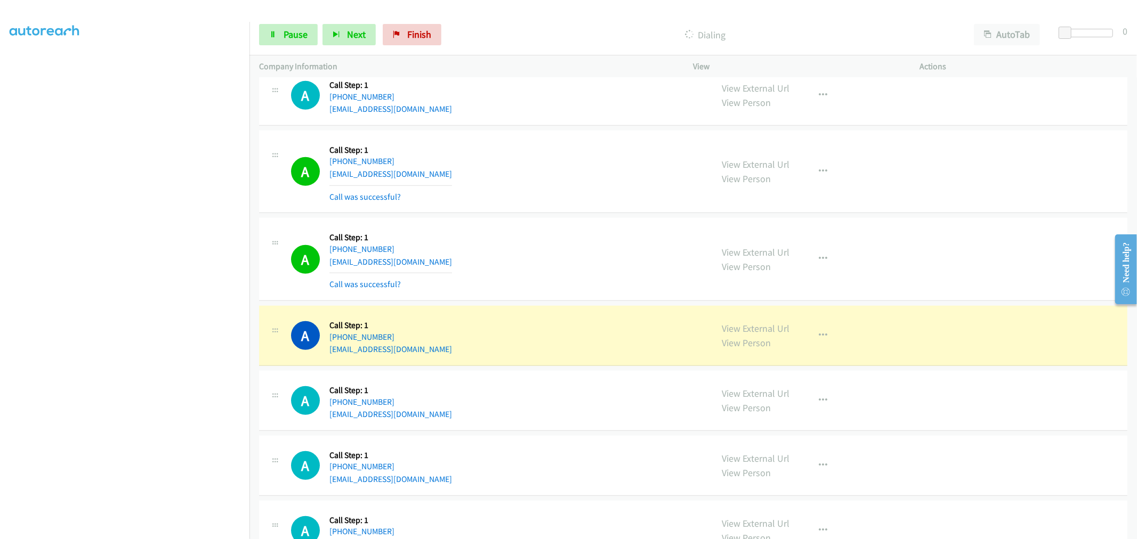
drag, startPoint x: 543, startPoint y: 310, endPoint x: 501, endPoint y: 263, distance: 62.3
click at [501, 264] on div "A Callback Scheduled Call Step: 1 America/New_York [PHONE_NUMBER] [EMAIL_ADDRES…" at bounding box center [497, 259] width 412 height 63
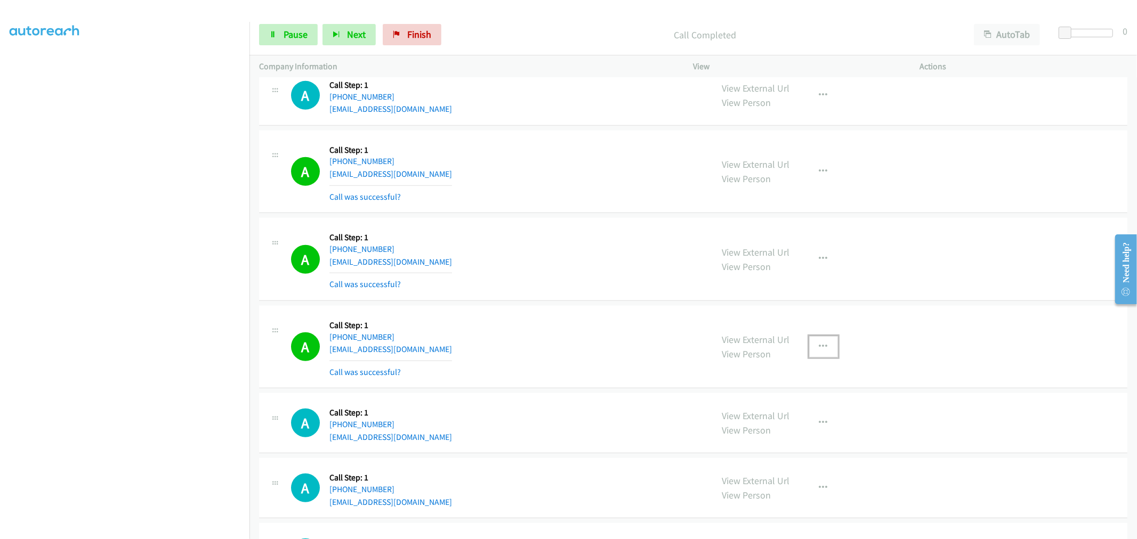
click at [812, 346] on button "button" at bounding box center [823, 346] width 29 height 21
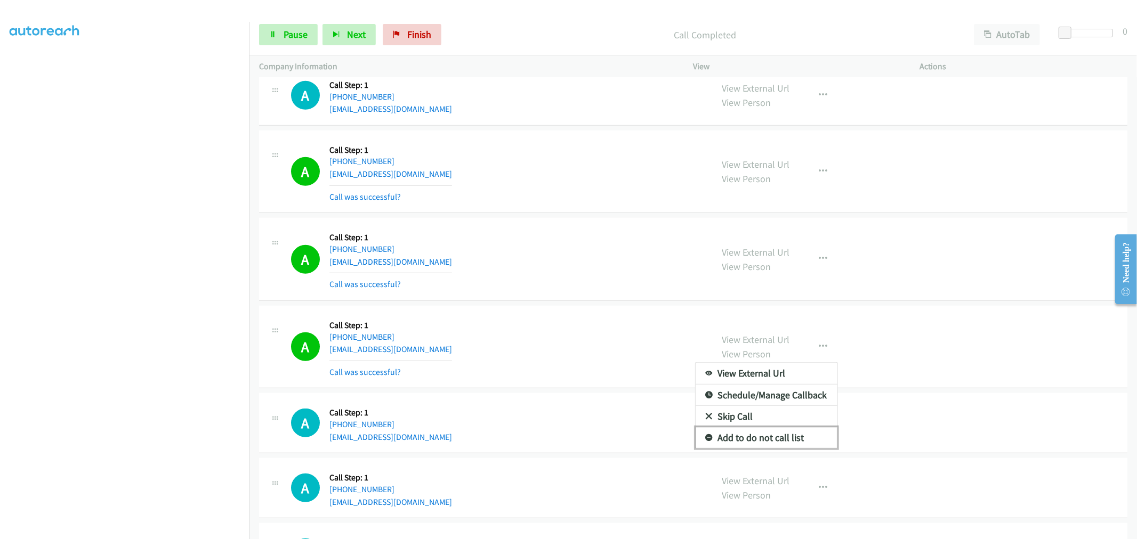
drag, startPoint x: 763, startPoint y: 446, endPoint x: 629, endPoint y: 353, distance: 162.8
click at [762, 446] on link "Add to do not call list" at bounding box center [766, 437] width 142 height 21
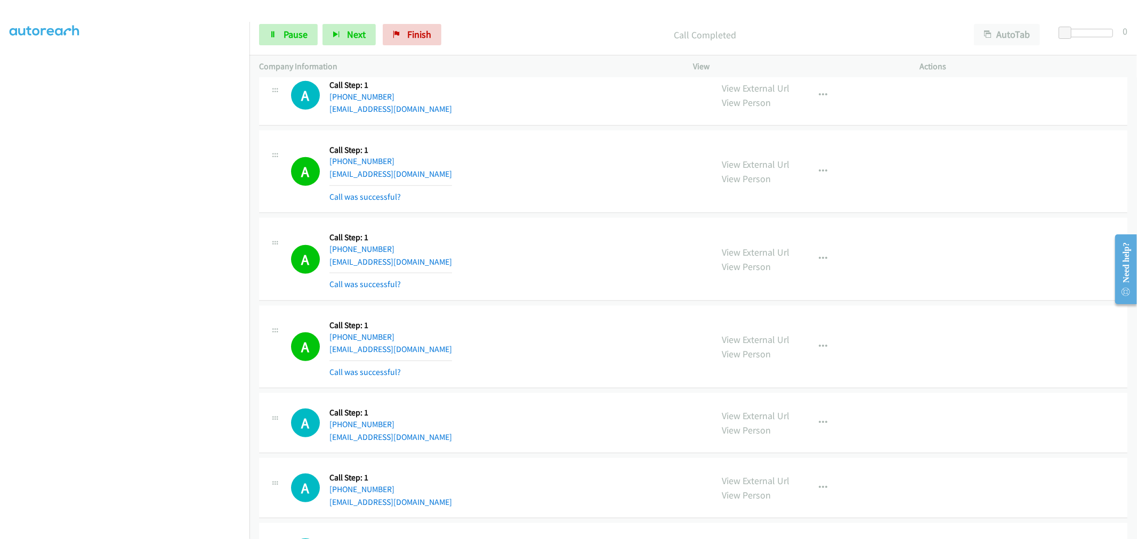
click at [541, 313] on div "A Callback Scheduled Call Step: 1 America/Los_Angeles [PHONE_NUMBER] [EMAIL_ADD…" at bounding box center [693, 347] width 868 height 83
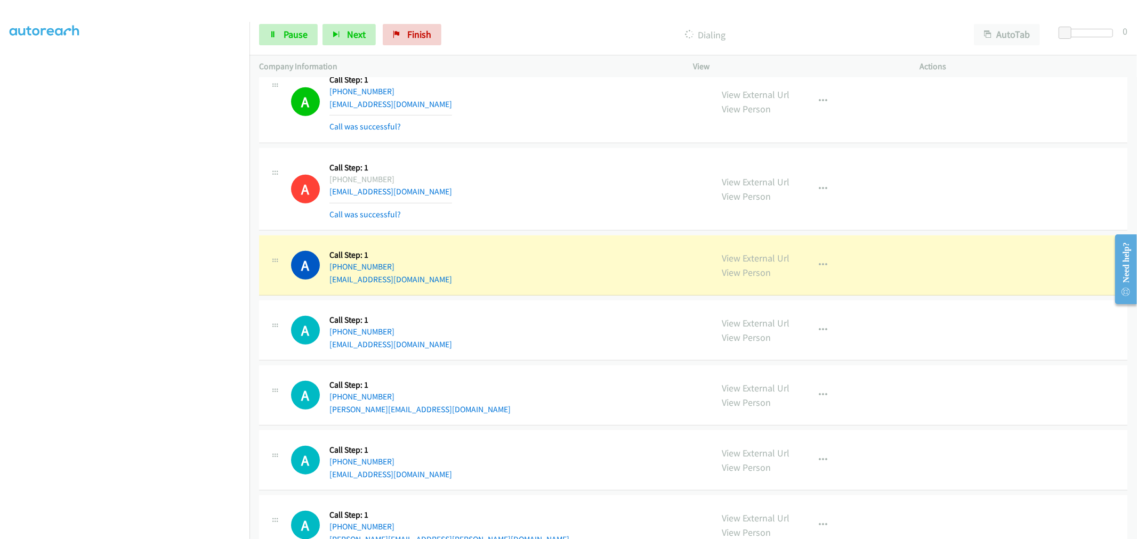
scroll to position [7557, 0]
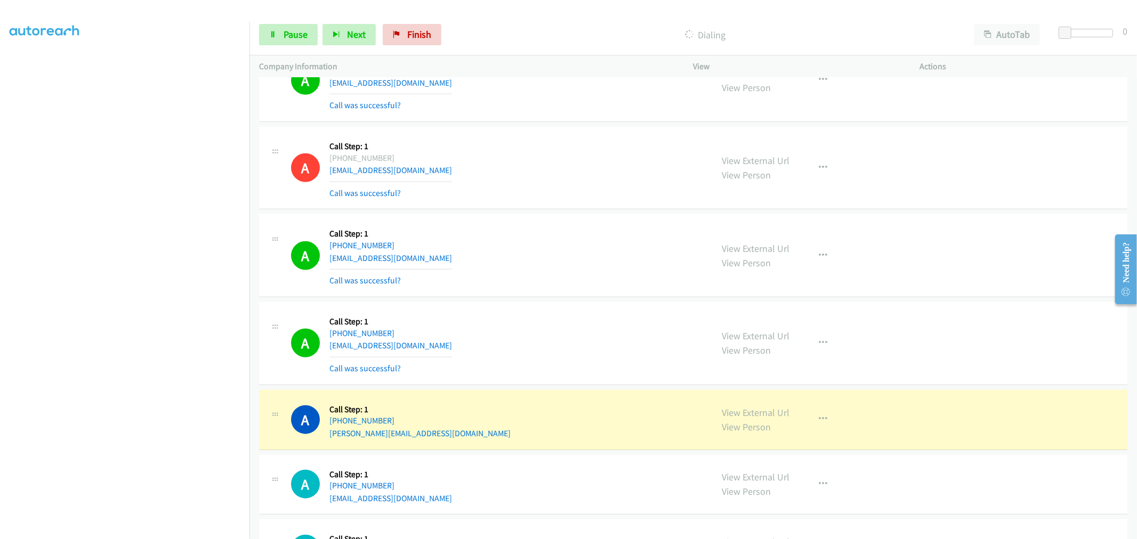
click at [586, 217] on td "A Callback Scheduled Call Step: 1 [GEOGRAPHIC_DATA]/[GEOGRAPHIC_DATA] [PHONE_NU…" at bounding box center [692, 256] width 887 height 88
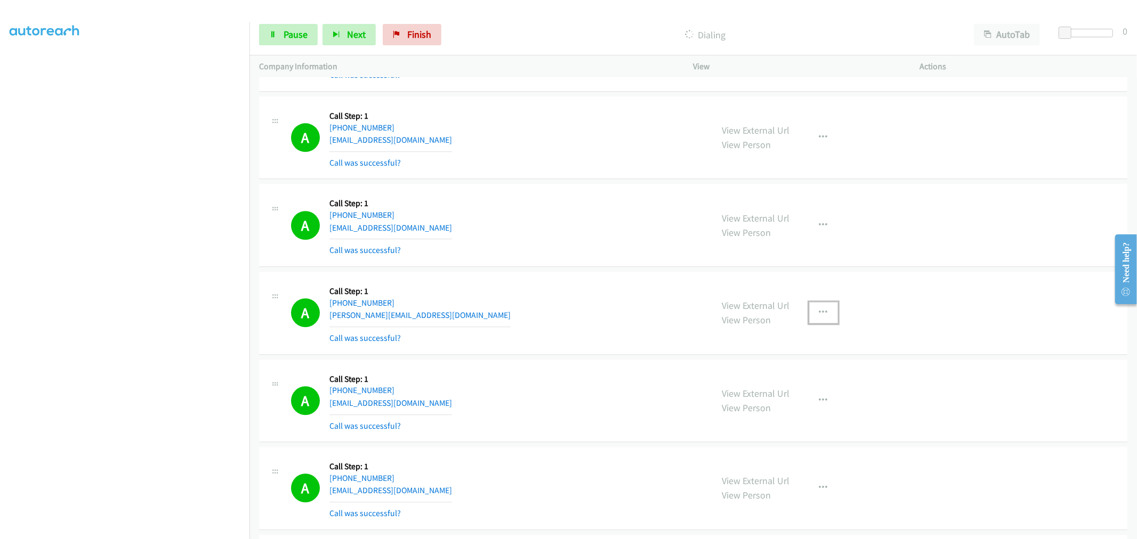
click at [819, 315] on icon "button" at bounding box center [823, 313] width 9 height 9
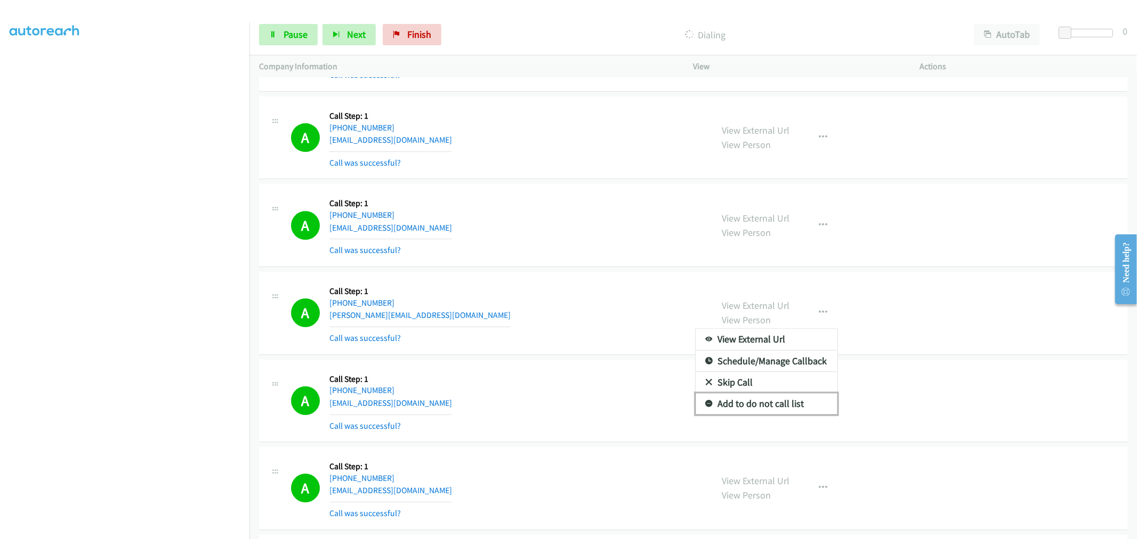
click at [758, 413] on link "Add to do not call list" at bounding box center [766, 403] width 142 height 21
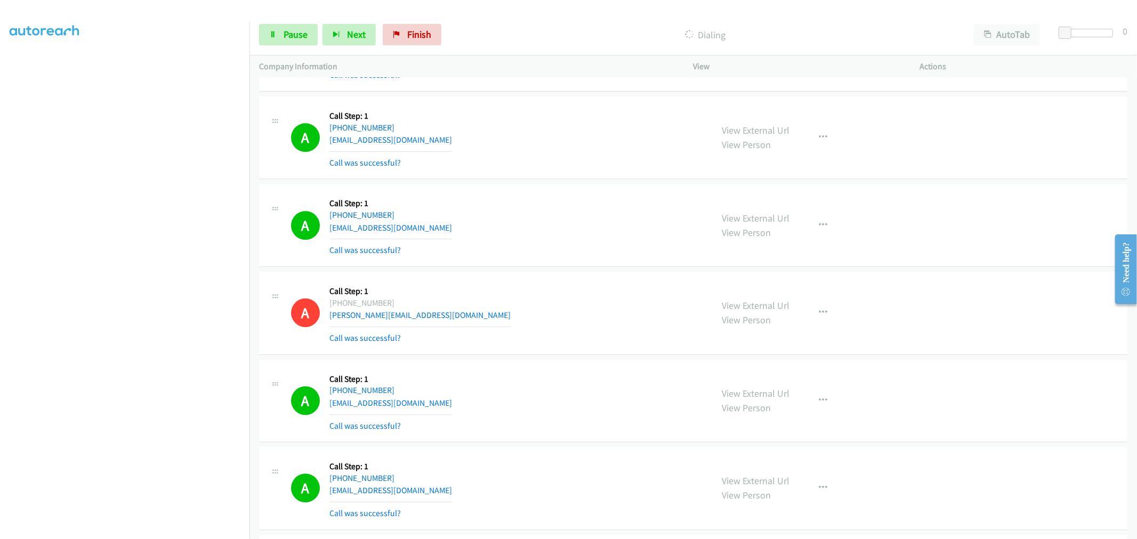
click at [540, 255] on div "A Callback Scheduled Call Step: 1 America/New_York [PHONE_NUMBER] [EMAIL_ADDRES…" at bounding box center [497, 224] width 412 height 63
click at [288, 41] on link "Pause" at bounding box center [288, 34] width 59 height 21
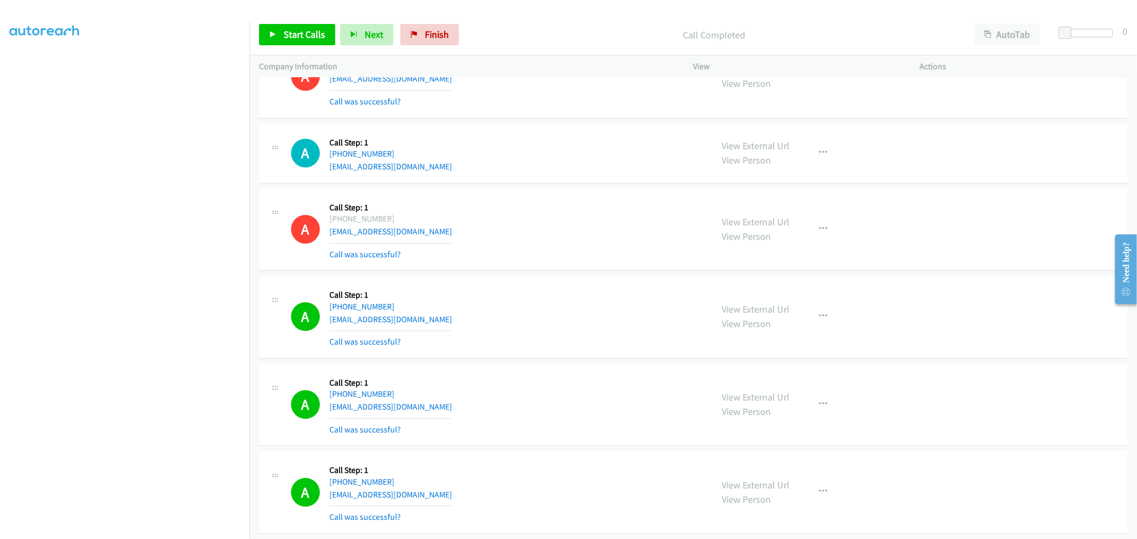
scroll to position [1508, 0]
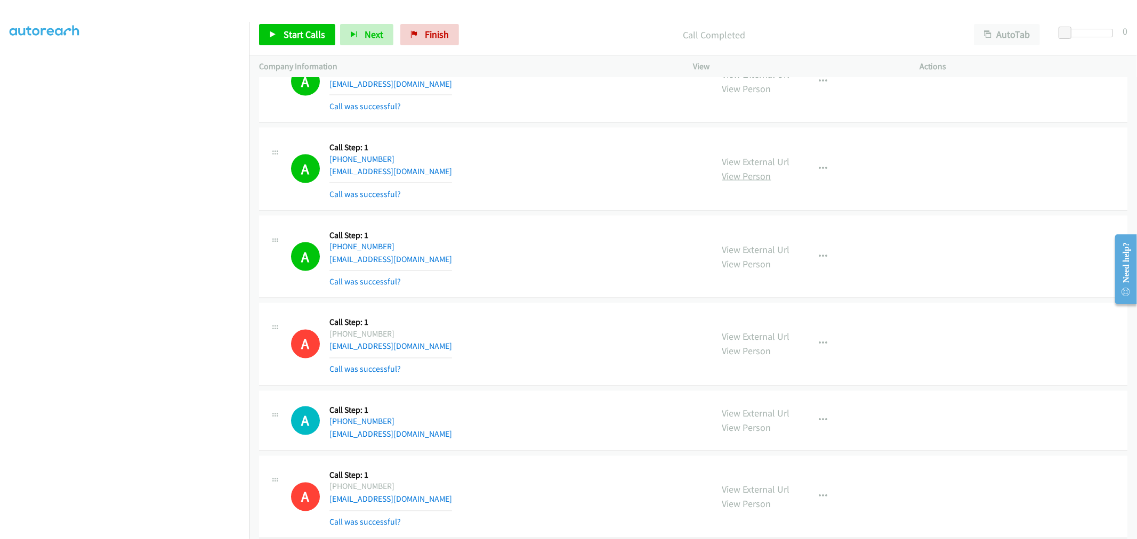
drag, startPoint x: 740, startPoint y: 163, endPoint x: 731, endPoint y: 173, distance: 13.6
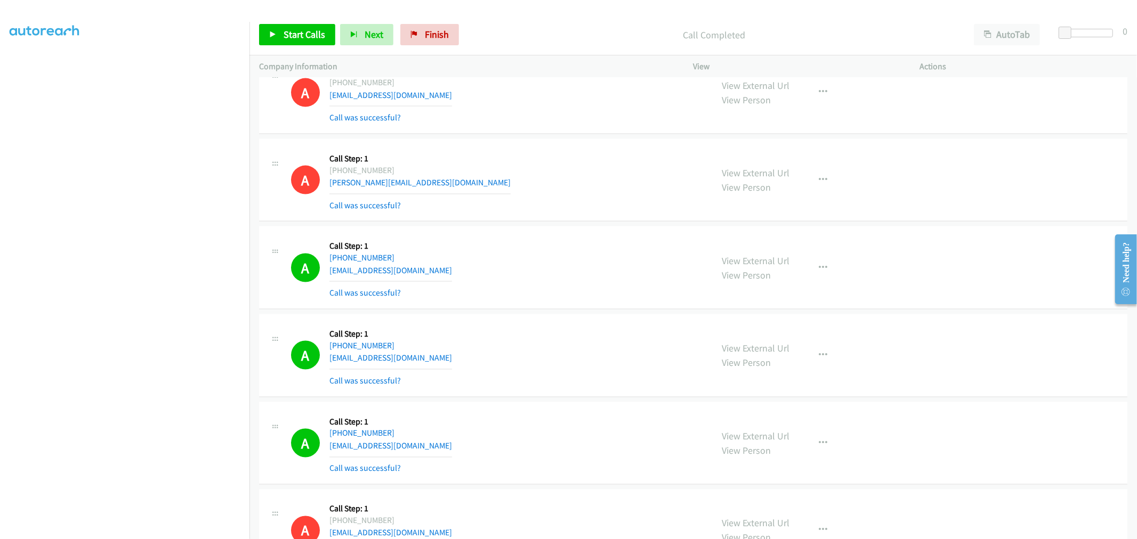
scroll to position [1212, 0]
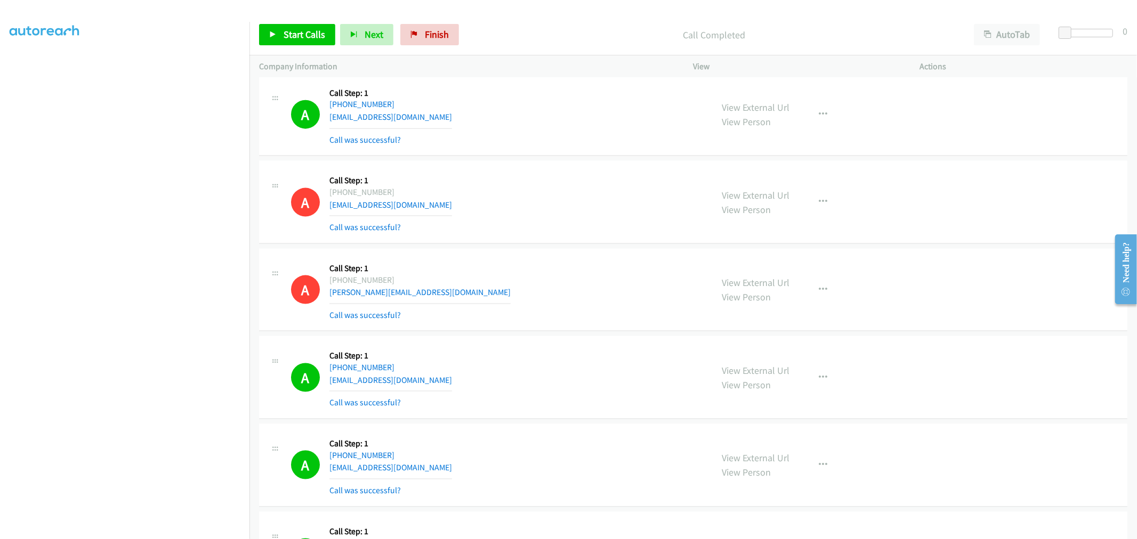
drag, startPoint x: 1120, startPoint y: 17, endPoint x: 525, endPoint y: 286, distance: 653.5
click at [524, 286] on div "A Callback Scheduled Call Step: 1 [GEOGRAPHIC_DATA]/[GEOGRAPHIC_DATA] [PHONE_NU…" at bounding box center [497, 289] width 412 height 63
click at [498, 207] on div "A Callback Scheduled Call Step: 1 America/New_York [PHONE_NUMBER] [EMAIL_ADDRES…" at bounding box center [497, 202] width 412 height 63
